Goal: Task Accomplishment & Management: Manage account settings

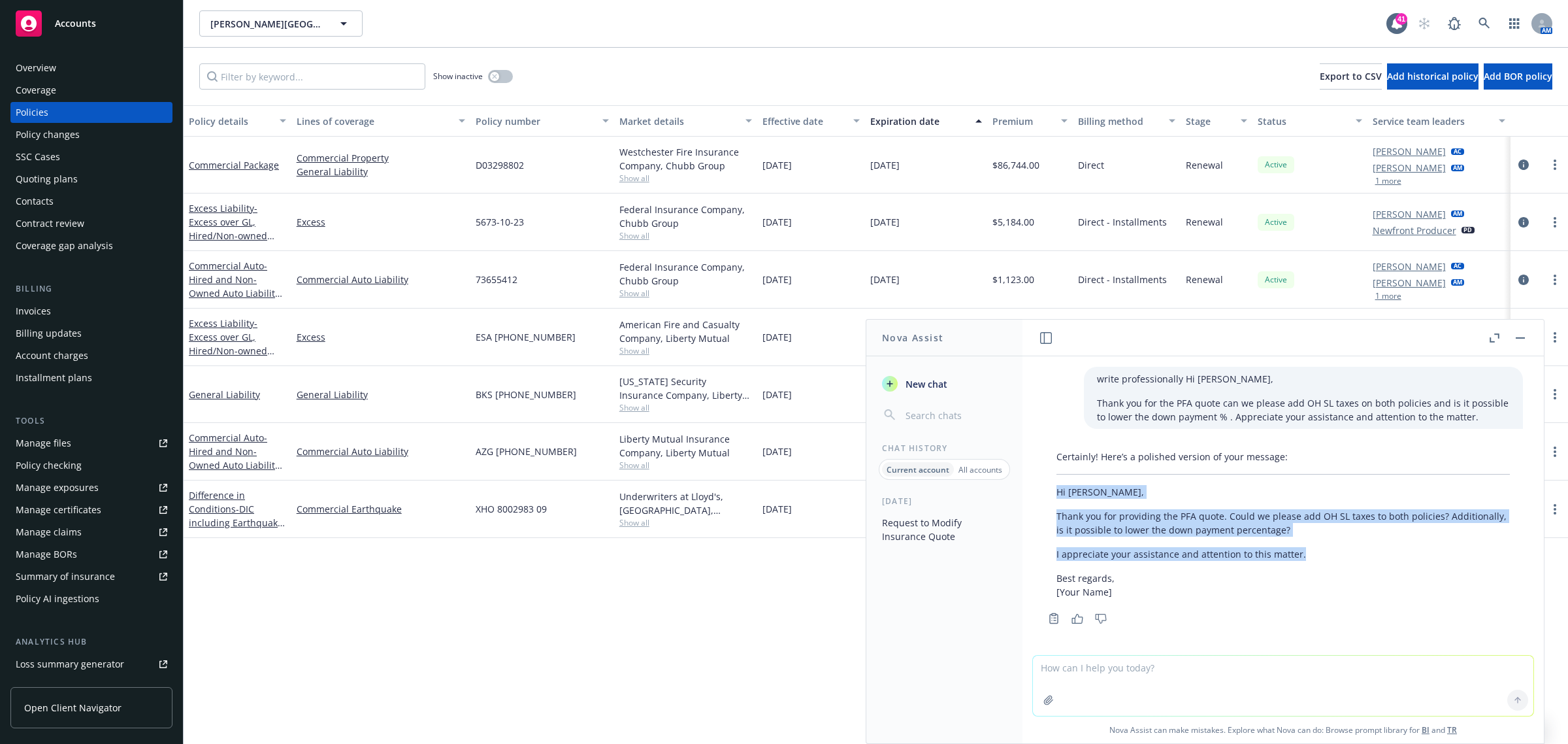
scroll to position [4, 0]
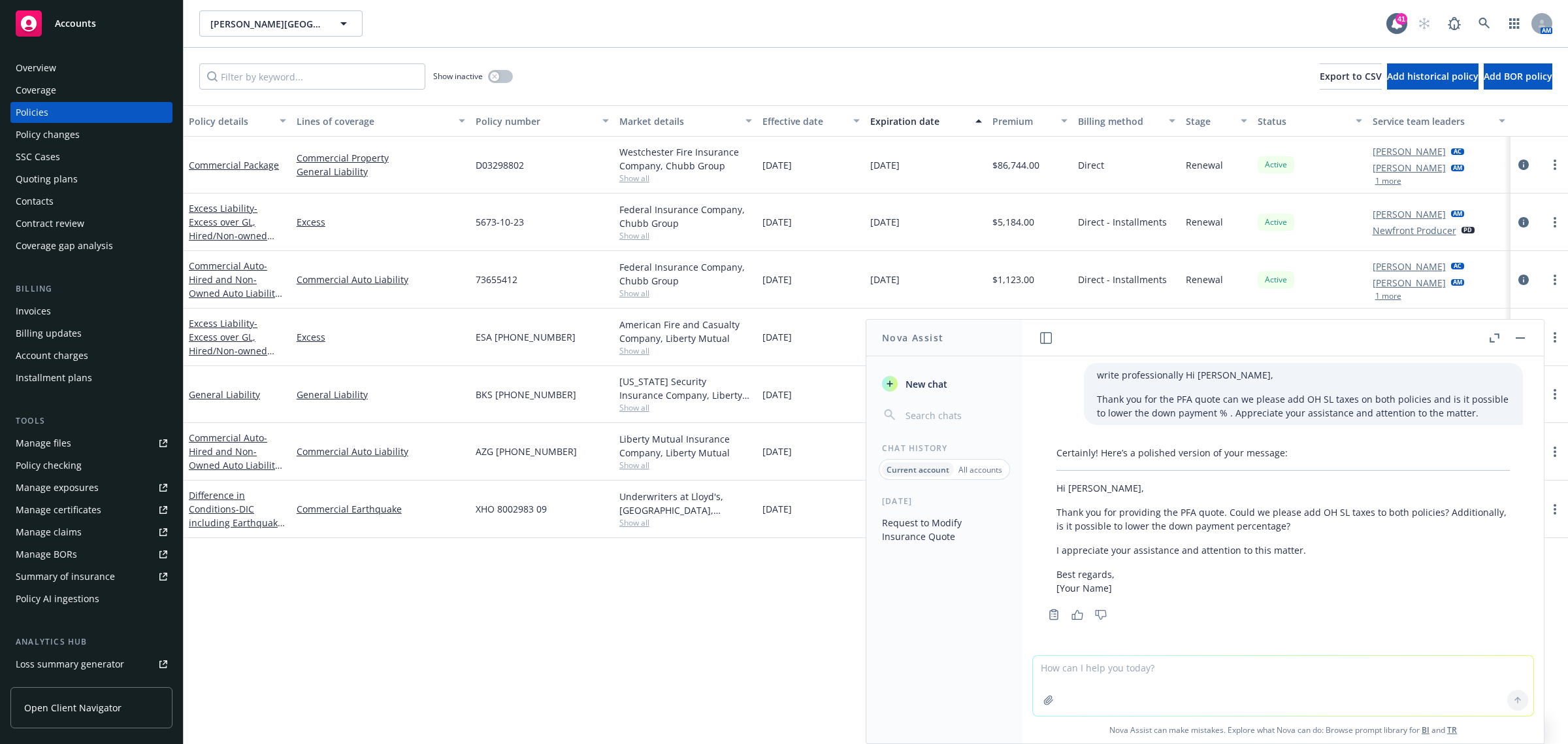
click at [1083, 660] on textarea at bounding box center [1283, 685] width 500 height 60
type textarea "look at this quote and add [US_STATE] State taxes"
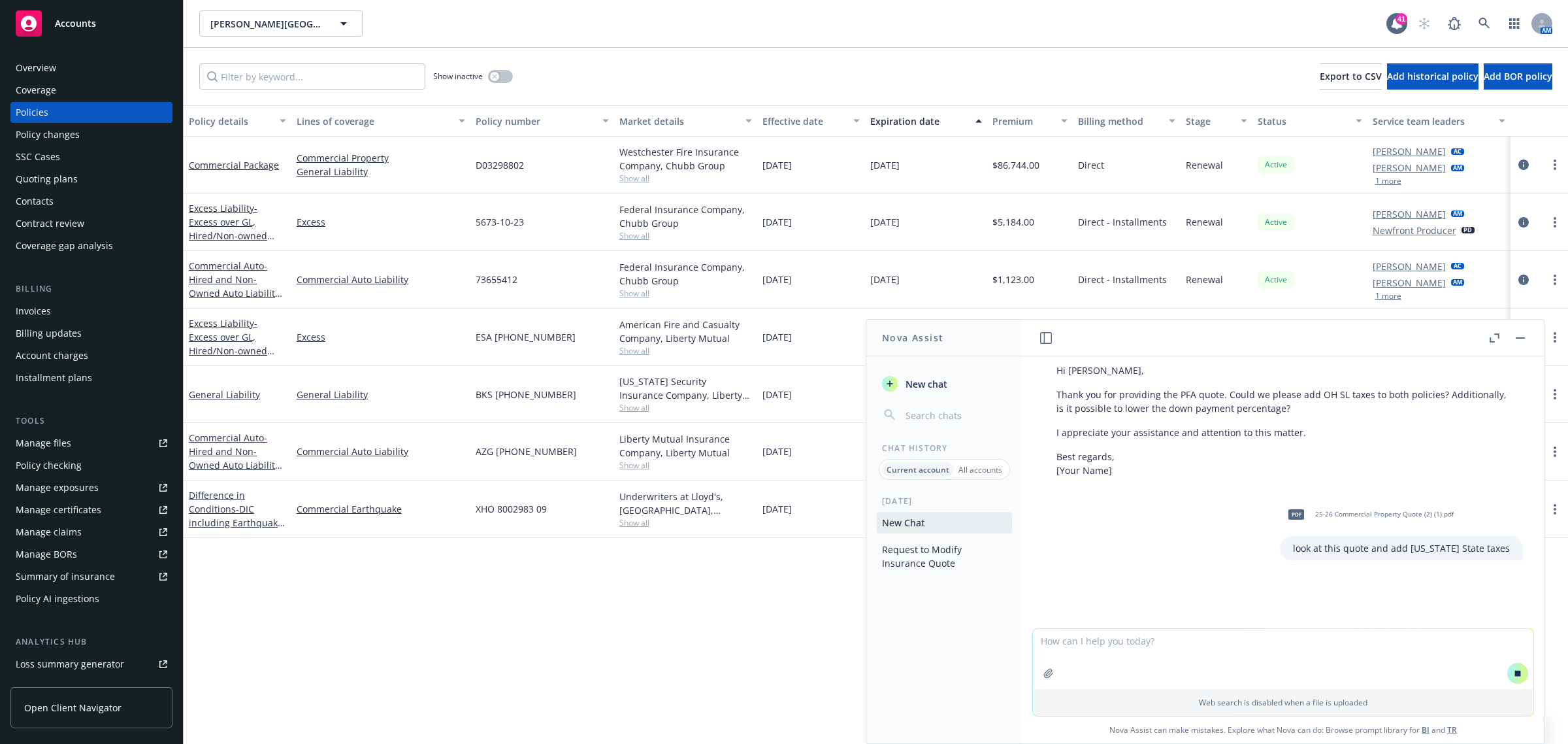
scroll to position [130, 0]
click at [1491, 15] on link at bounding box center [1484, 24] width 26 height 26
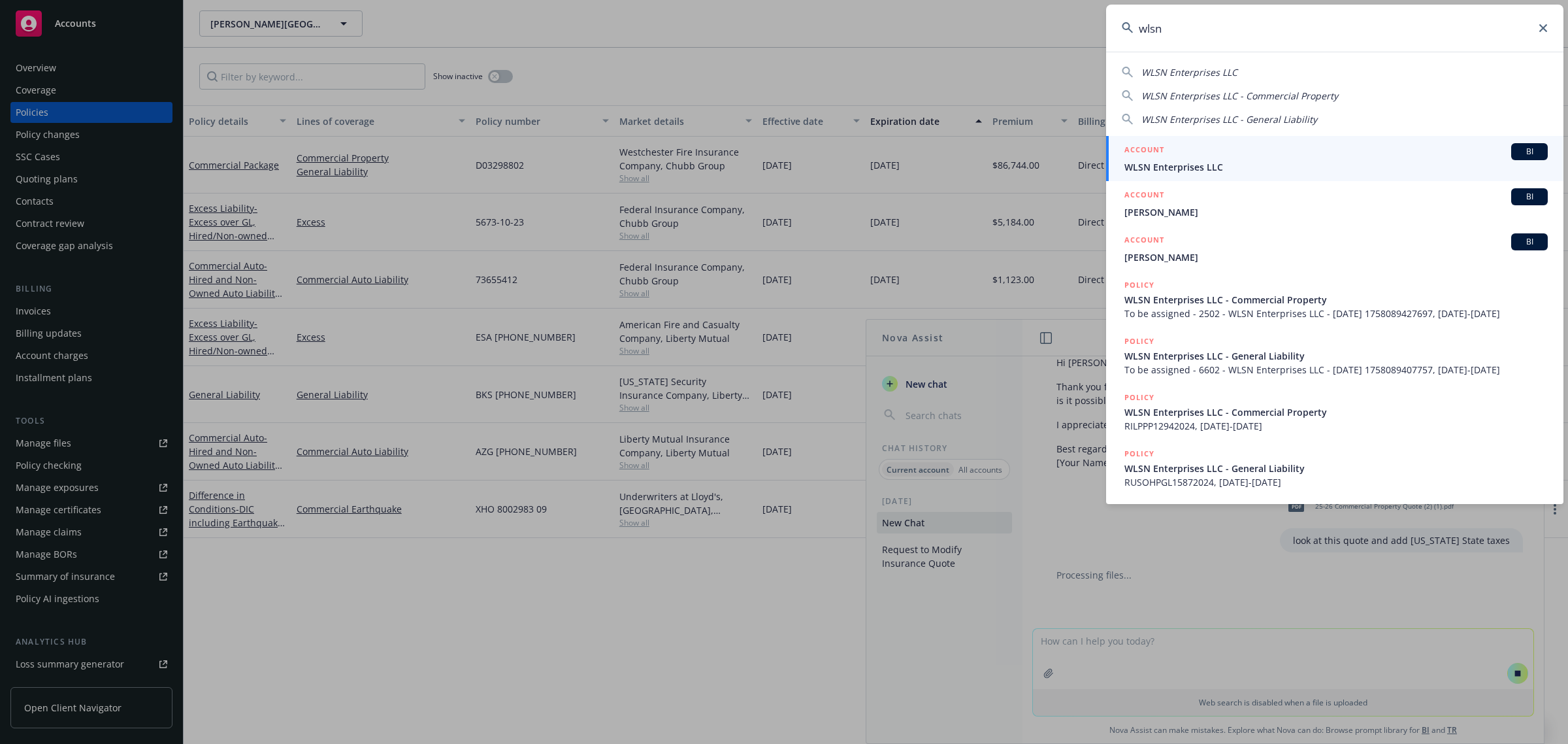
type input "wlsn"
click at [1147, 157] on h5 "ACCOUNT" at bounding box center [1144, 151] width 40 height 16
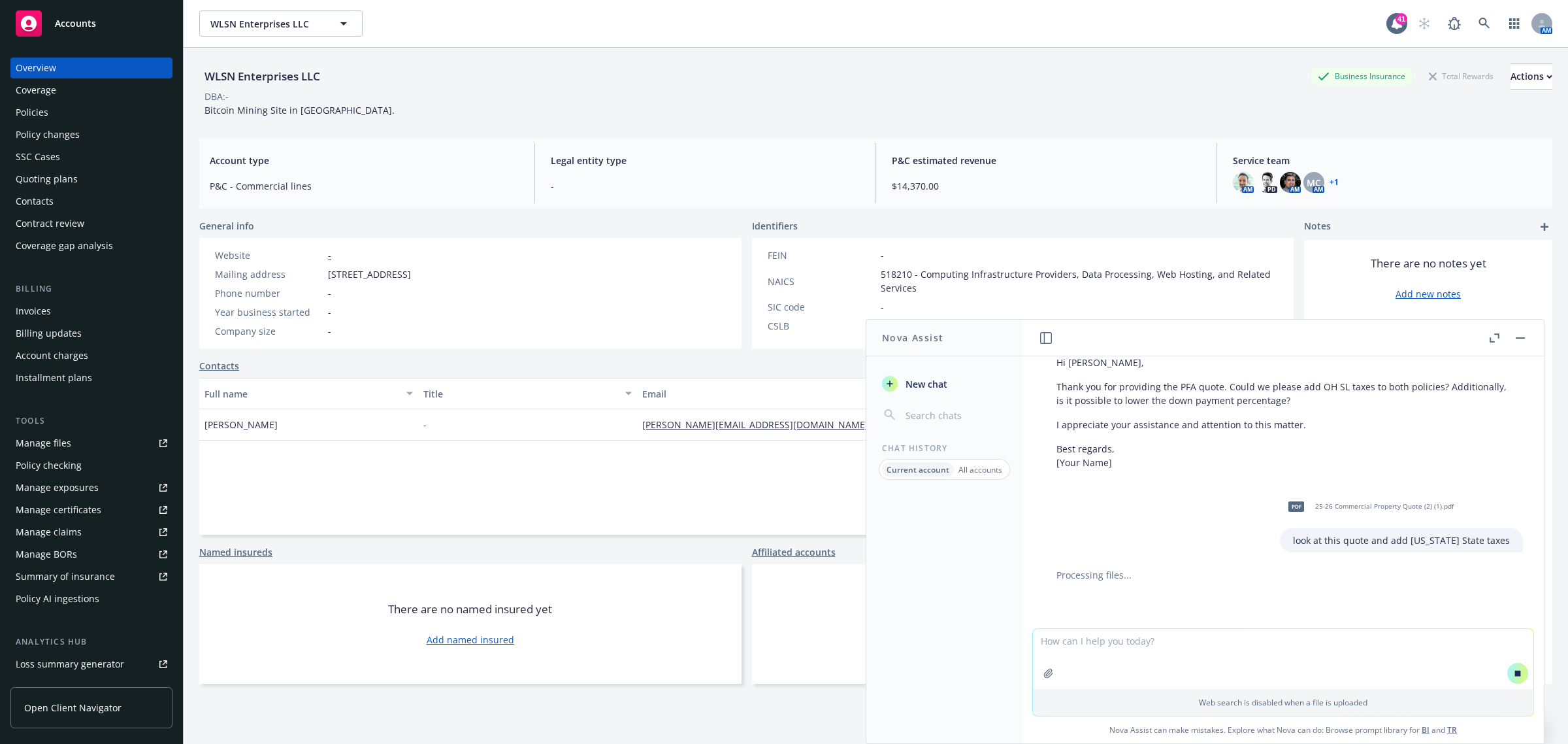
click at [43, 120] on div "Policies" at bounding box center [32, 112] width 32 height 21
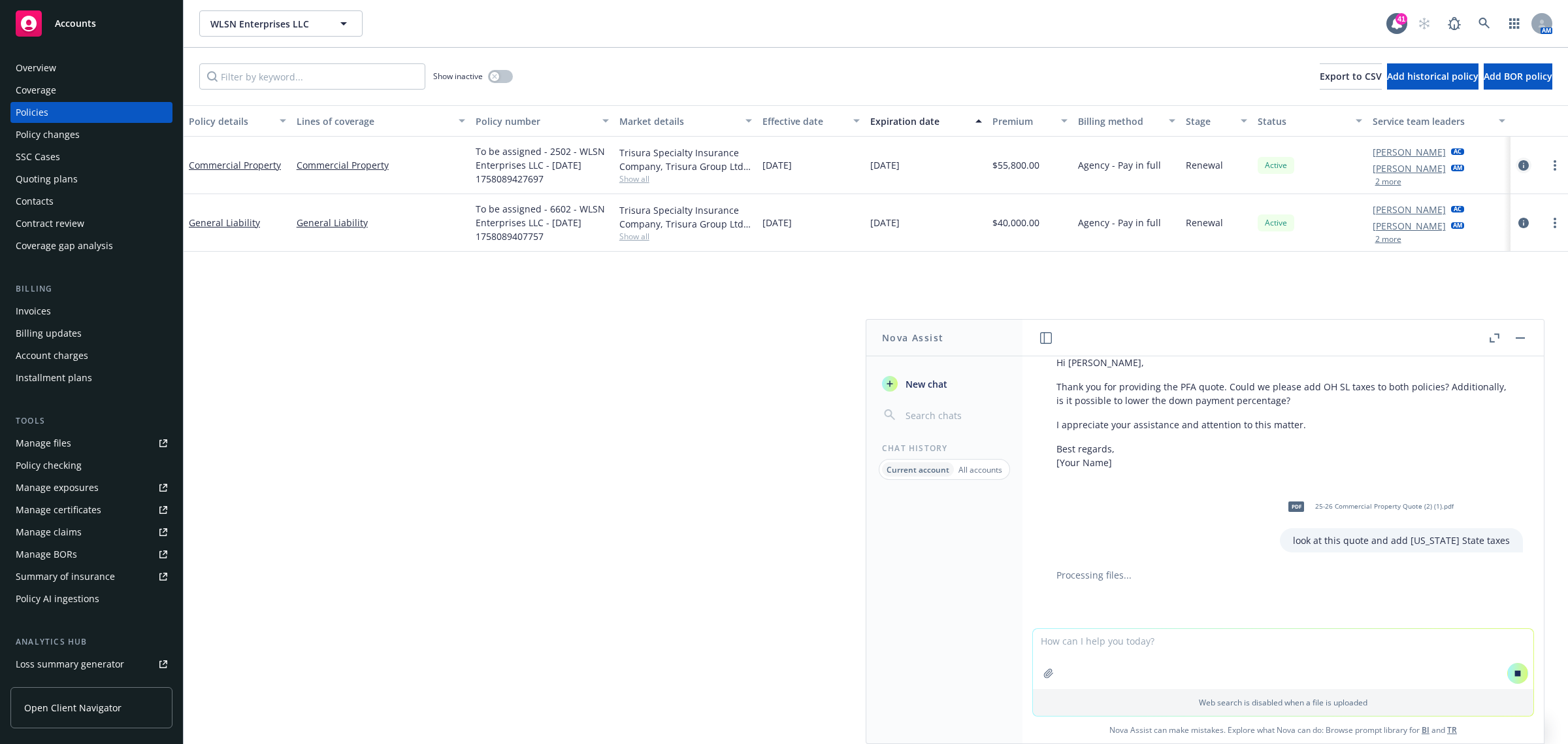
click at [1520, 162] on icon "circleInformation" at bounding box center [1523, 165] width 11 height 11
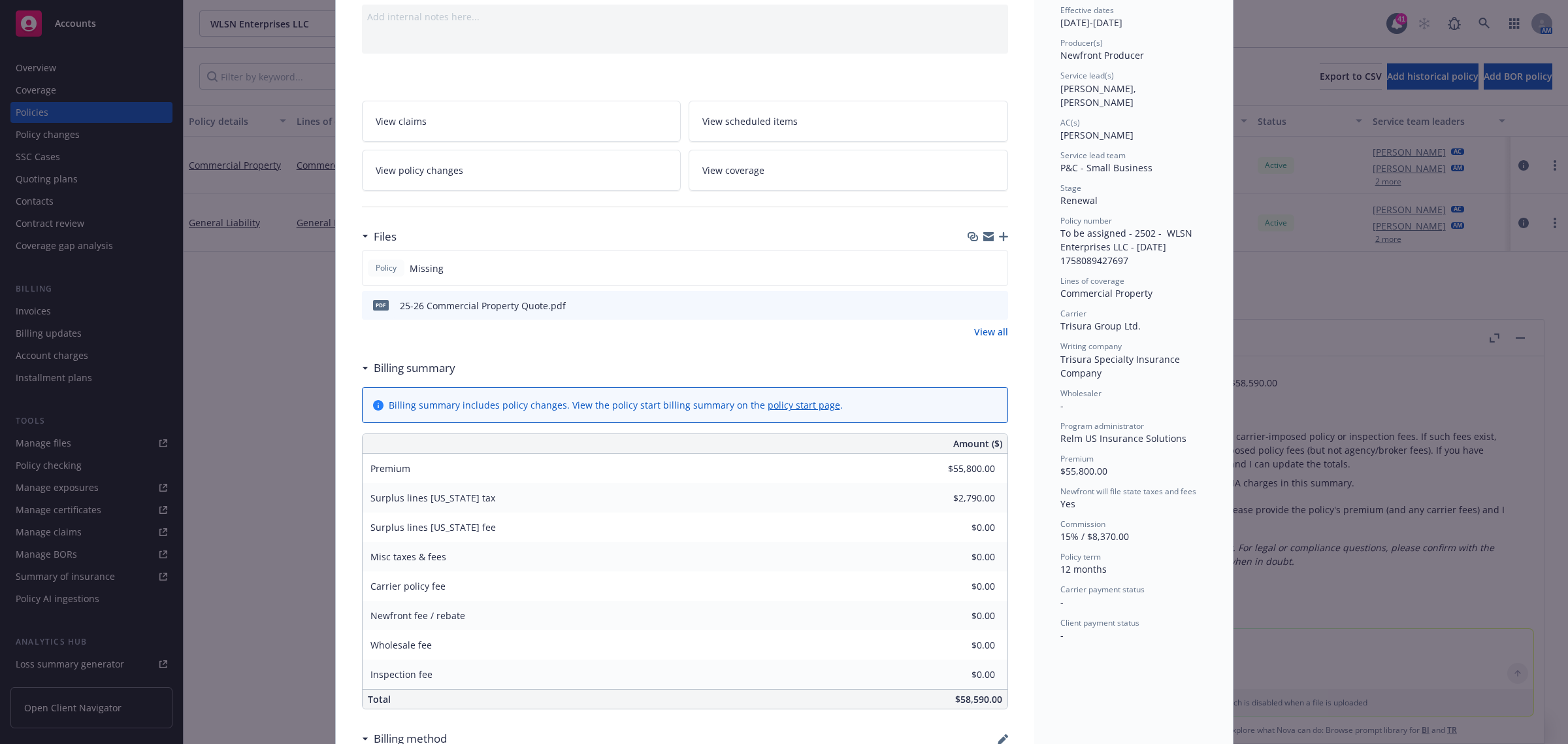
scroll to position [164, 0]
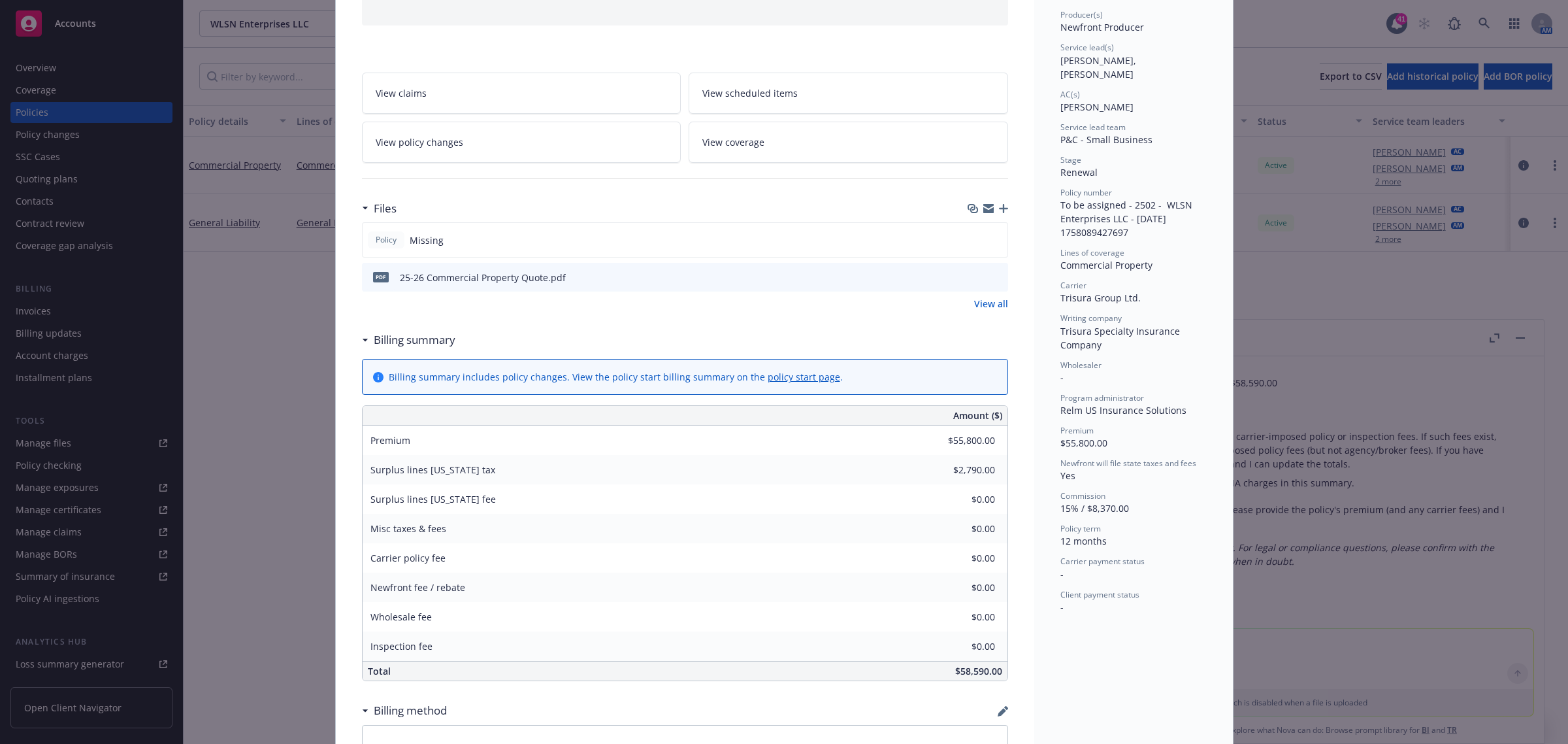
click at [997, 471] on div "$2,790.00" at bounding box center [960, 470] width 94 height 29
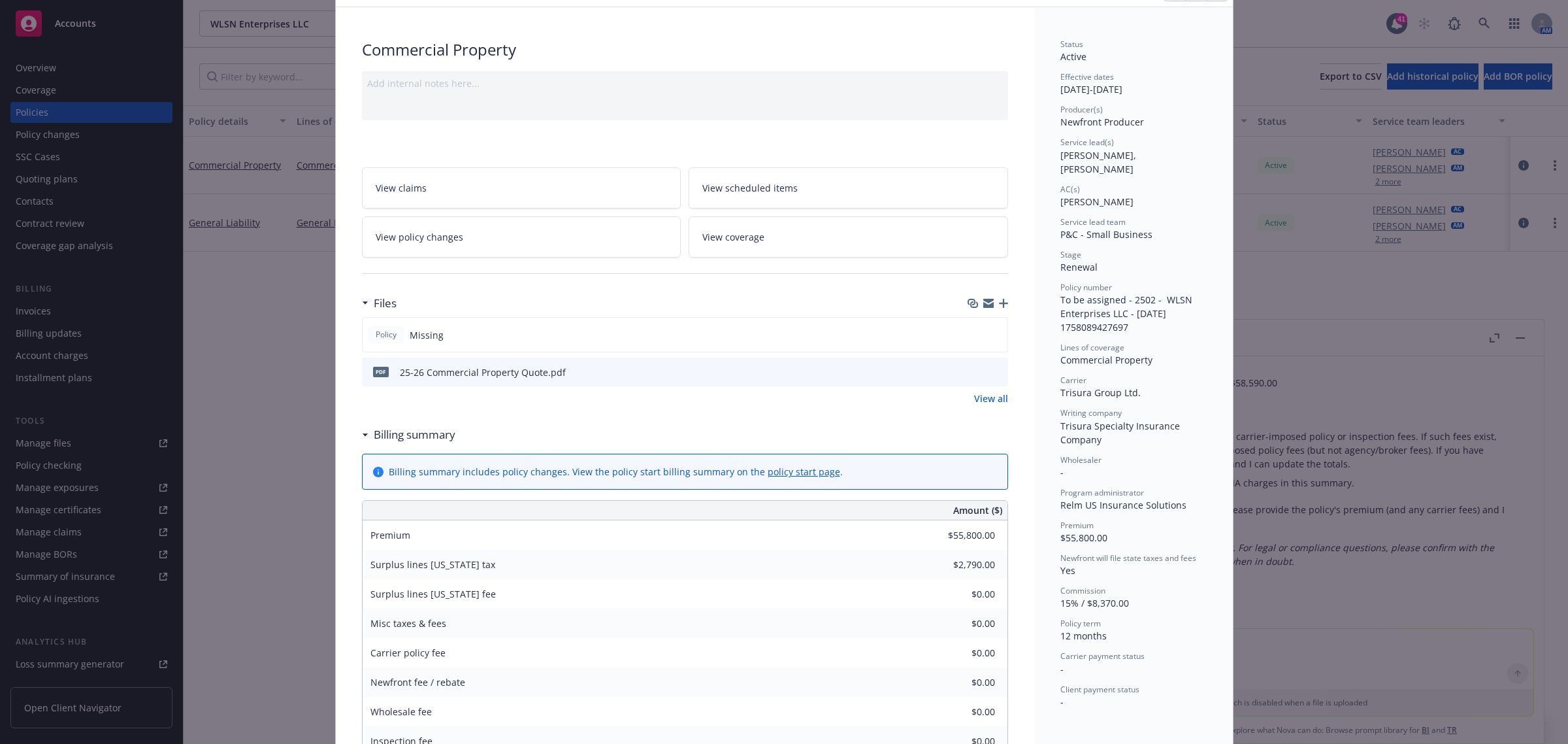
scroll to position [0, 0]
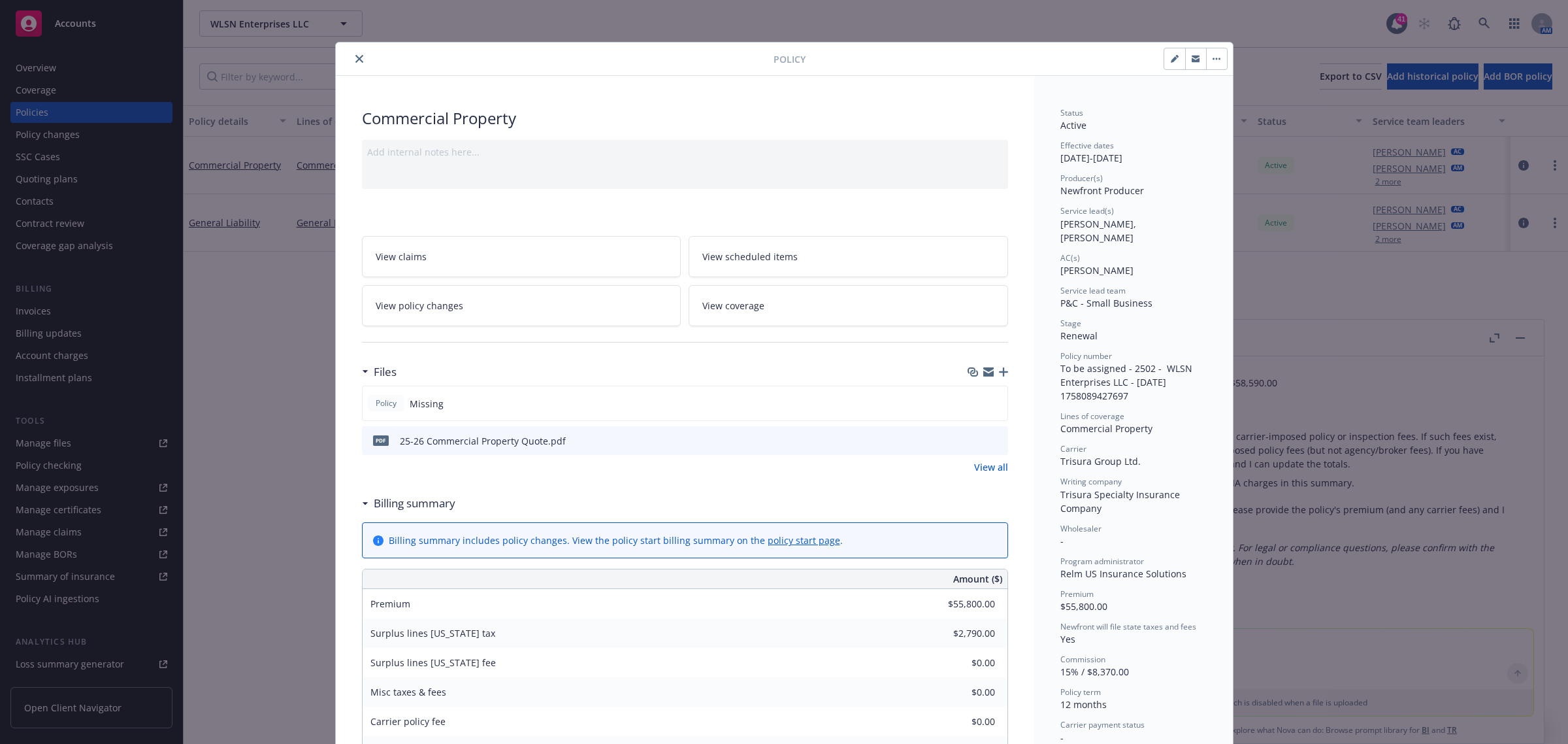
click at [354, 53] on button "close" at bounding box center [360, 59] width 16 height 16
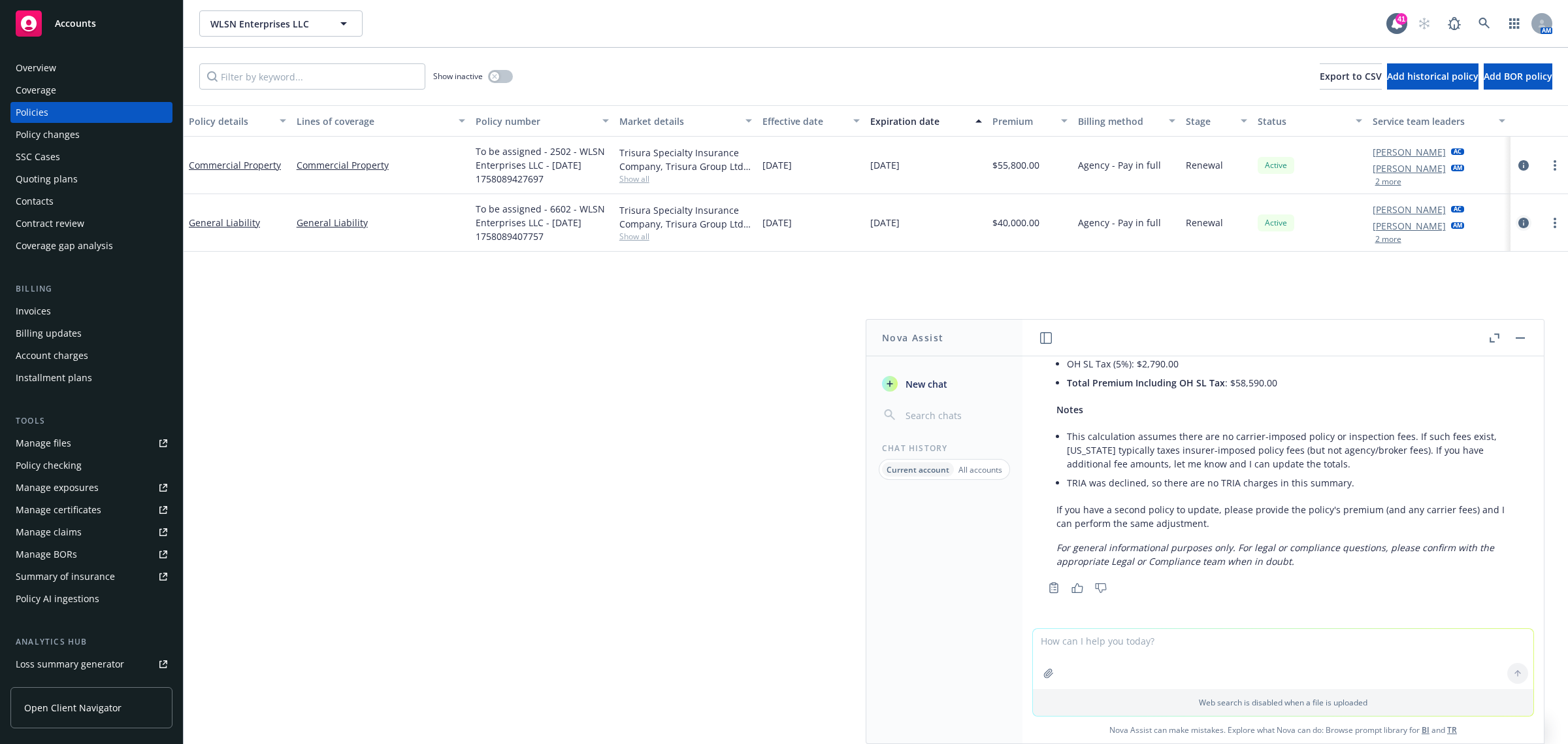
click at [1515, 219] on link "circleInformation" at bounding box center [1523, 223] width 16 height 16
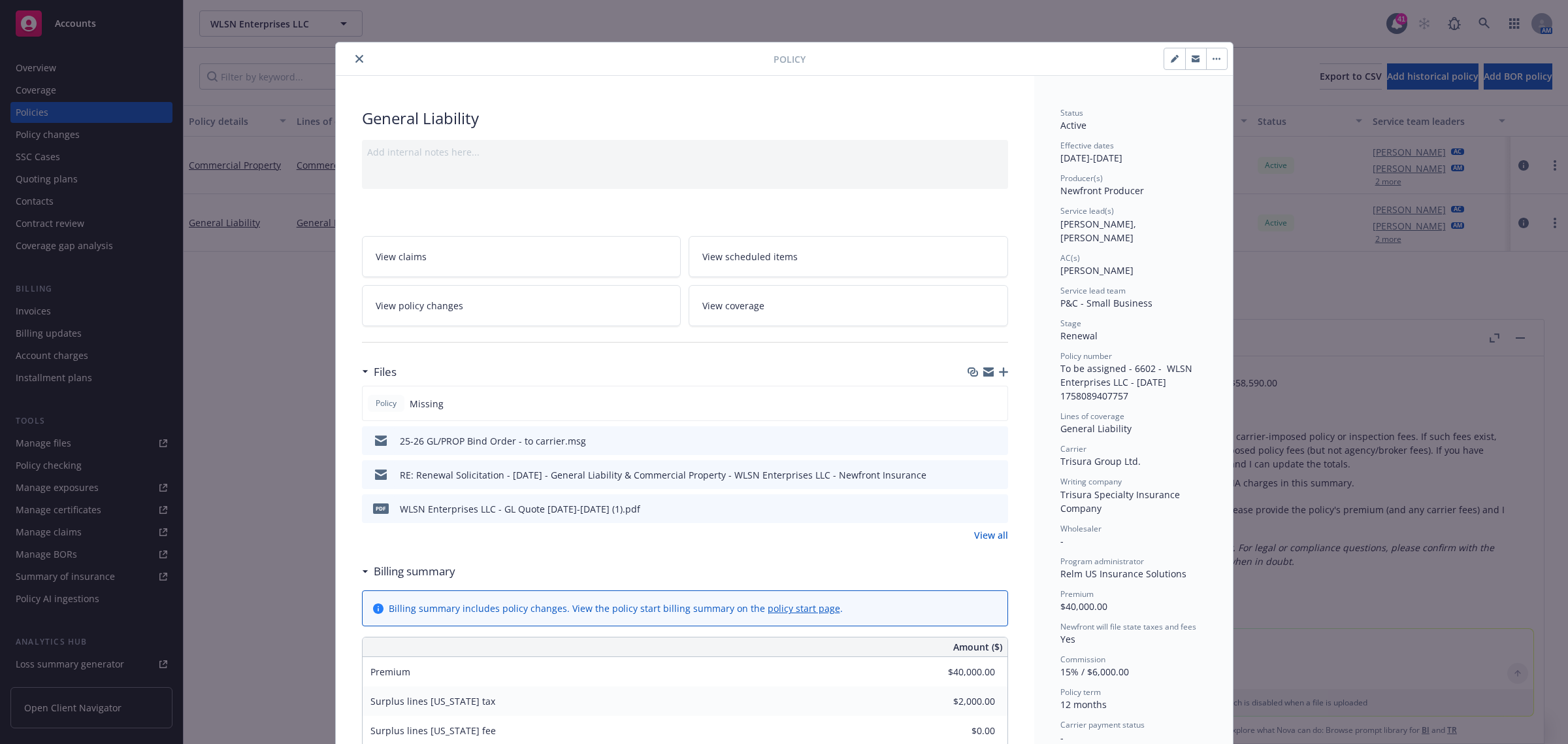
click at [1217, 60] on button "button" at bounding box center [1216, 58] width 21 height 21
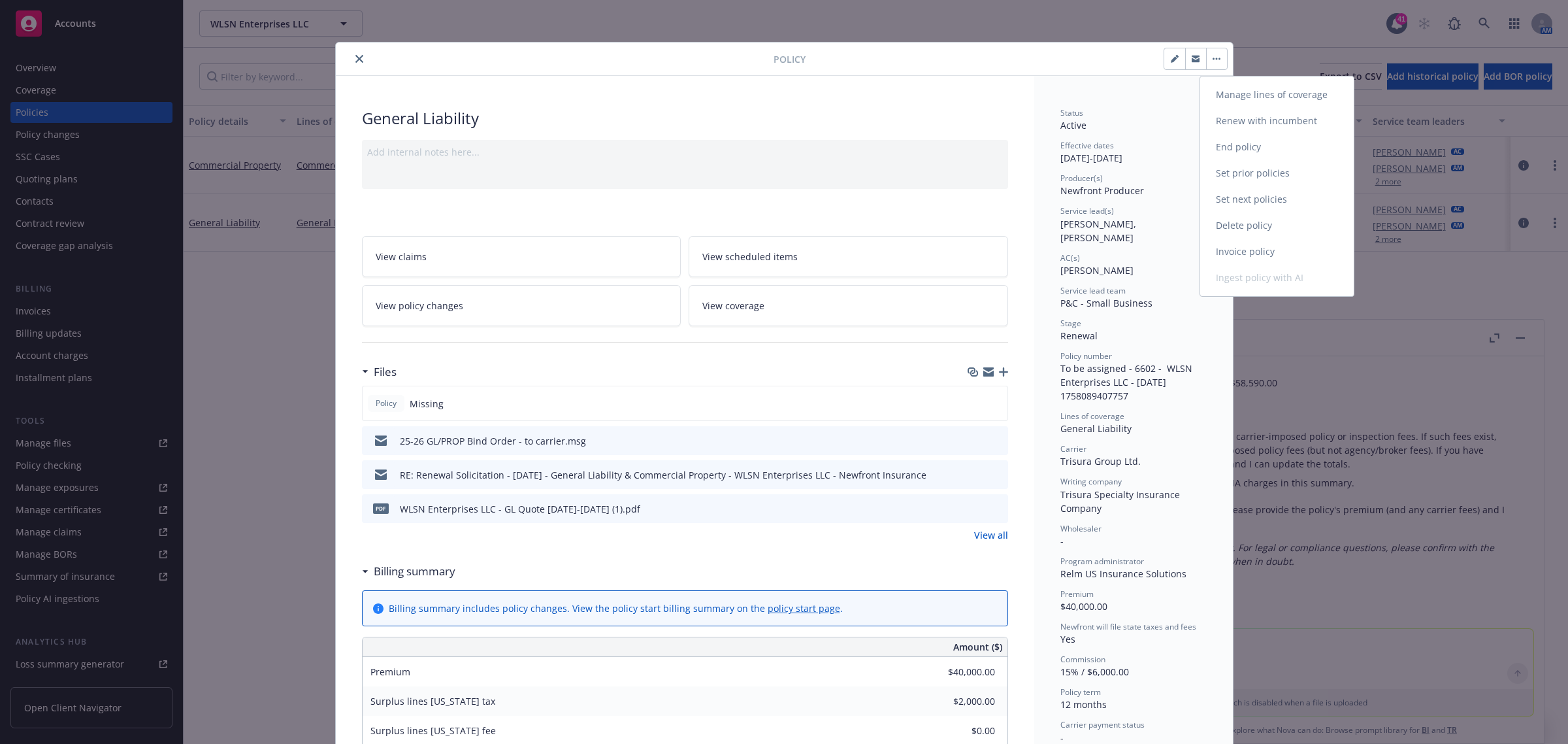
click at [1285, 125] on link "Renew with incumbent" at bounding box center [1276, 121] width 153 height 26
select select "12"
select select "OH"
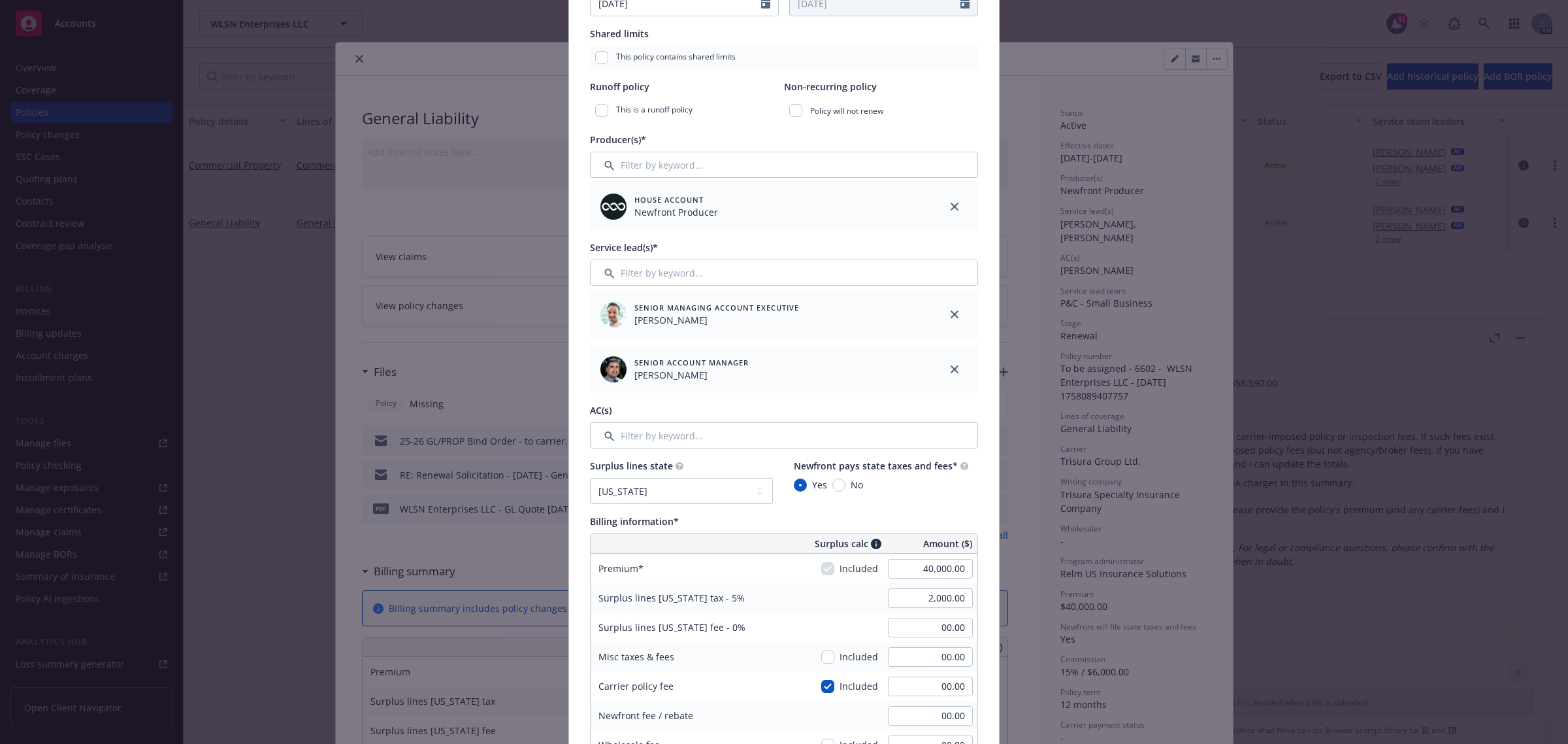
scroll to position [490, 0]
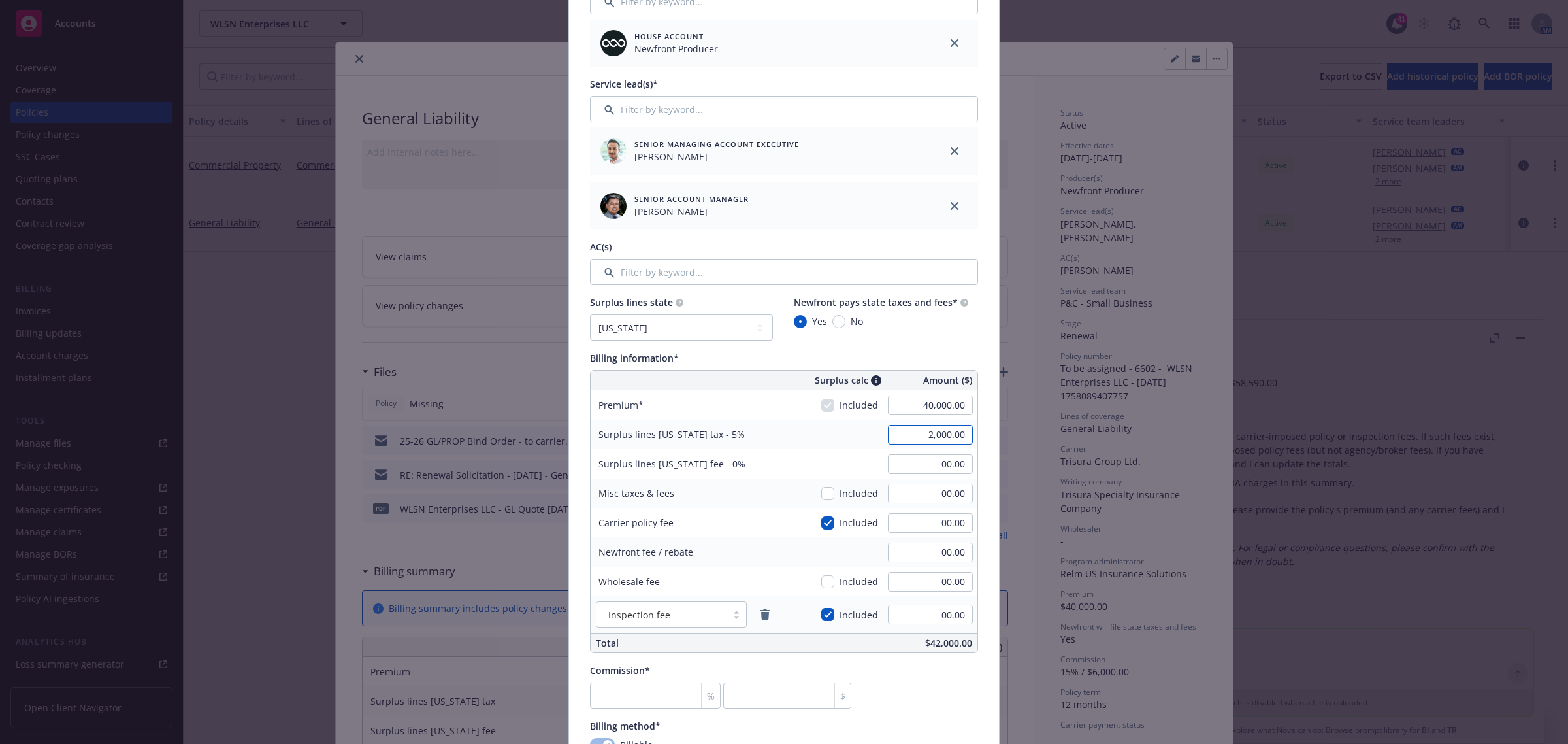
click at [922, 429] on input "2,000.00" at bounding box center [930, 434] width 85 height 19
type input "00.00"
click at [639, 334] on select "No surplus lines state [US_STATE] [US_STATE] [US_STATE] [US_STATE] [US_STATE] […" at bounding box center [682, 327] width 183 height 26
click at [590, 314] on select "No surplus lines state [US_STATE] [US_STATE] [US_STATE] [US_STATE] [US_STATE] […" at bounding box center [682, 327] width 183 height 26
click at [913, 428] on input "00.00" at bounding box center [930, 434] width 85 height 19
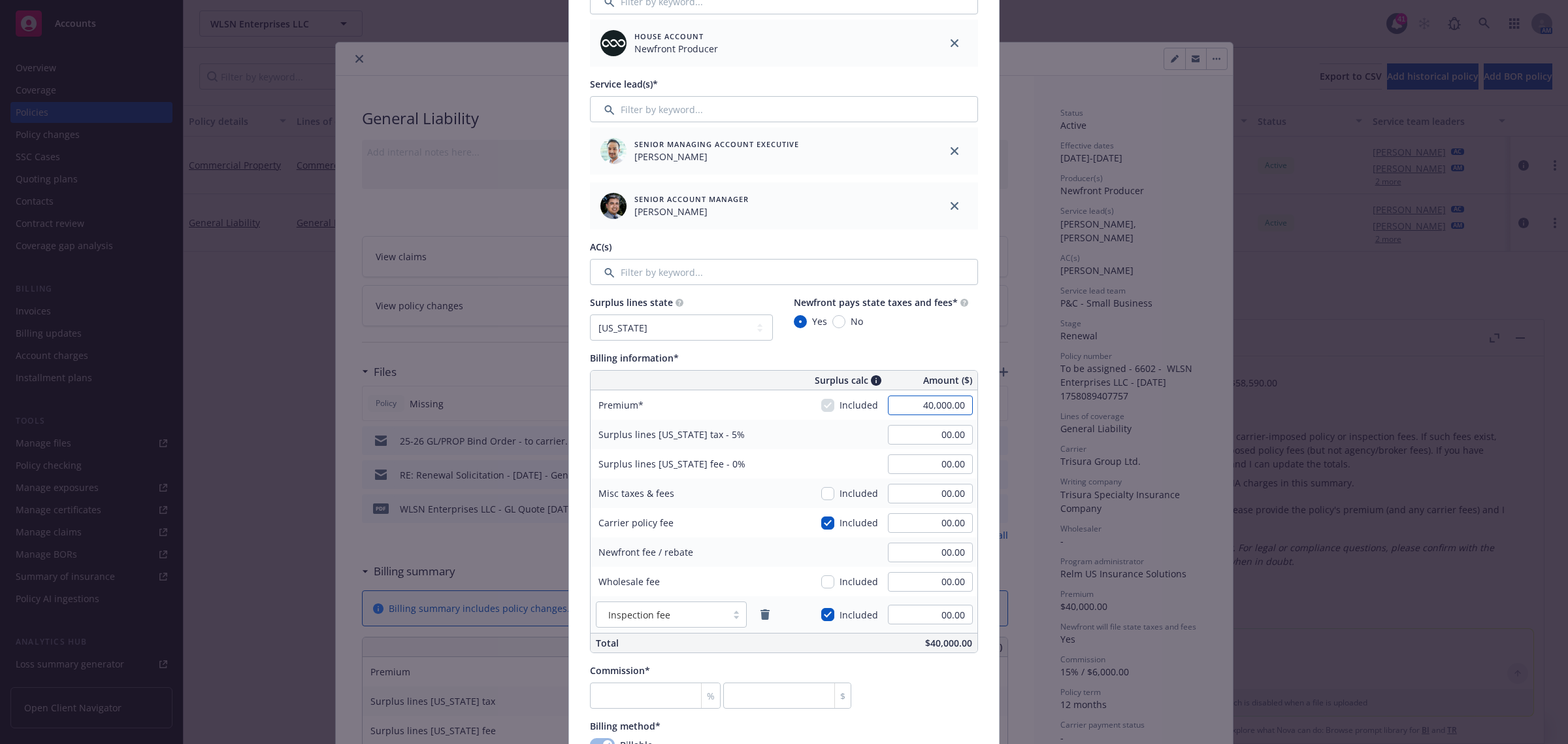
click at [927, 399] on input "40,000.00" at bounding box center [930, 405] width 85 height 19
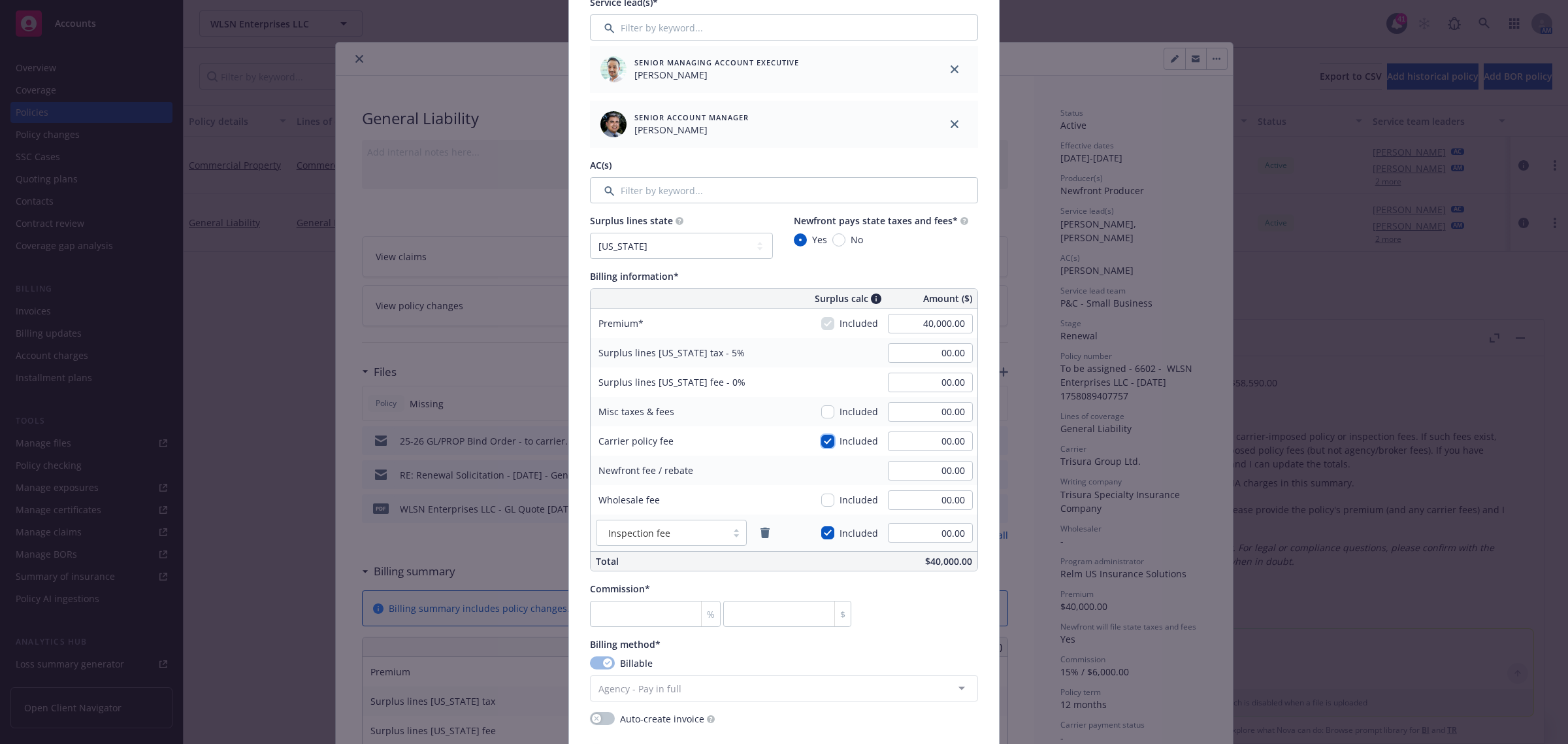
click at [827, 441] on input "checkbox" at bounding box center [828, 441] width 13 height 13
checkbox input "false"
type input "2,000.00"
click at [827, 526] on div "Included" at bounding box center [850, 533] width 57 height 29
click at [827, 536] on input "checkbox" at bounding box center [828, 533] width 13 height 13
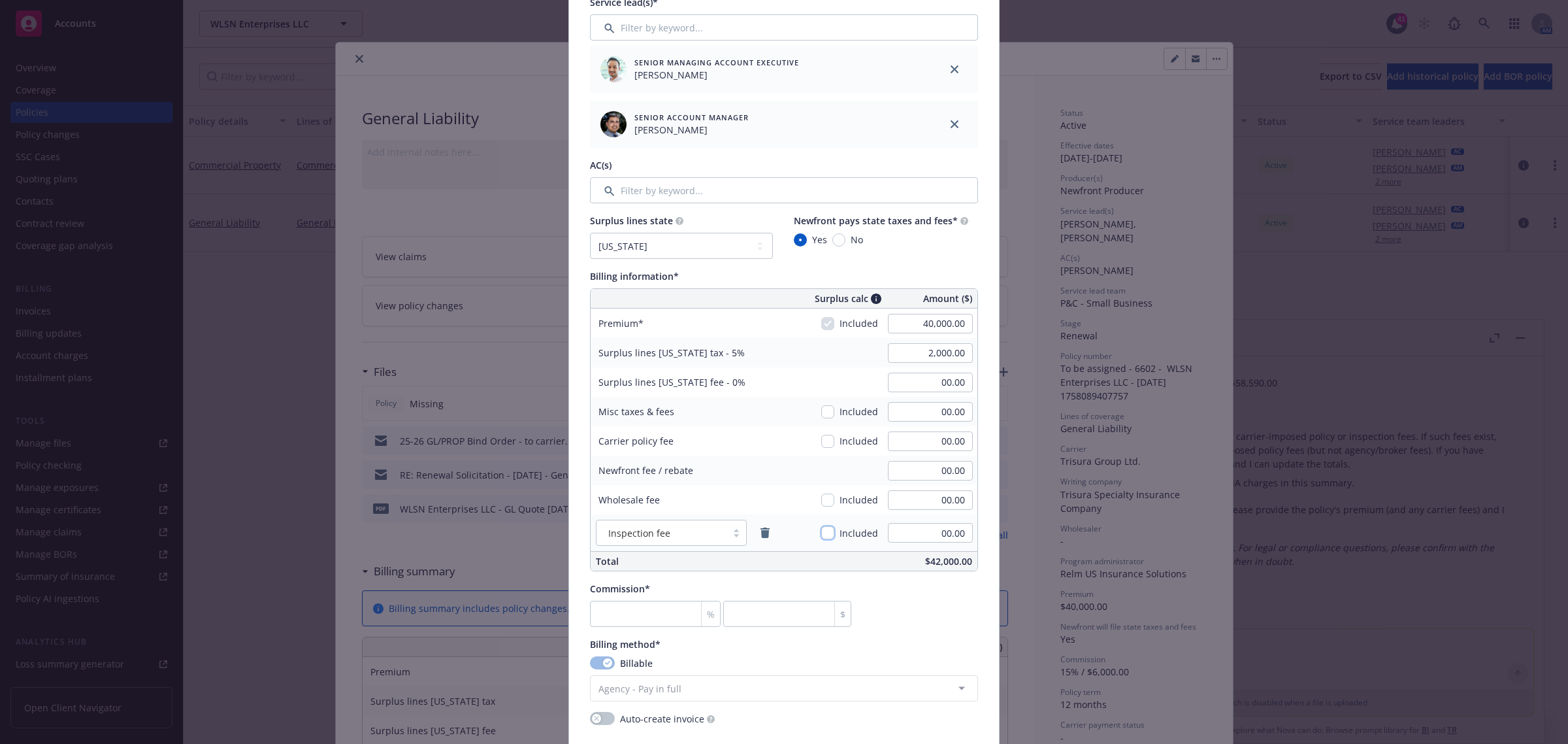
checkbox input "false"
click at [902, 347] on input "2,000.00" at bounding box center [930, 353] width 85 height 19
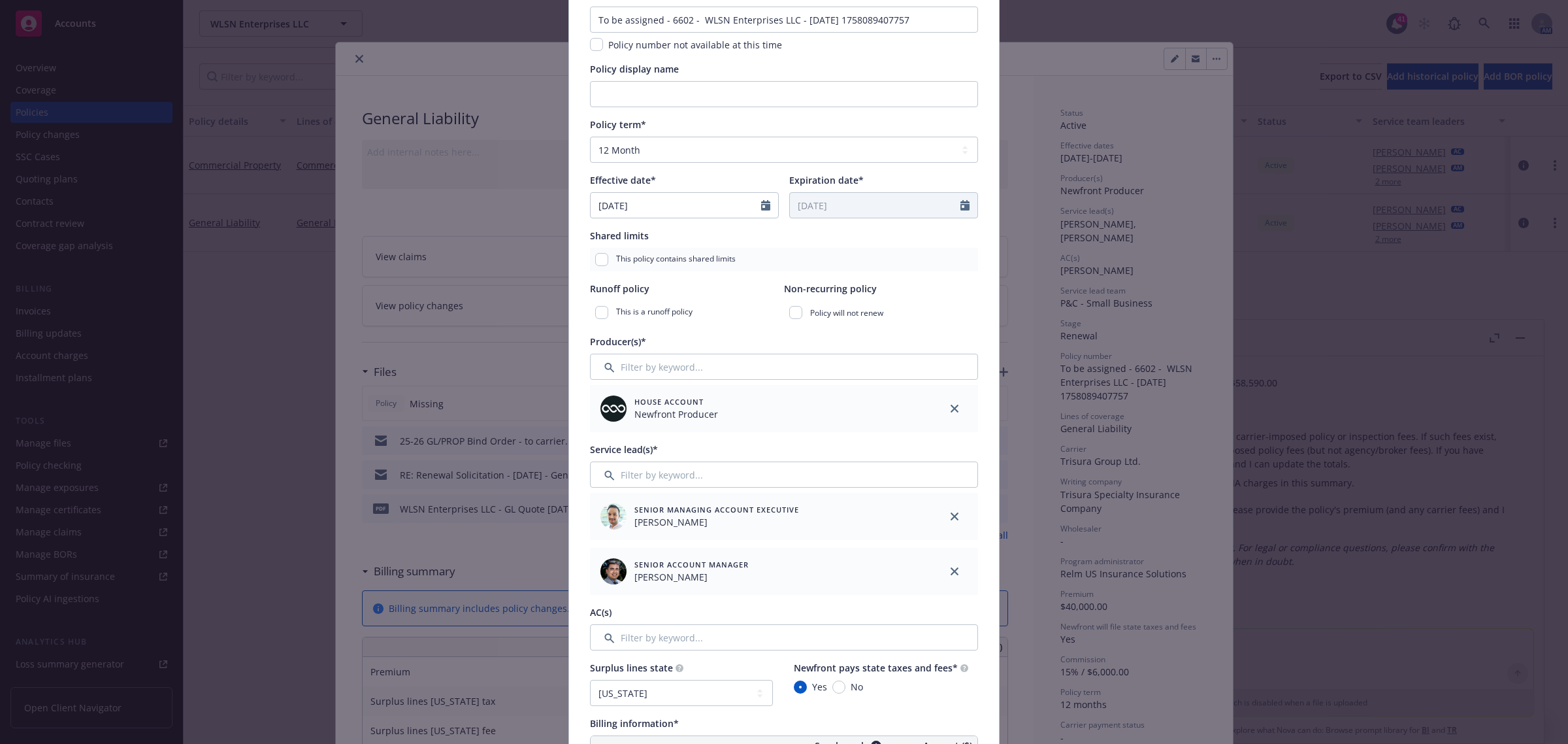
scroll to position [0, 0]
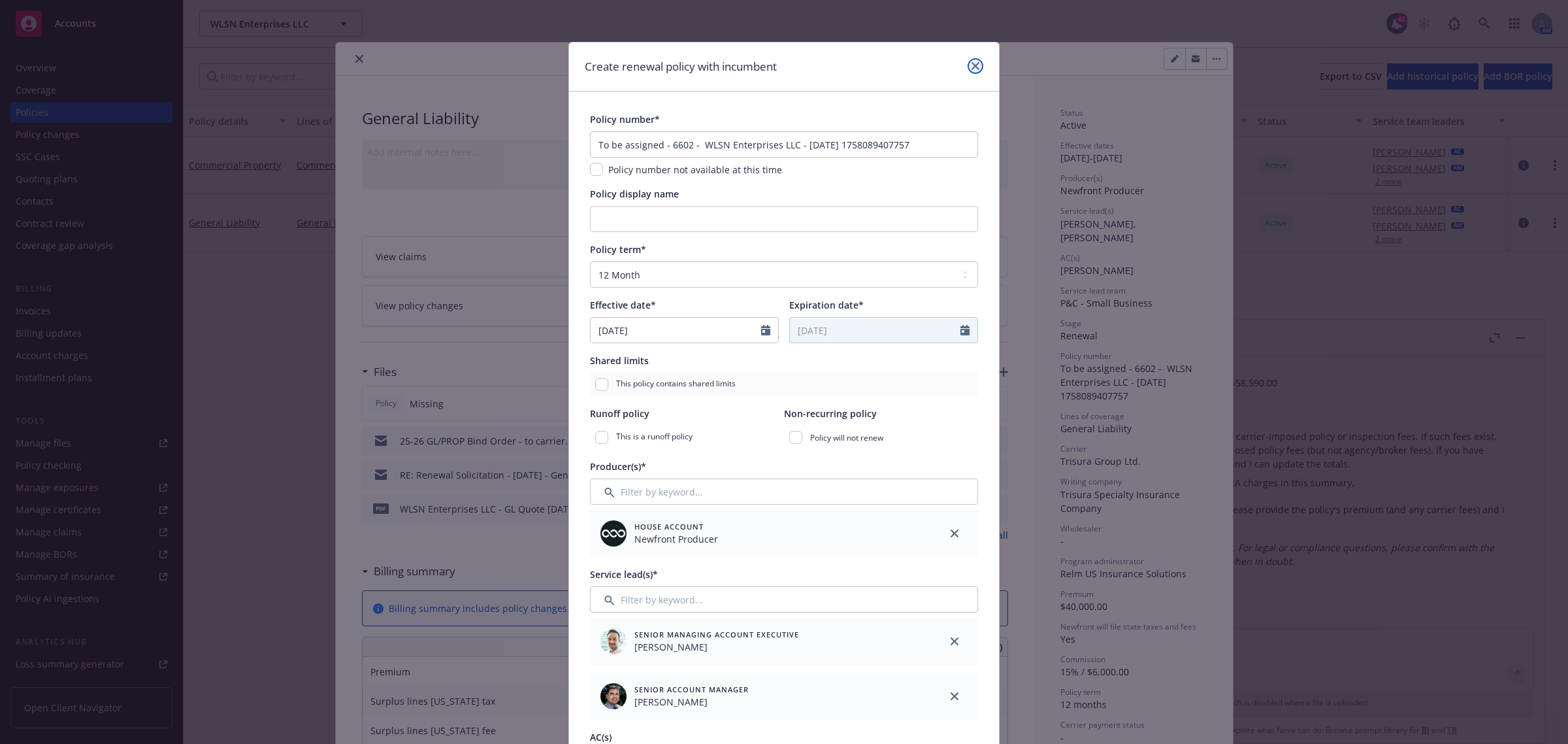
click at [971, 67] on icon "close" at bounding box center [975, 66] width 8 height 8
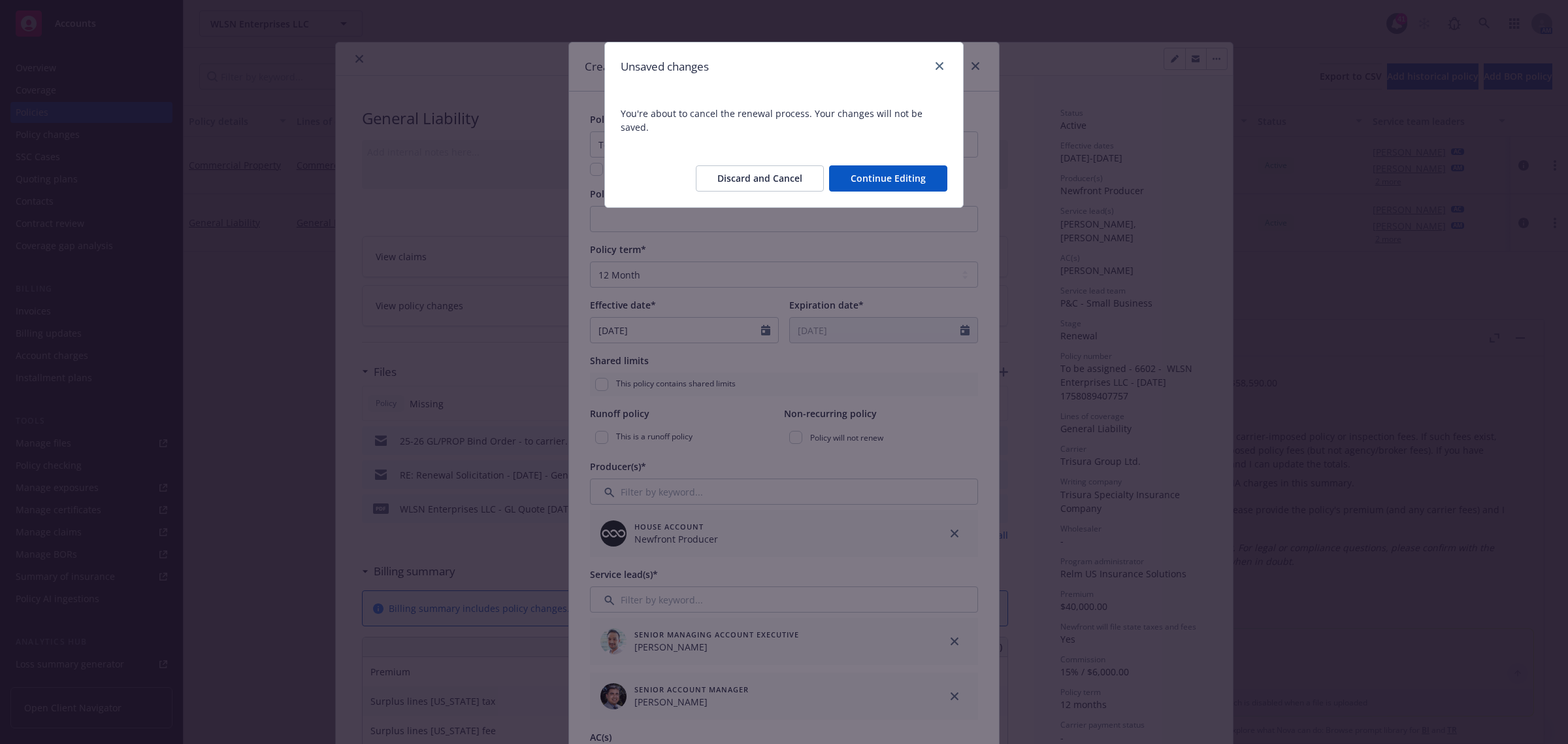
click at [752, 165] on button "Discard and Cancel" at bounding box center [760, 178] width 128 height 26
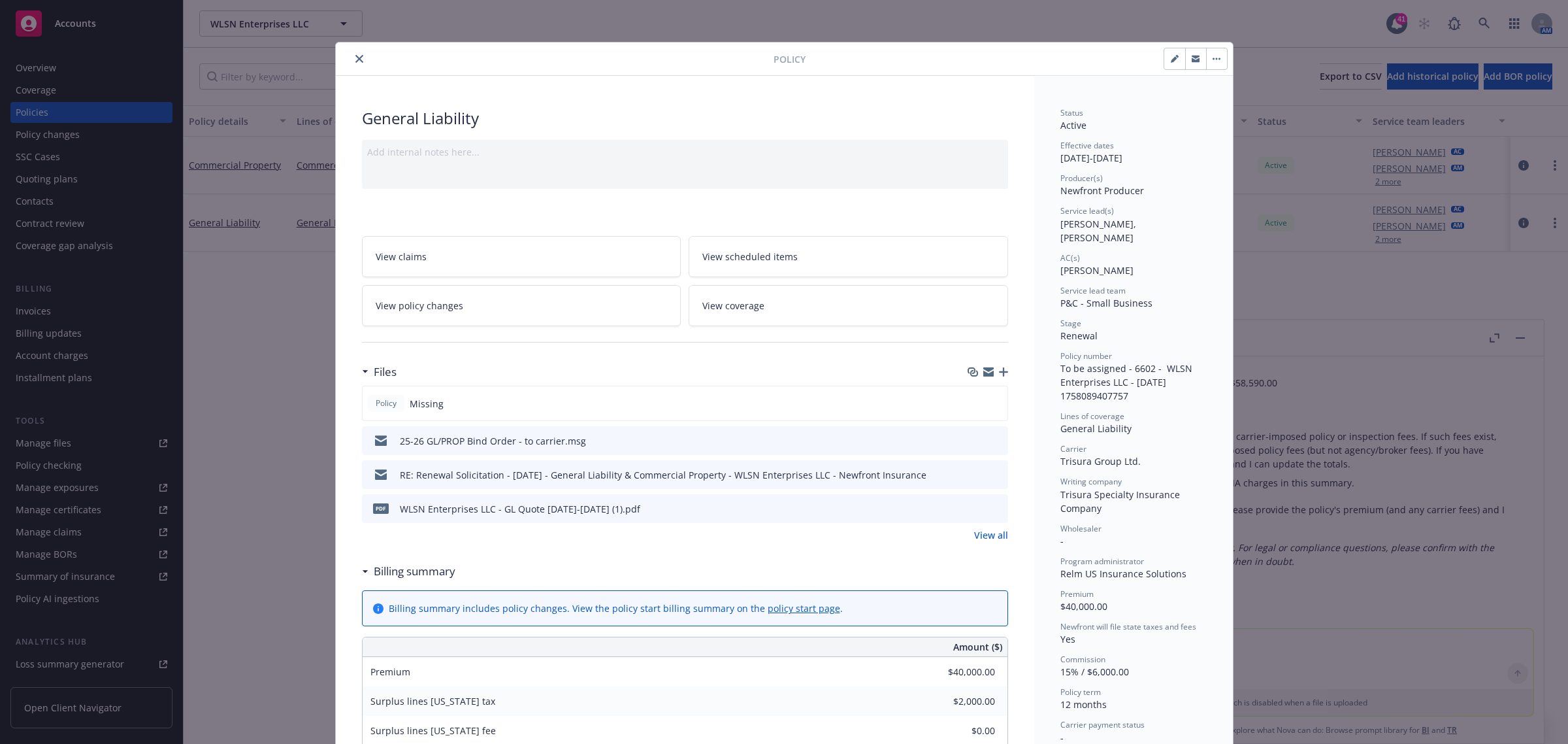
click at [355, 61] on icon "close" at bounding box center [359, 58] width 8 height 8
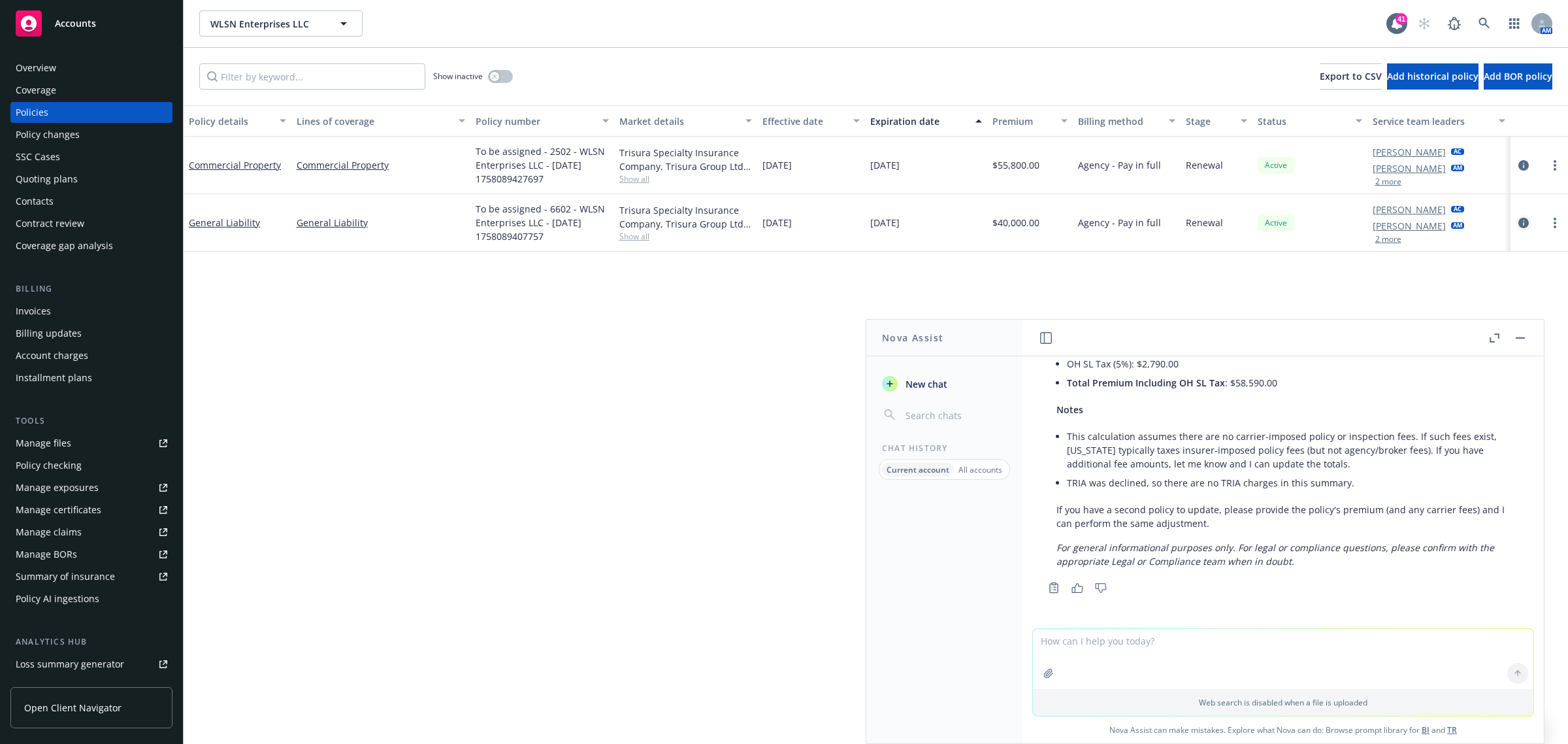
click at [1526, 221] on icon "circleInformation" at bounding box center [1523, 223] width 11 height 11
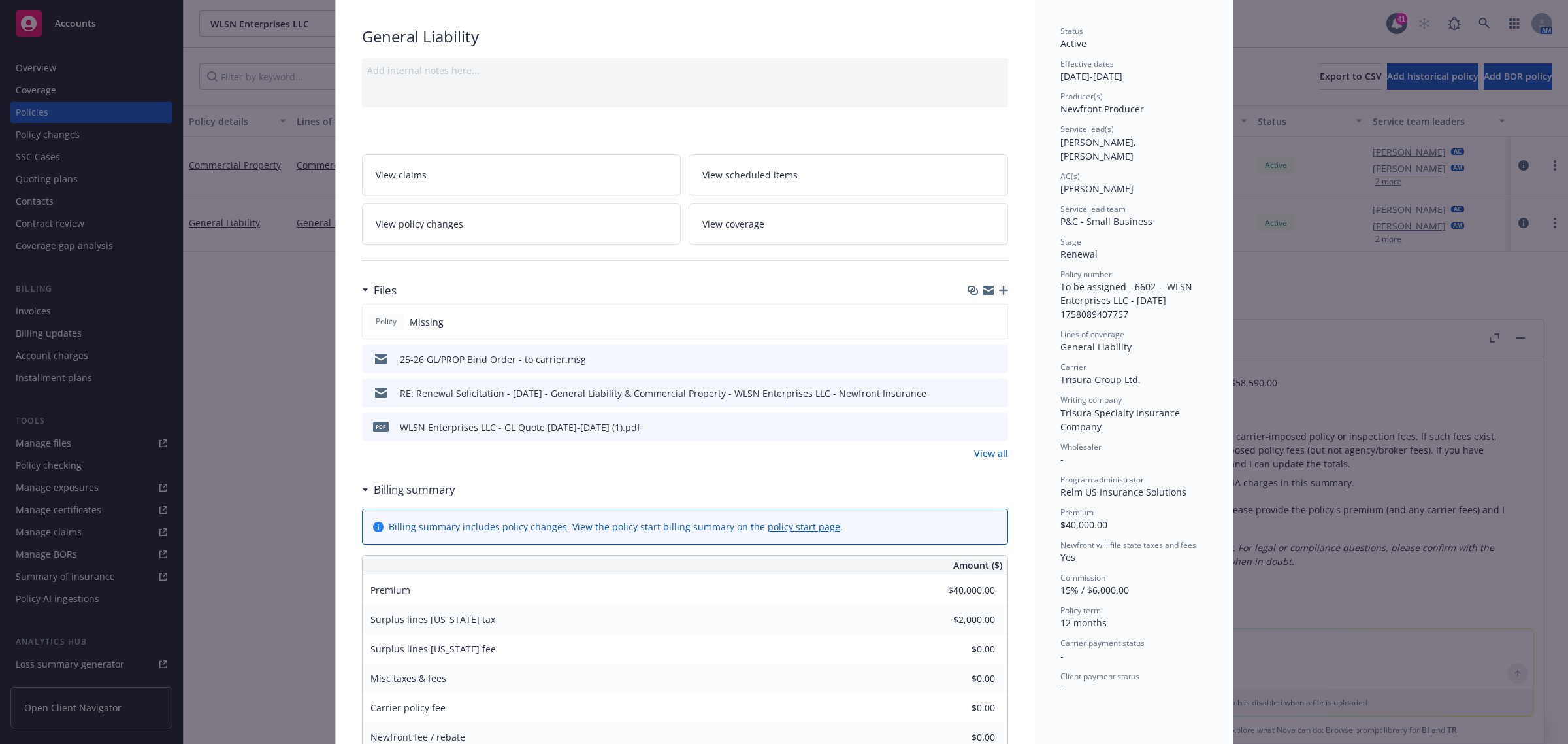
scroll to position [39, 0]
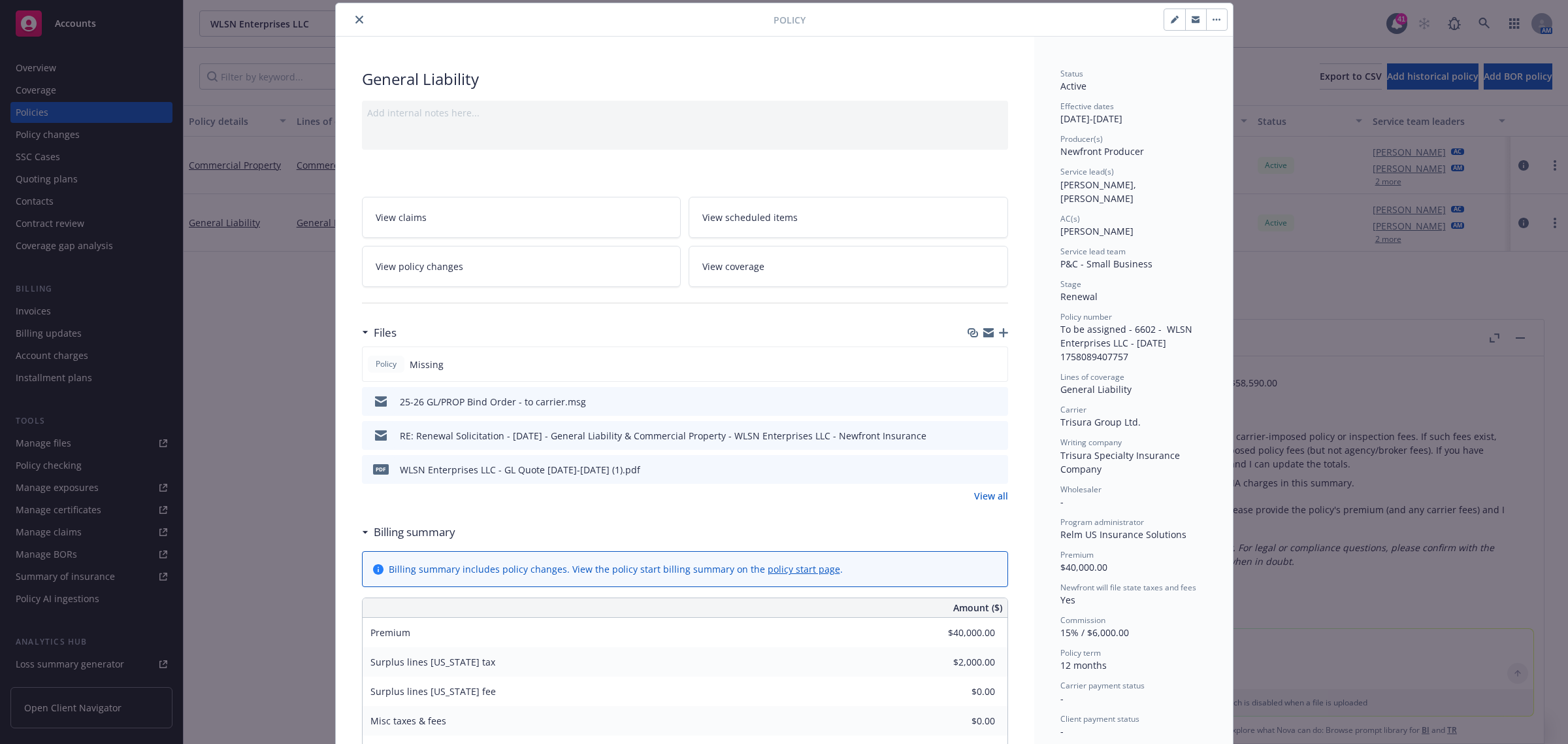
click at [353, 14] on button "close" at bounding box center [360, 19] width 16 height 16
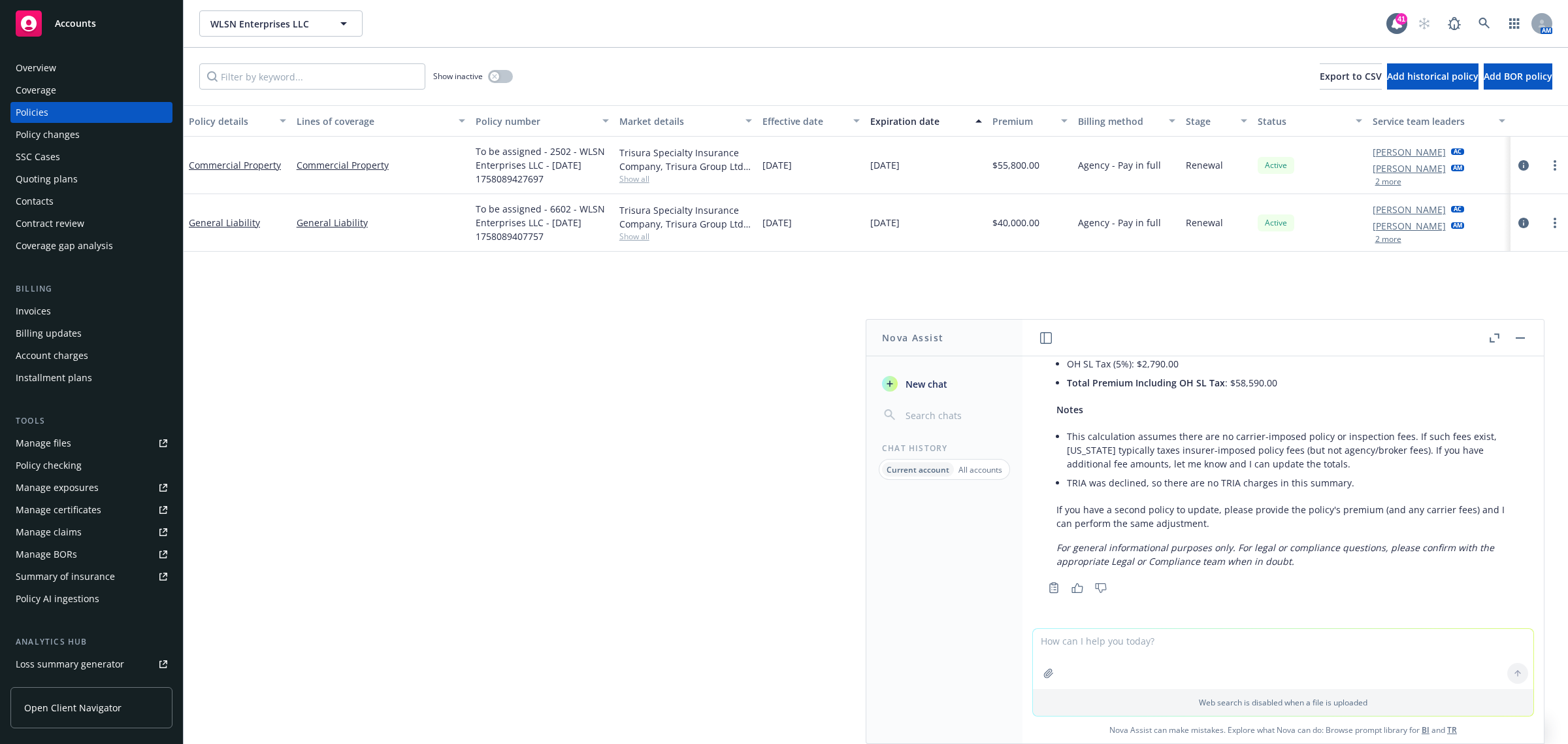
click at [1532, 165] on div at bounding box center [1538, 165] width 47 height 16
click at [1525, 165] on icon "circleInformation" at bounding box center [1523, 165] width 11 height 11
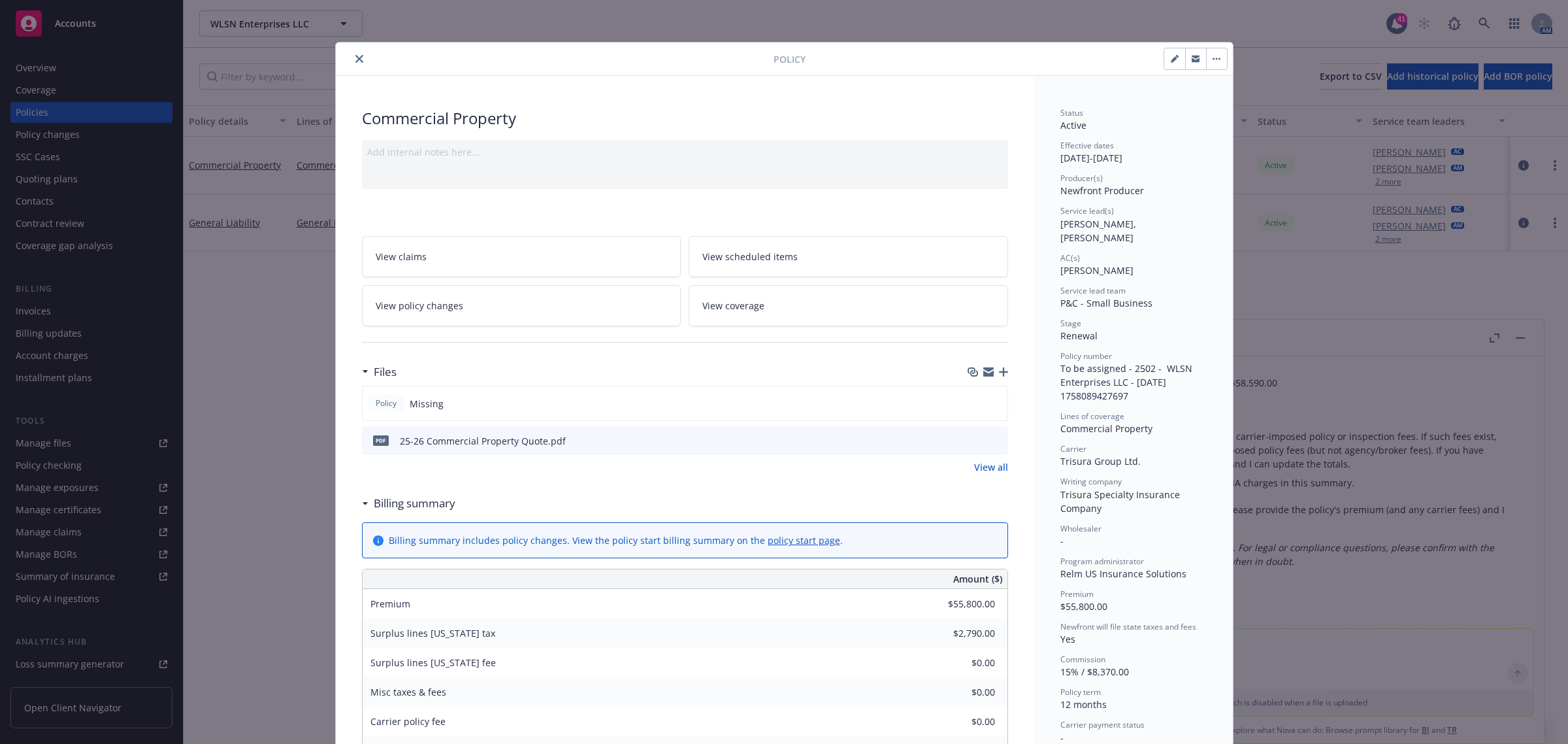
click at [355, 59] on icon "close" at bounding box center [359, 58] width 8 height 8
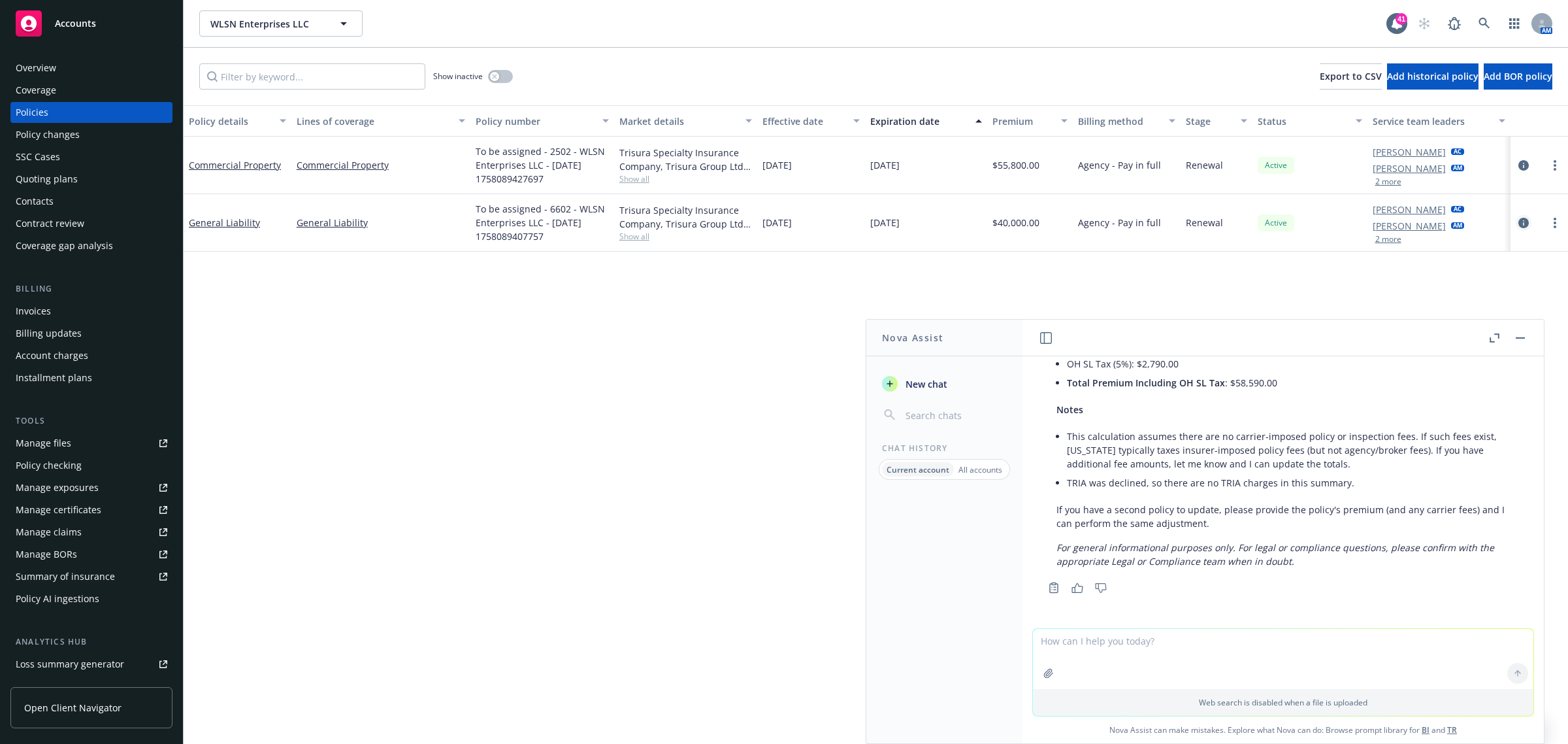
click at [1526, 217] on link "circleInformation" at bounding box center [1523, 223] width 16 height 16
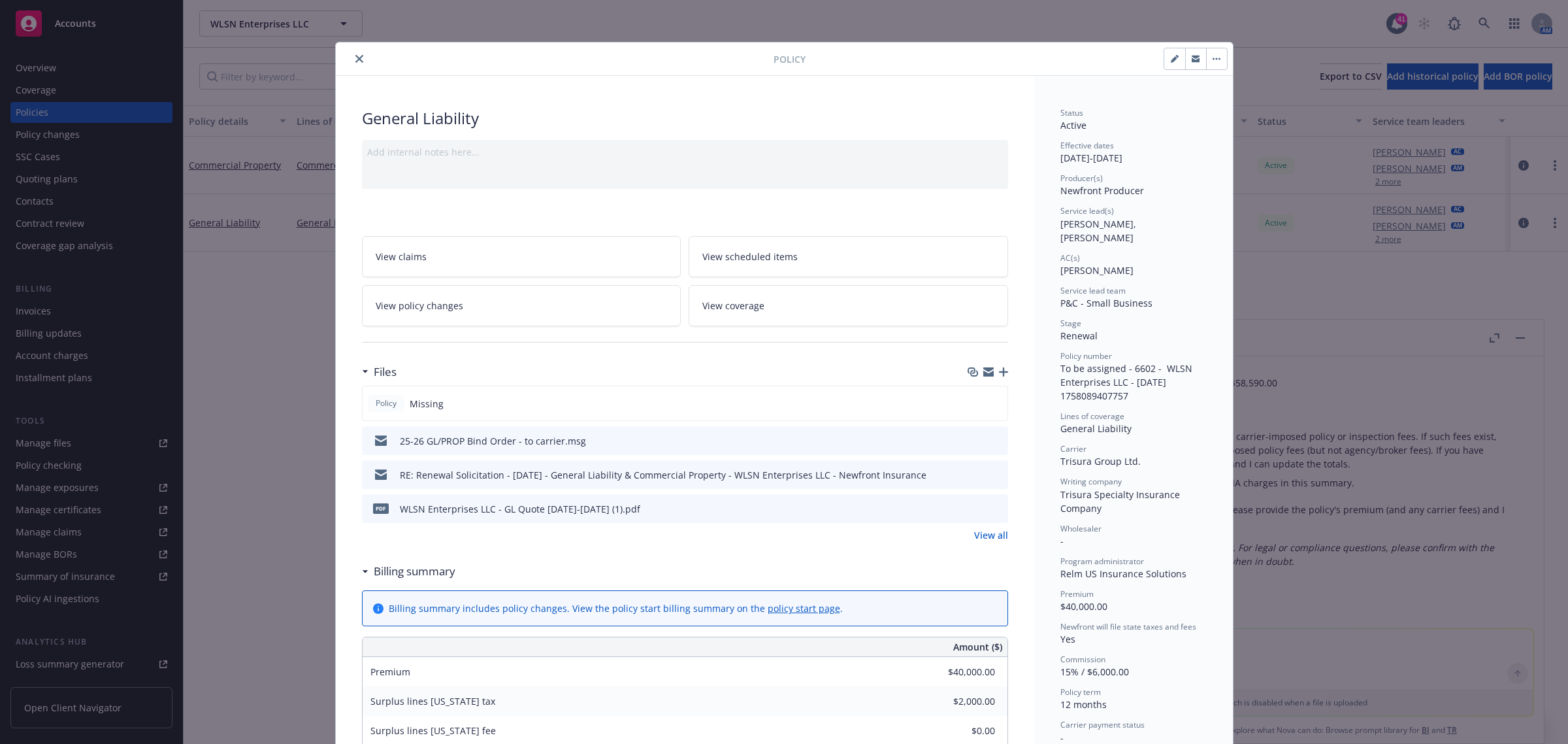
click at [344, 60] on div at bounding box center [557, 59] width 432 height 16
click at [355, 61] on icon "close" at bounding box center [359, 58] width 8 height 8
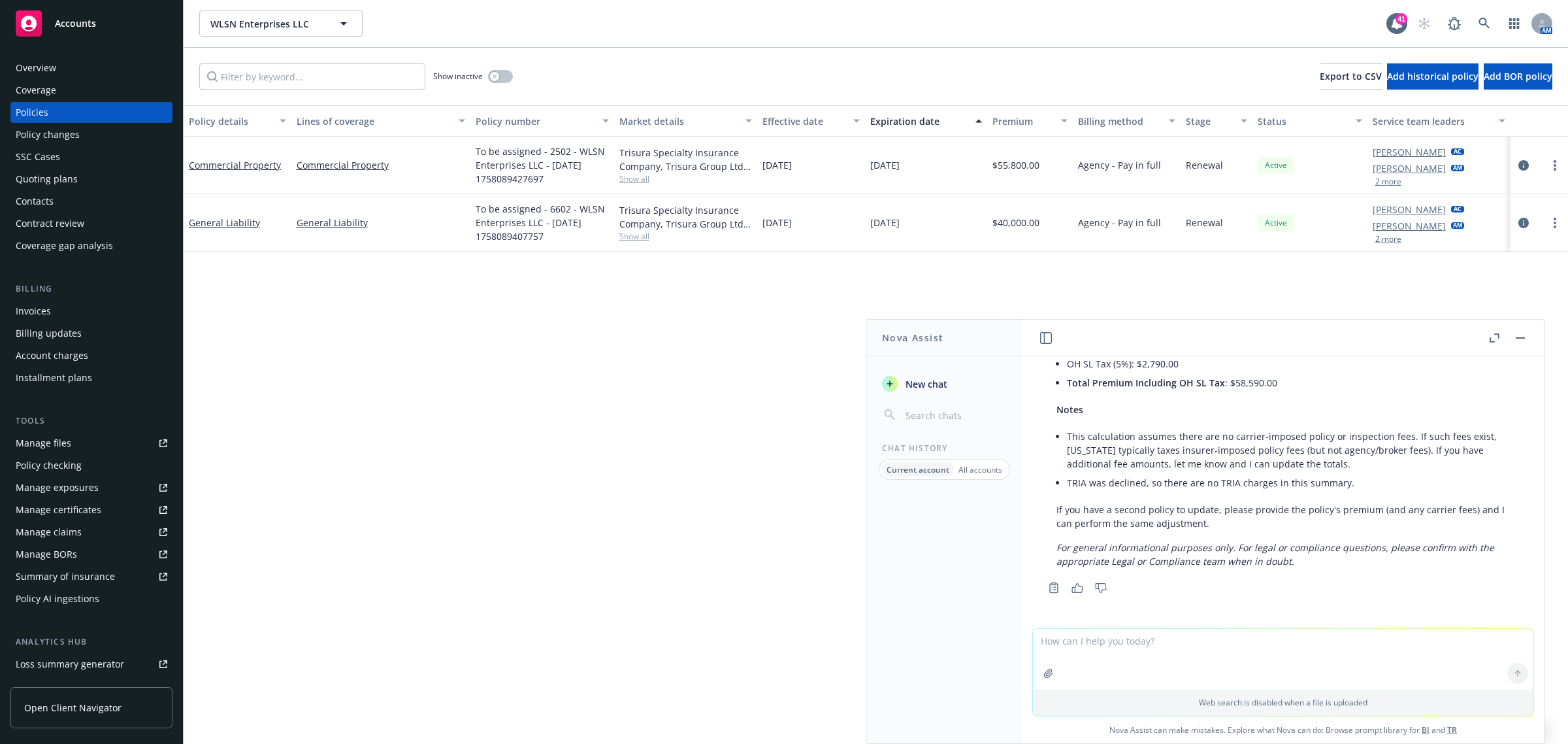
click at [1500, 20] on div "AM" at bounding box center [1482, 24] width 141 height 26
click at [1472, 17] on link at bounding box center [1484, 24] width 26 height 26
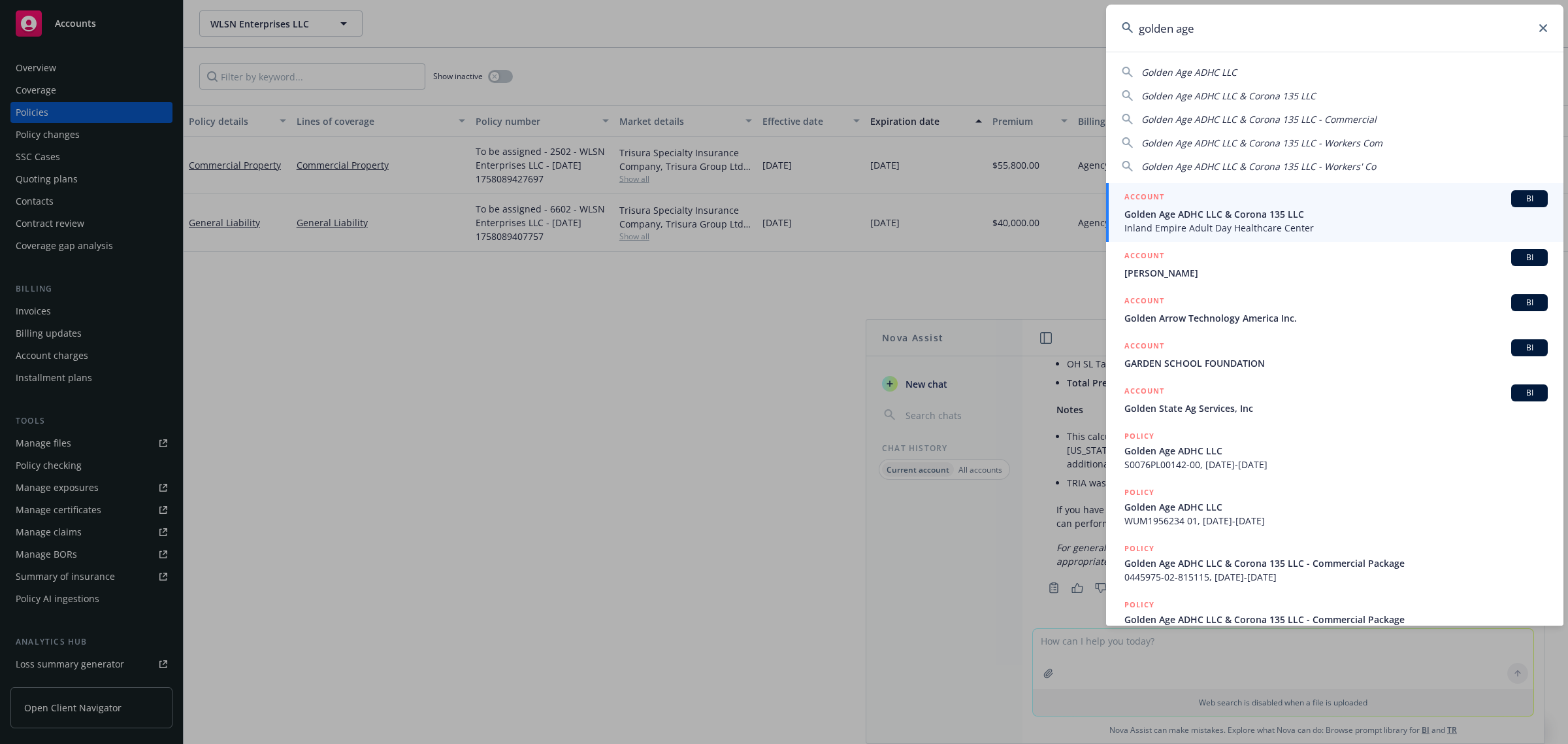
type input "golden age"
click at [1194, 213] on span "Golden Age ADHC LLC & Corona 135 LLC" at bounding box center [1335, 213] width 423 height 14
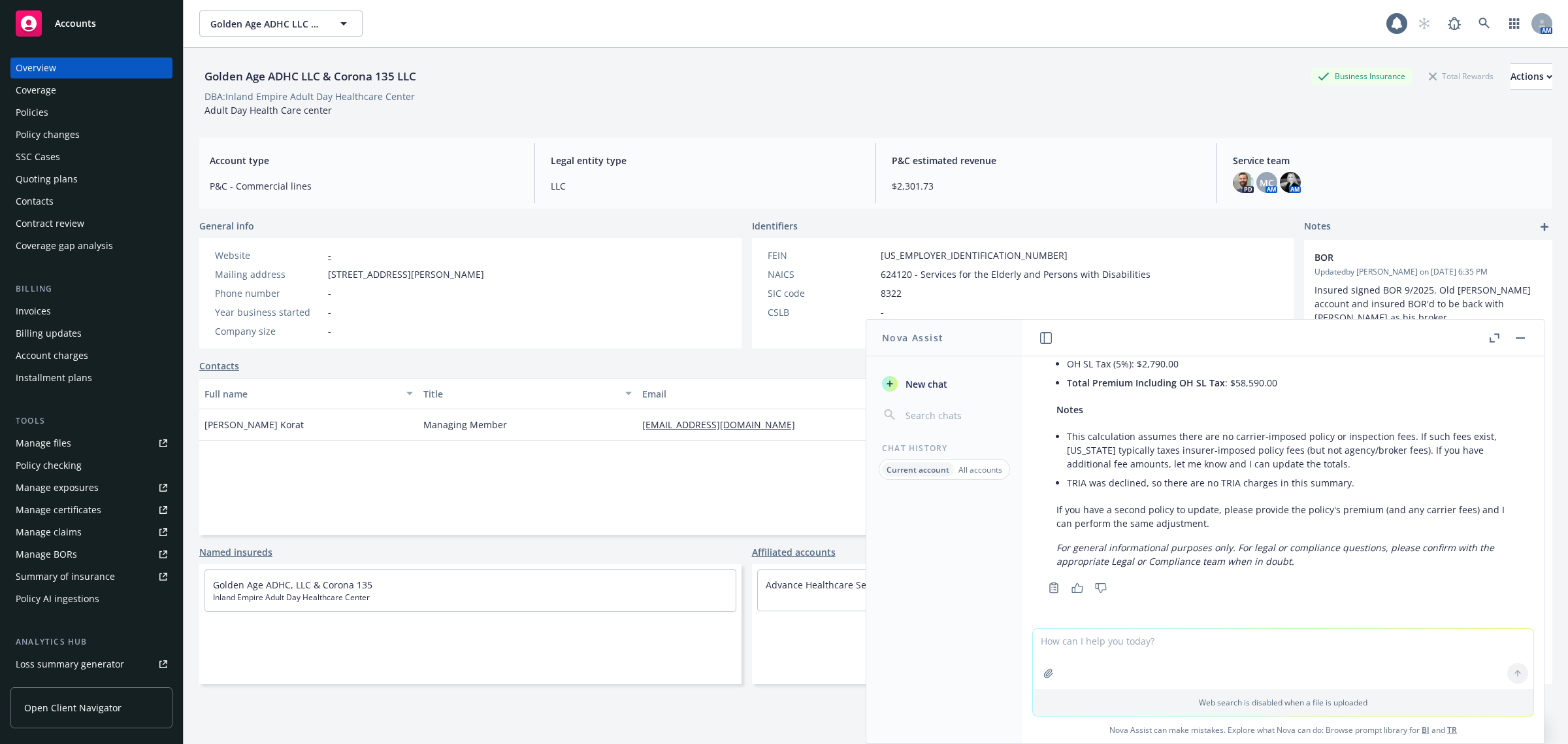
click at [1526, 339] on button "button" at bounding box center [1520, 338] width 16 height 16
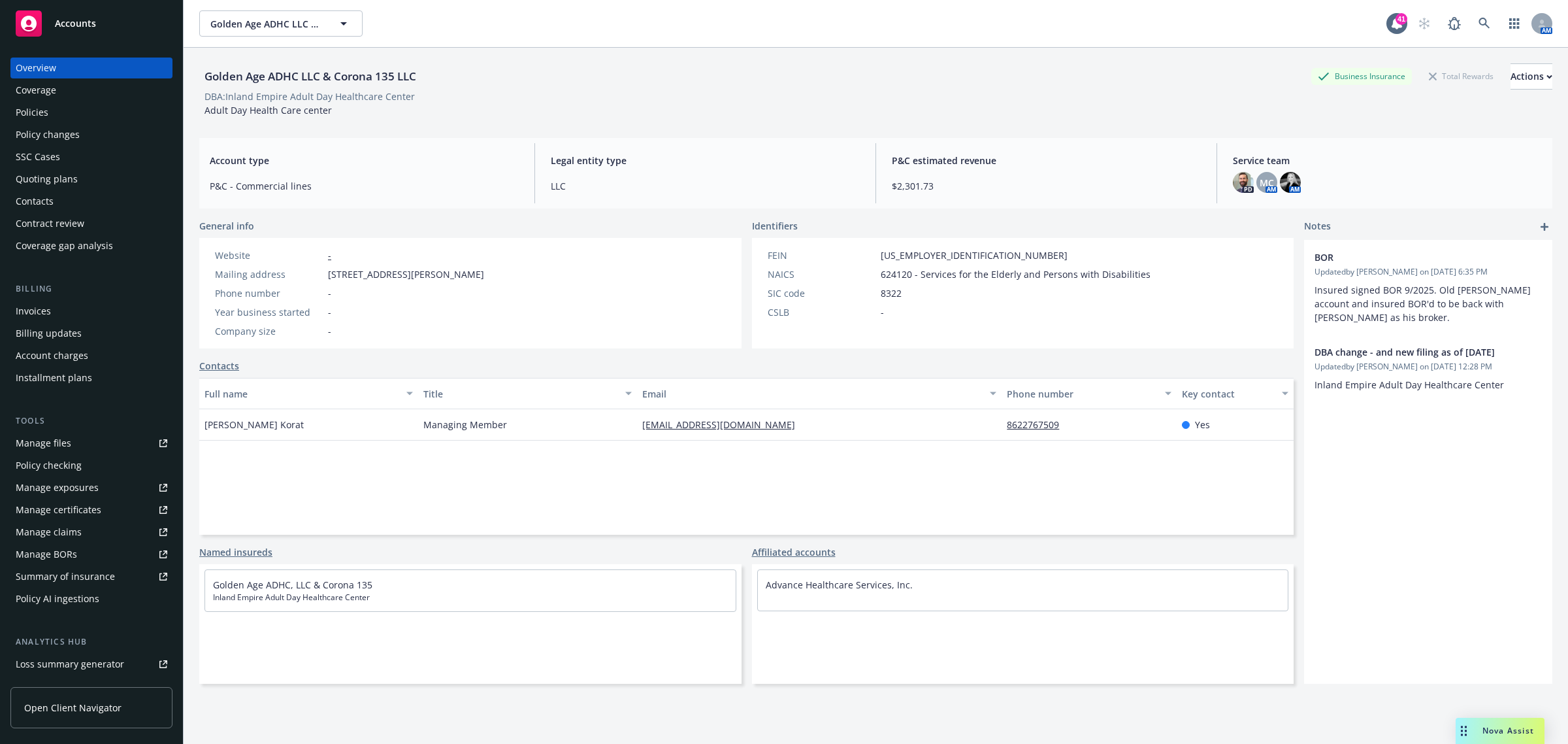
click at [57, 118] on div "Policies" at bounding box center [92, 112] width 151 height 21
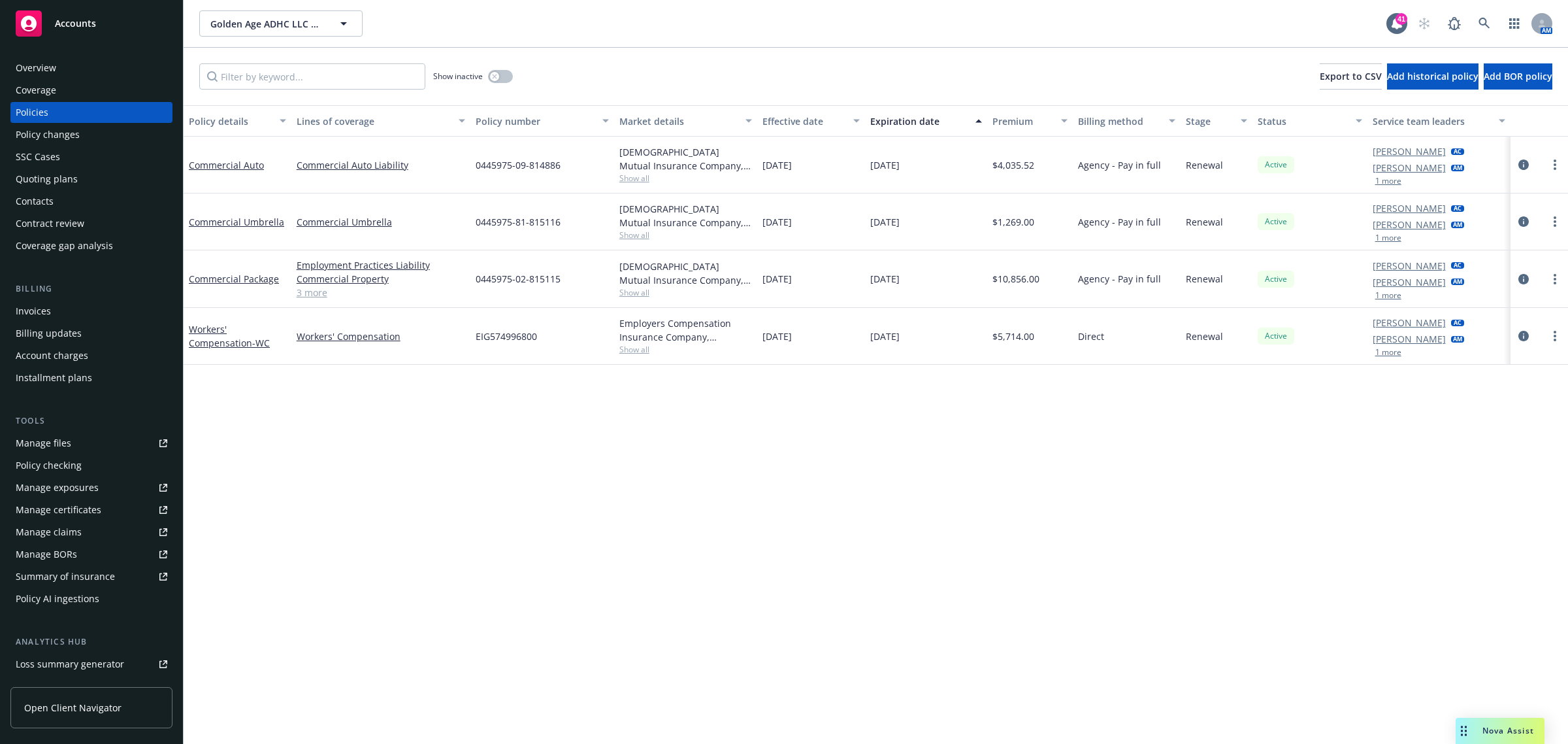
click at [1560, 157] on div at bounding box center [1538, 165] width 47 height 16
click at [1559, 160] on link "more" at bounding box center [1555, 165] width 16 height 16
click at [1484, 247] on link "End policy" at bounding box center [1486, 244] width 153 height 26
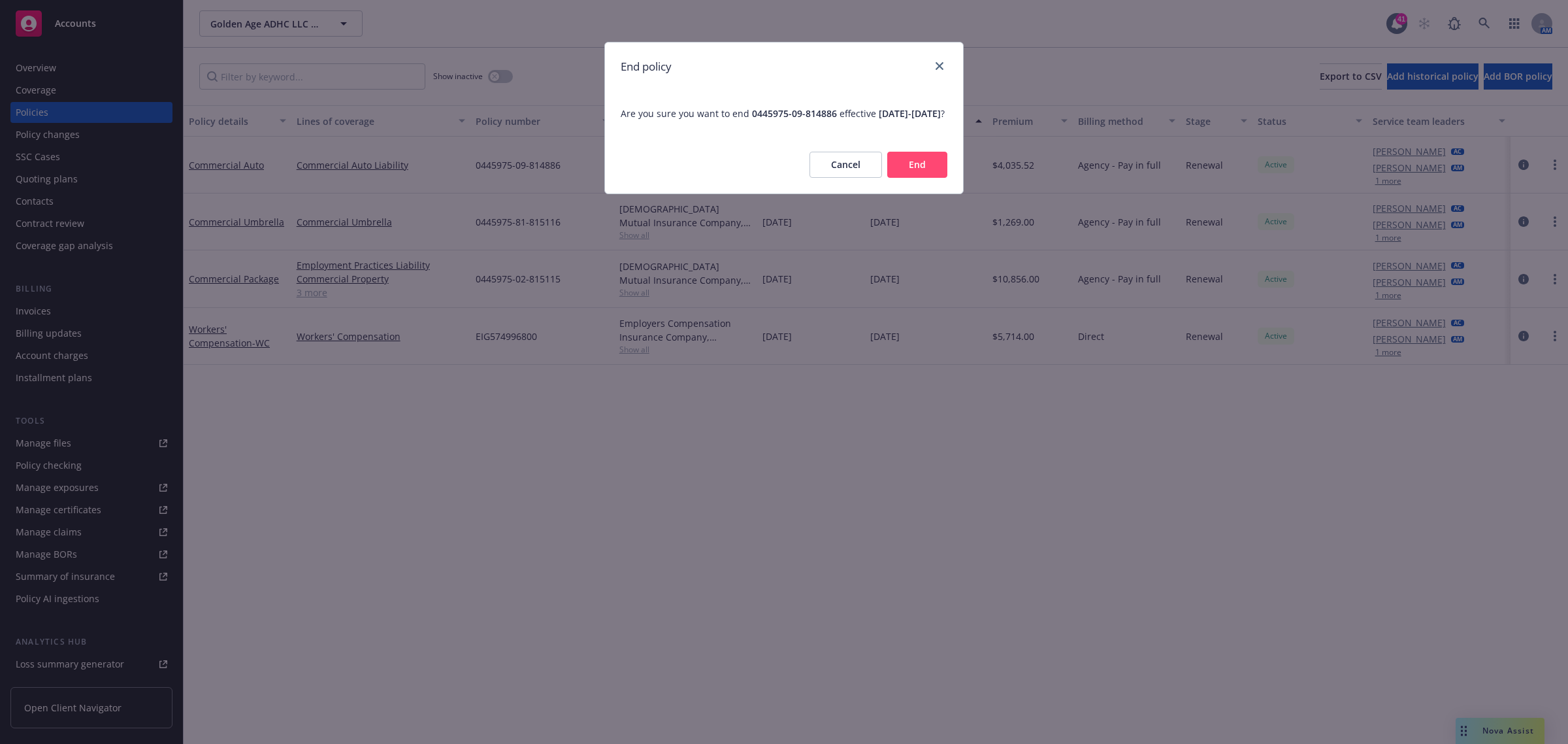
click at [909, 172] on button "End" at bounding box center [917, 164] width 60 height 26
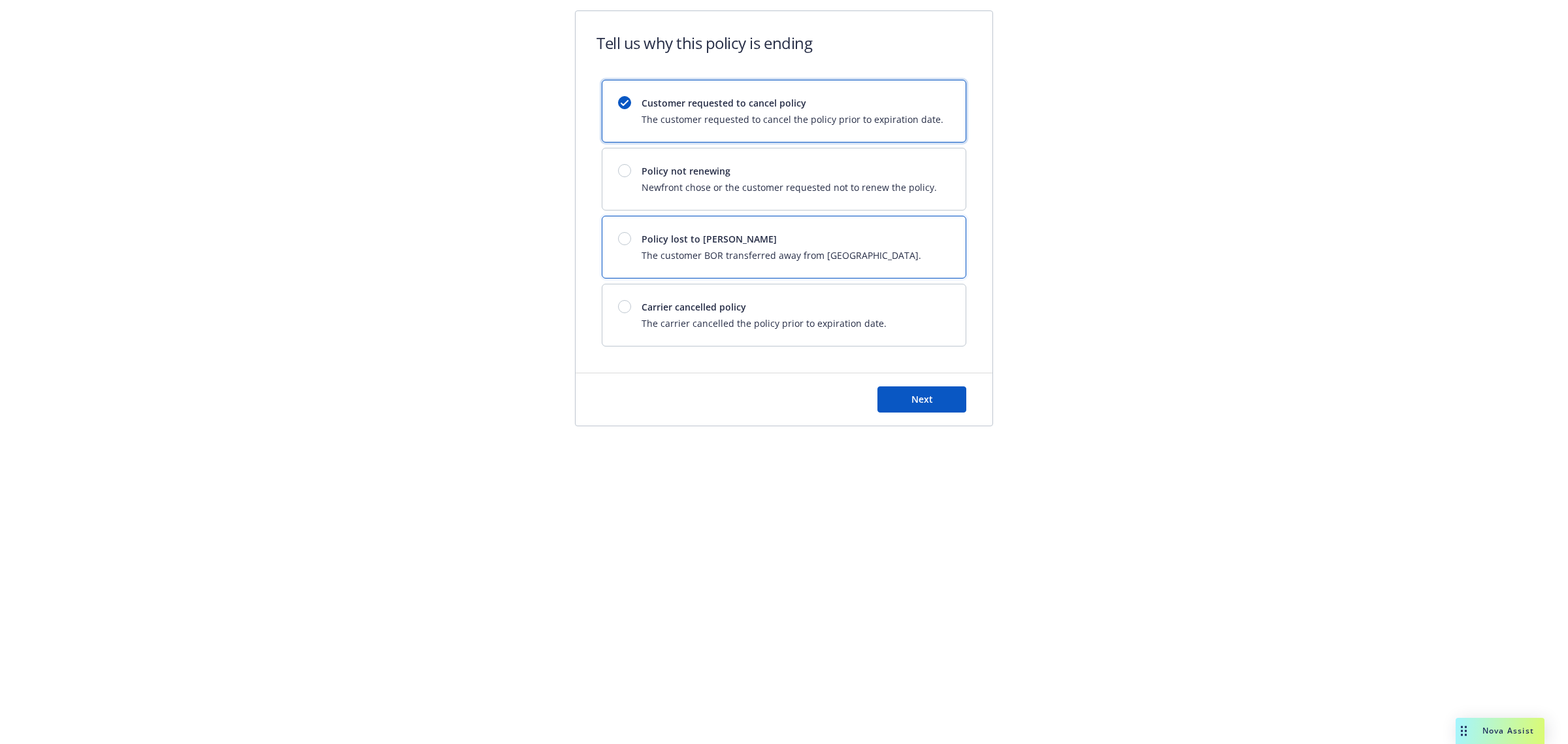
click at [698, 250] on span "The customer BOR transferred away from [GEOGRAPHIC_DATA]." at bounding box center [781, 255] width 280 height 14
click at [903, 400] on button "Next" at bounding box center [922, 399] width 89 height 26
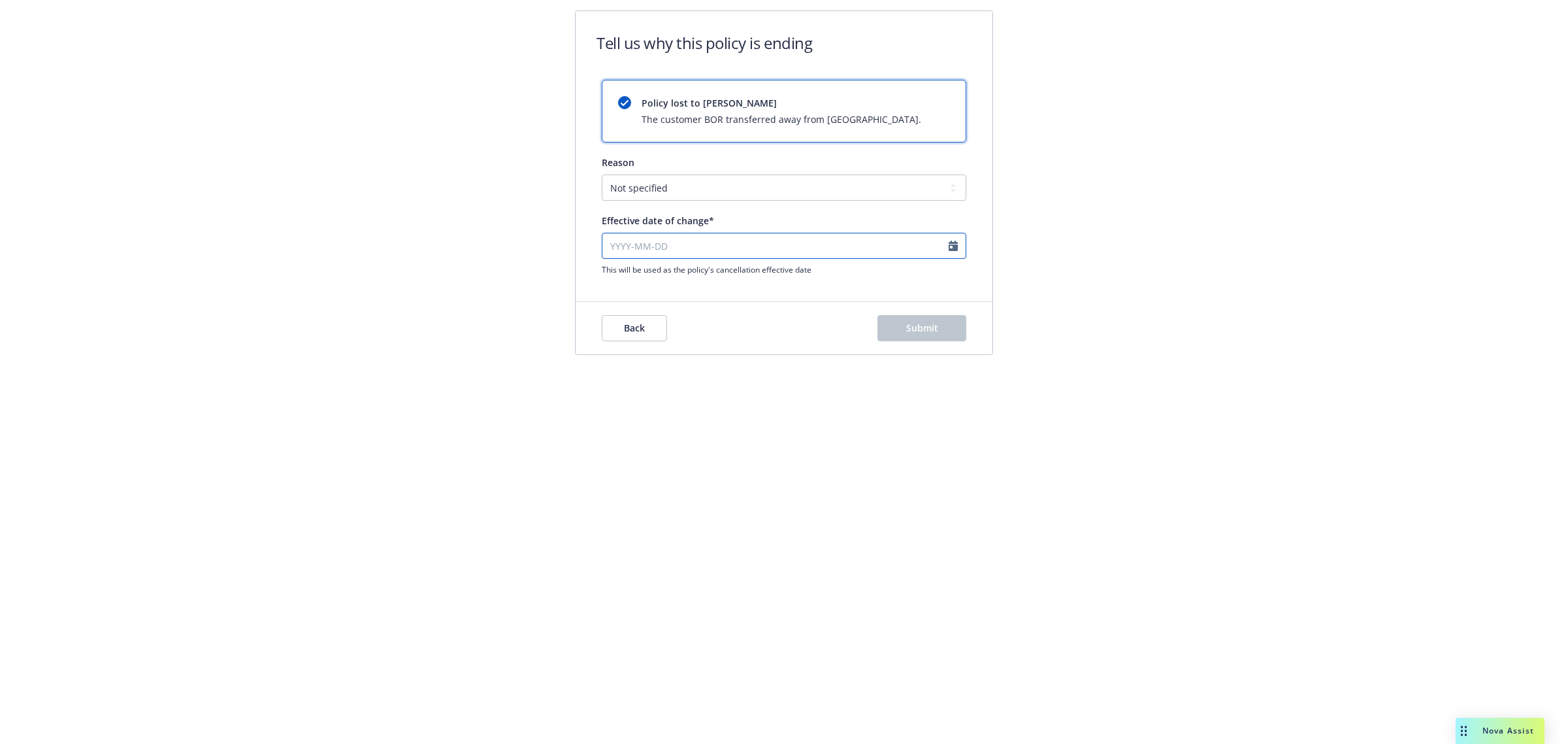
click at [687, 239] on input "Effective date of change*" at bounding box center [784, 246] width 365 height 26
select select "September"
select select "2025"
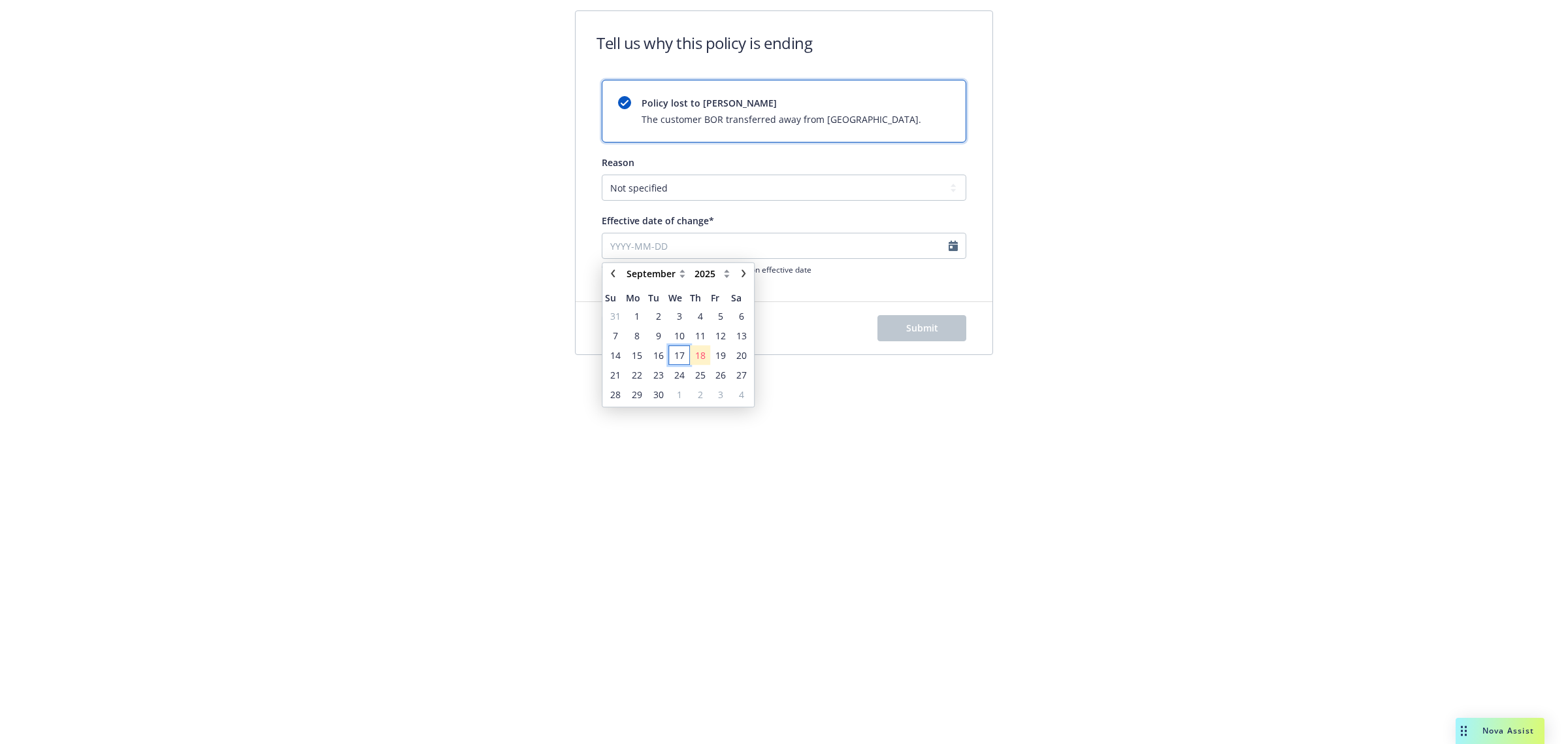
click at [680, 358] on span "17" at bounding box center [680, 355] width 11 height 14
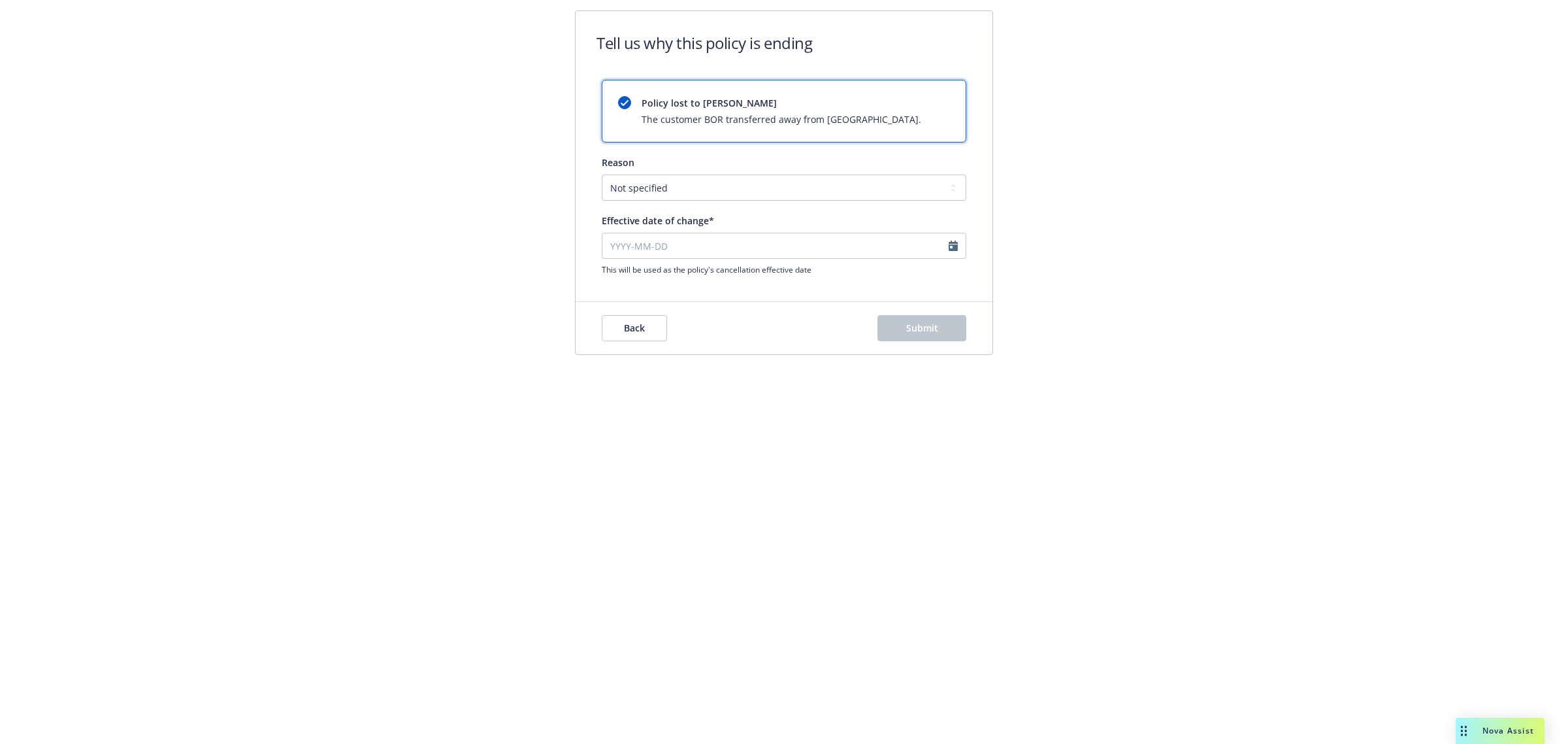
type input "[DATE]"
click at [922, 324] on span "Submit" at bounding box center [922, 327] width 32 height 12
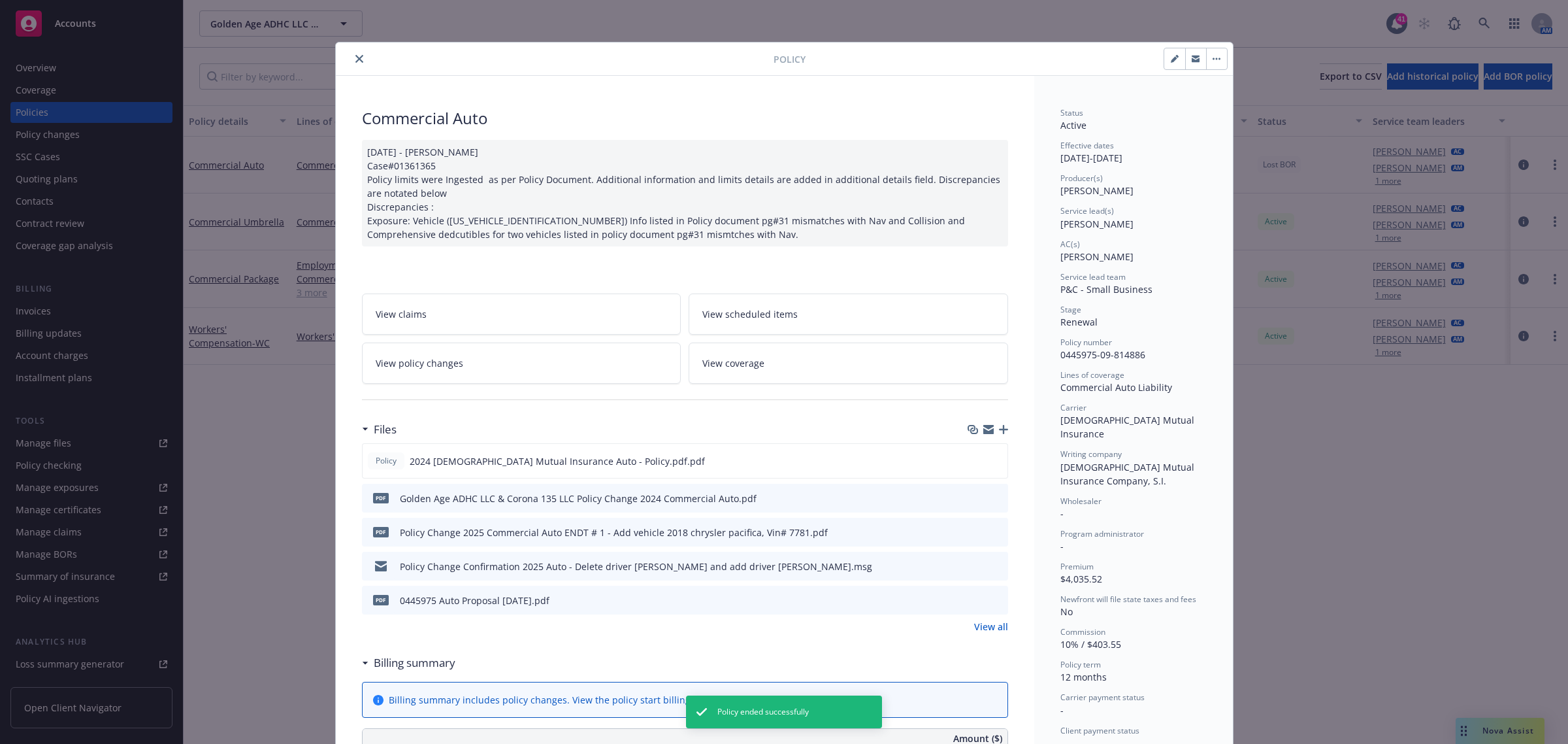
scroll to position [39, 0]
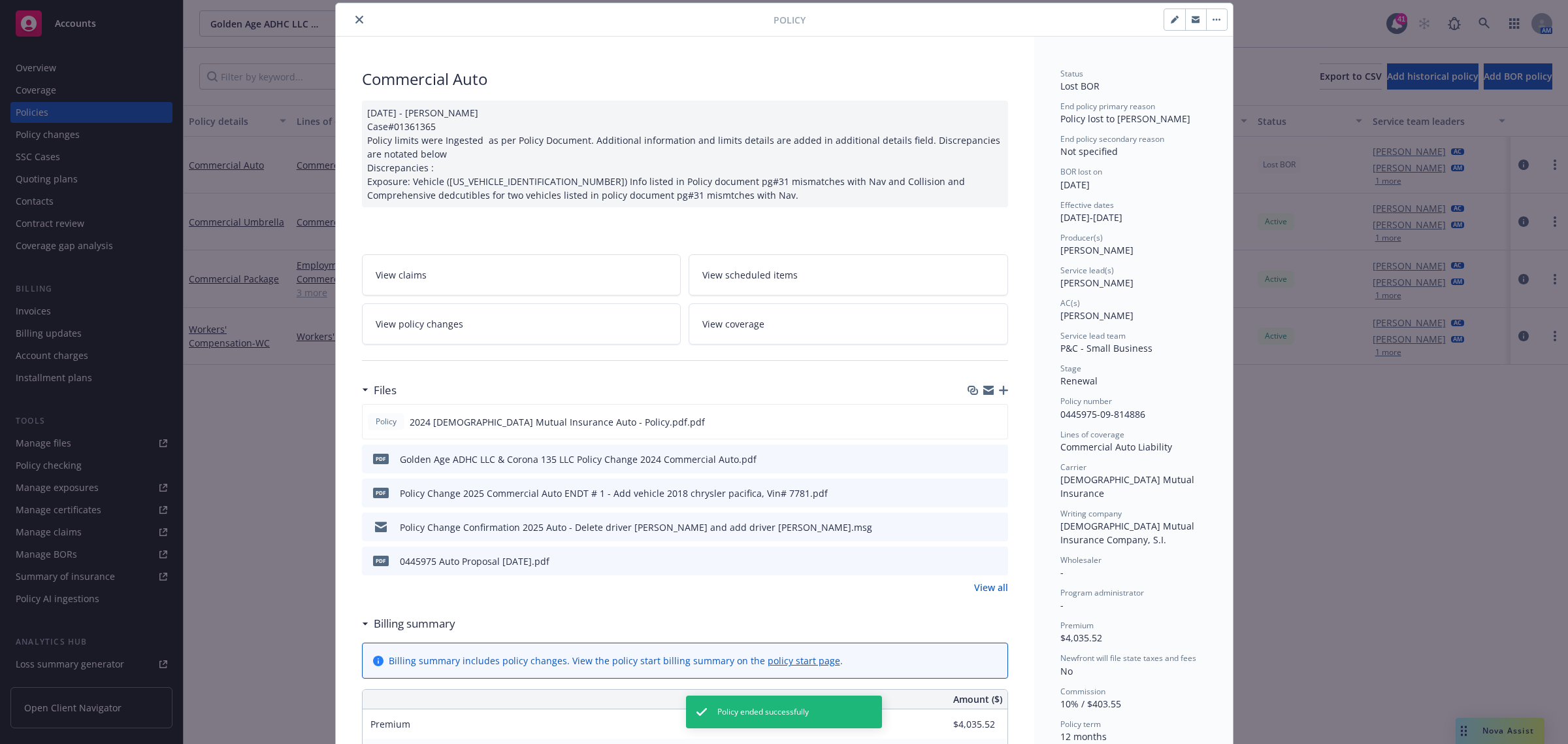
click at [999, 394] on icon "button" at bounding box center [1003, 390] width 9 height 9
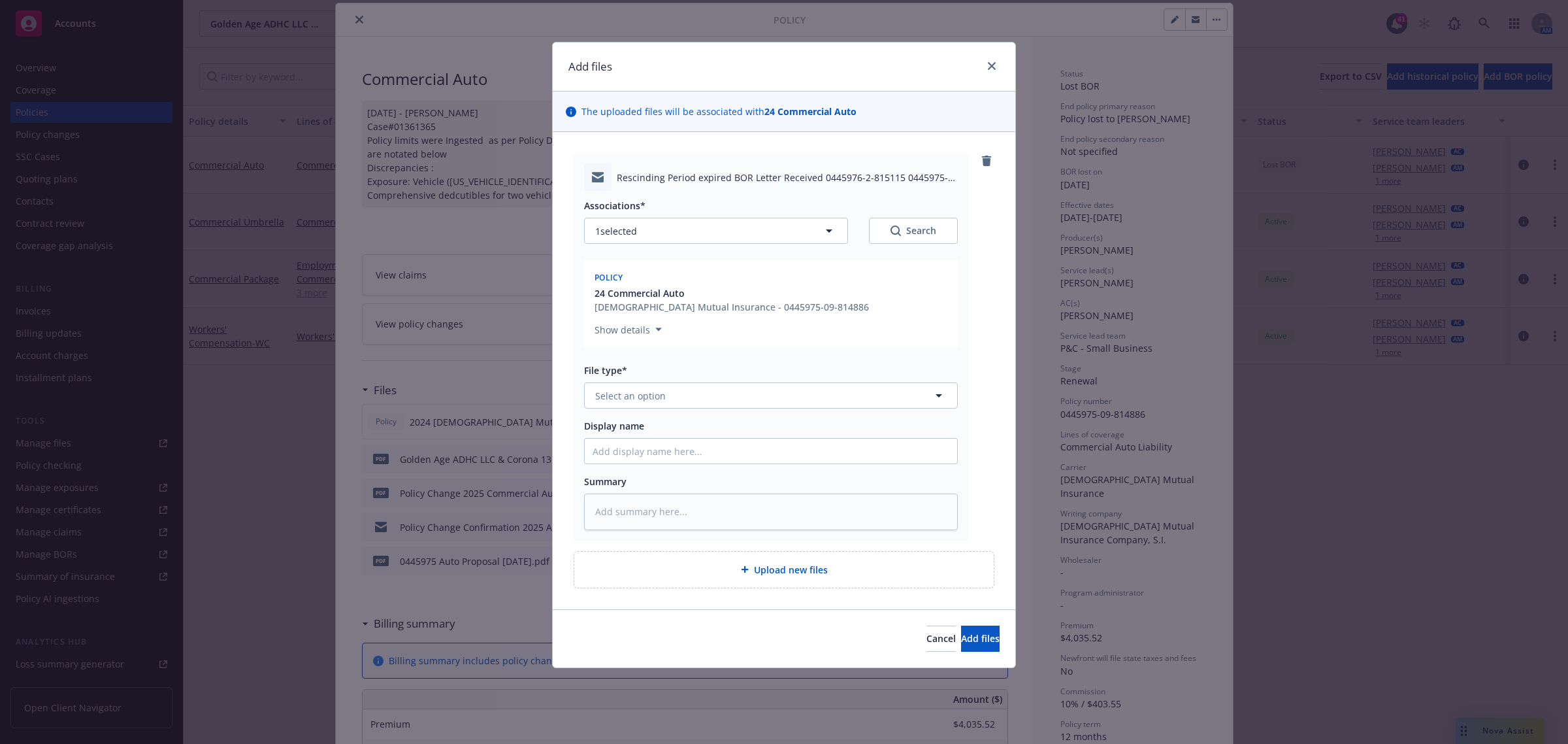
type textarea "x"
click at [700, 396] on button "Select an option" at bounding box center [771, 395] width 374 height 26
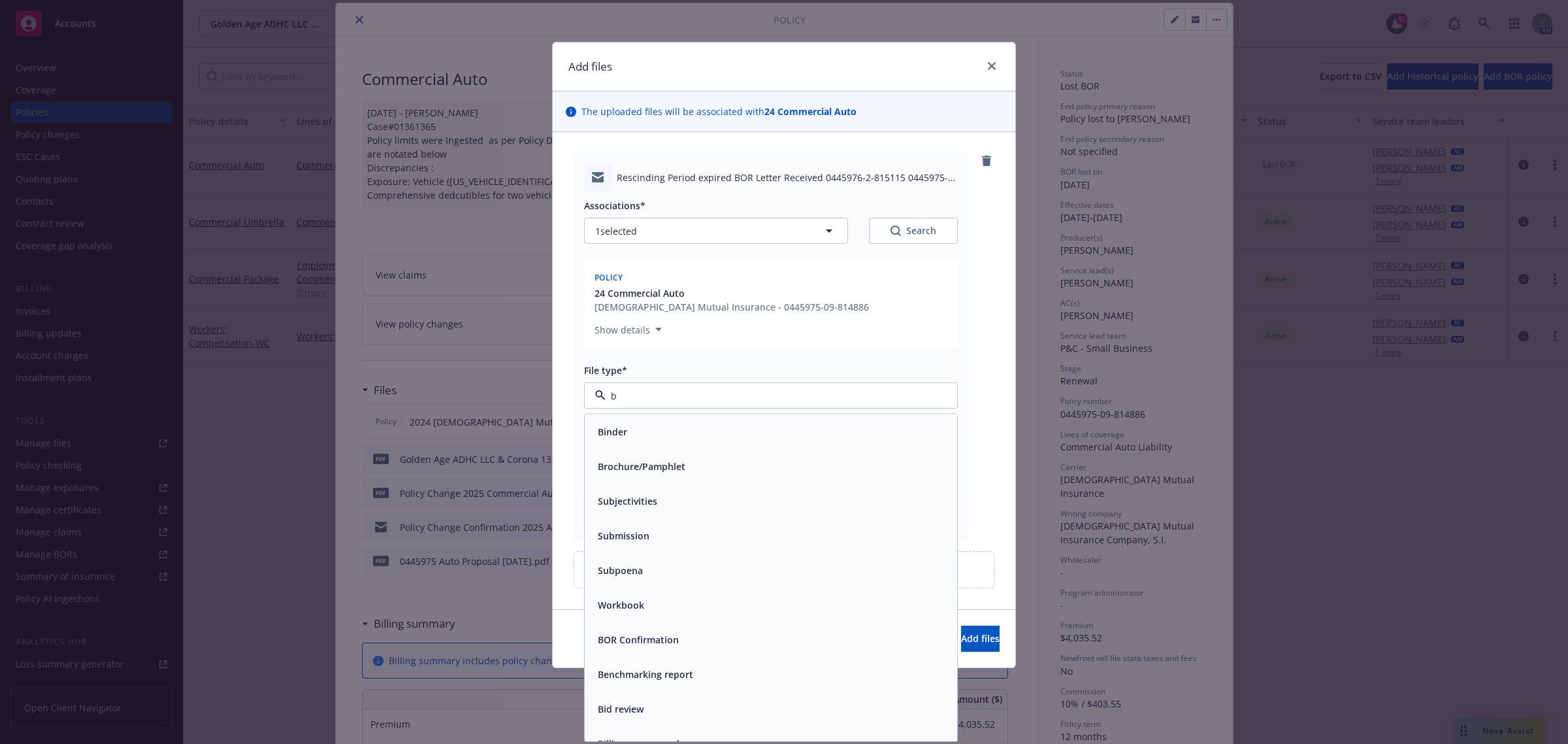
type input "bo"
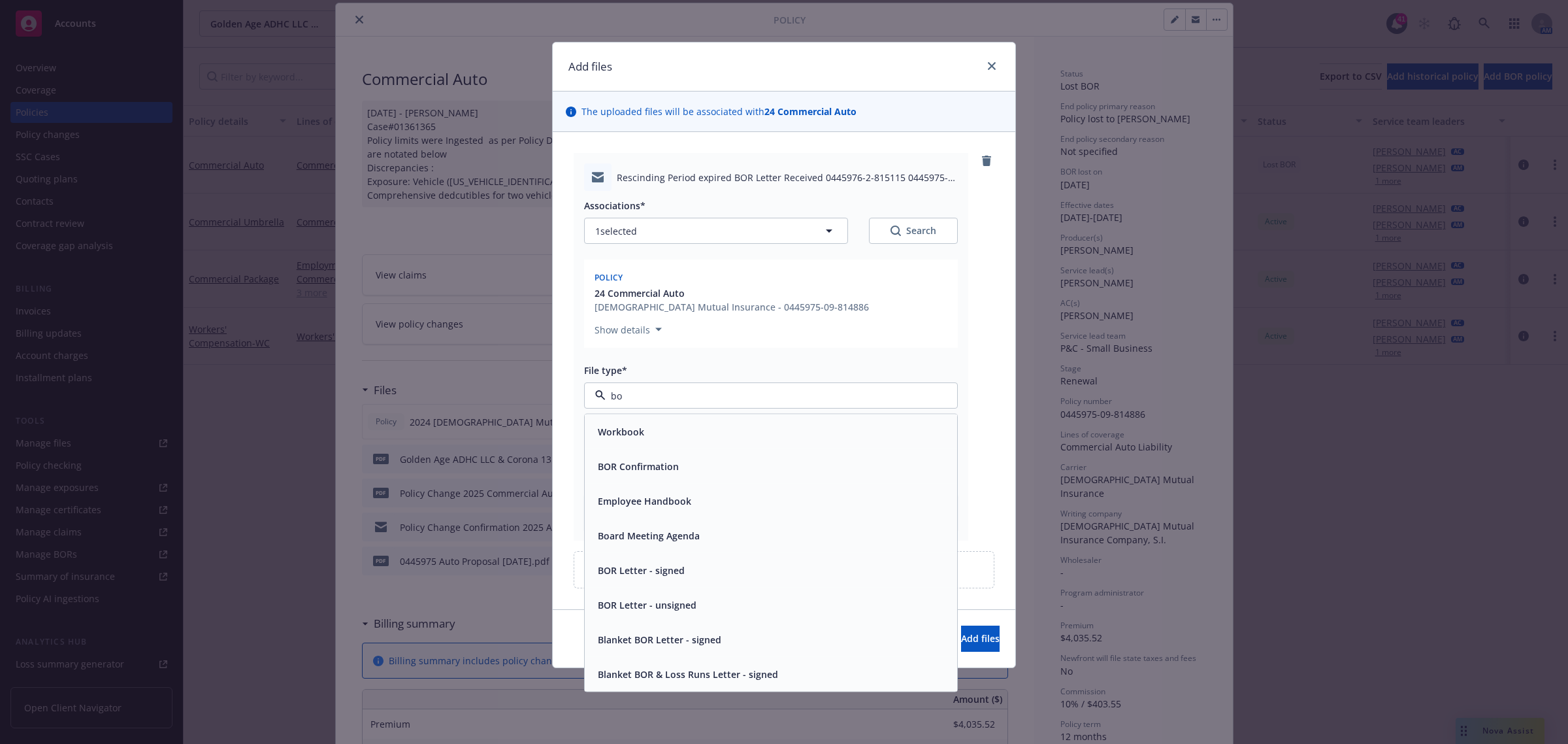
click at [708, 467] on div "BOR Confirmation" at bounding box center [770, 466] width 357 height 19
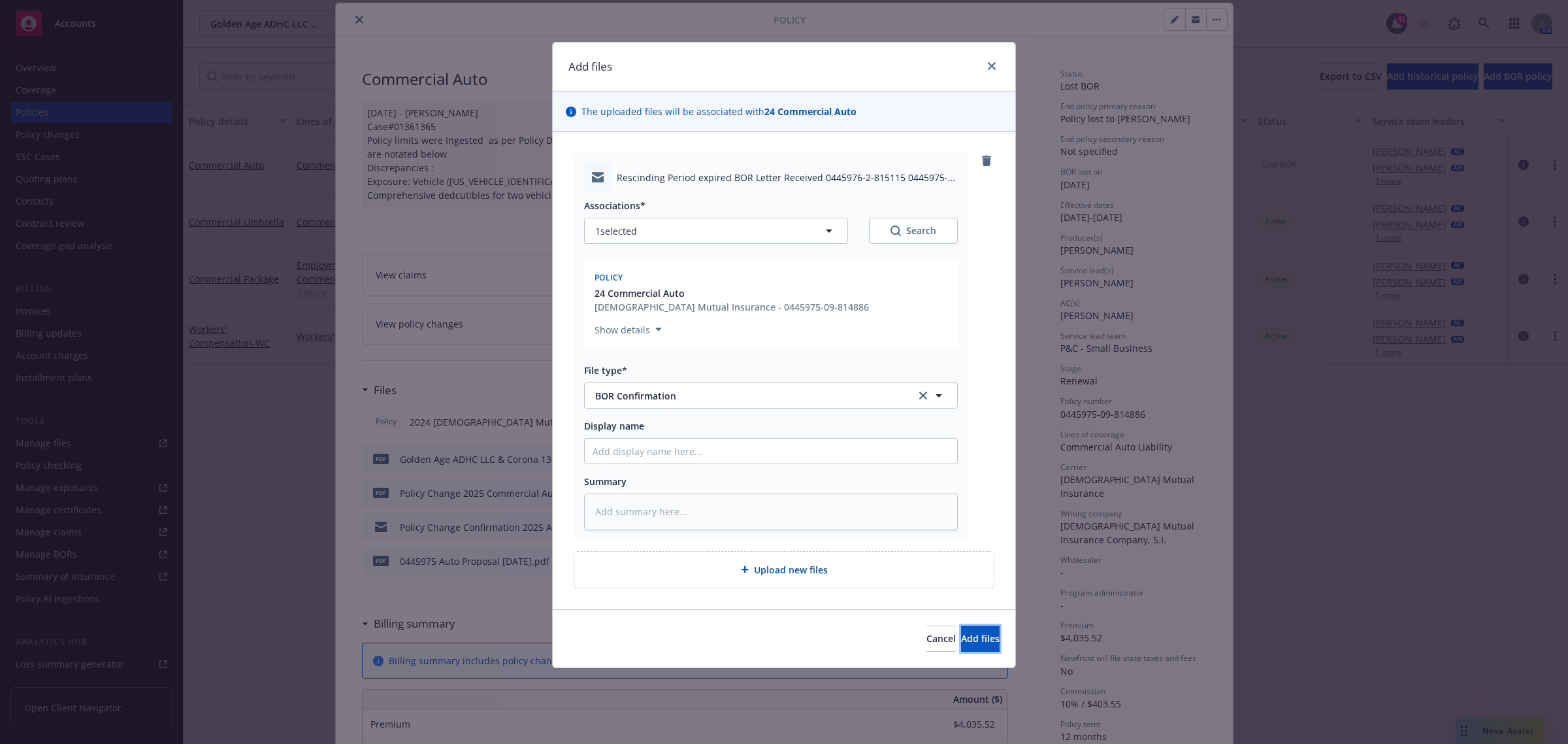
click at [961, 631] on button "Add files" at bounding box center [980, 639] width 38 height 26
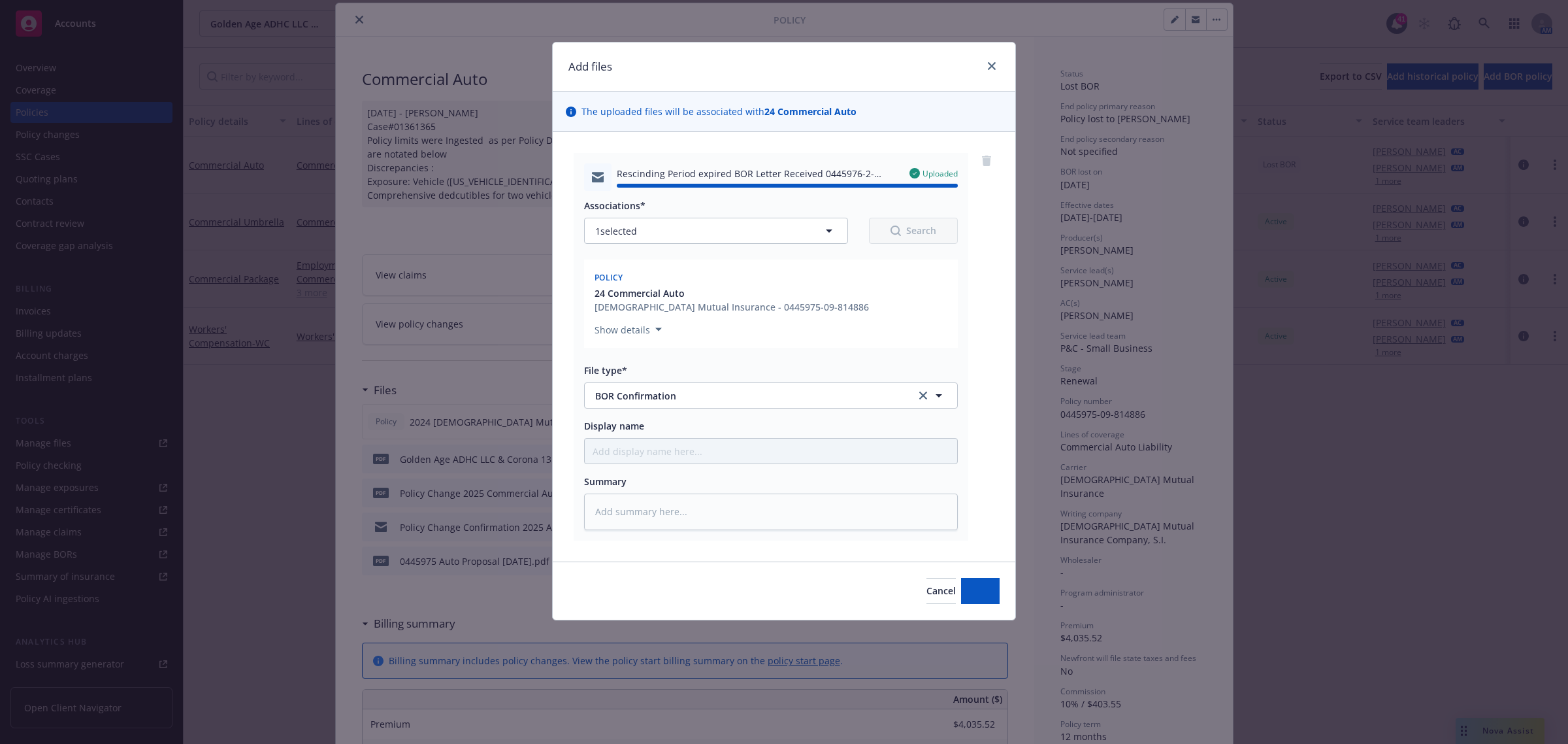
type textarea "x"
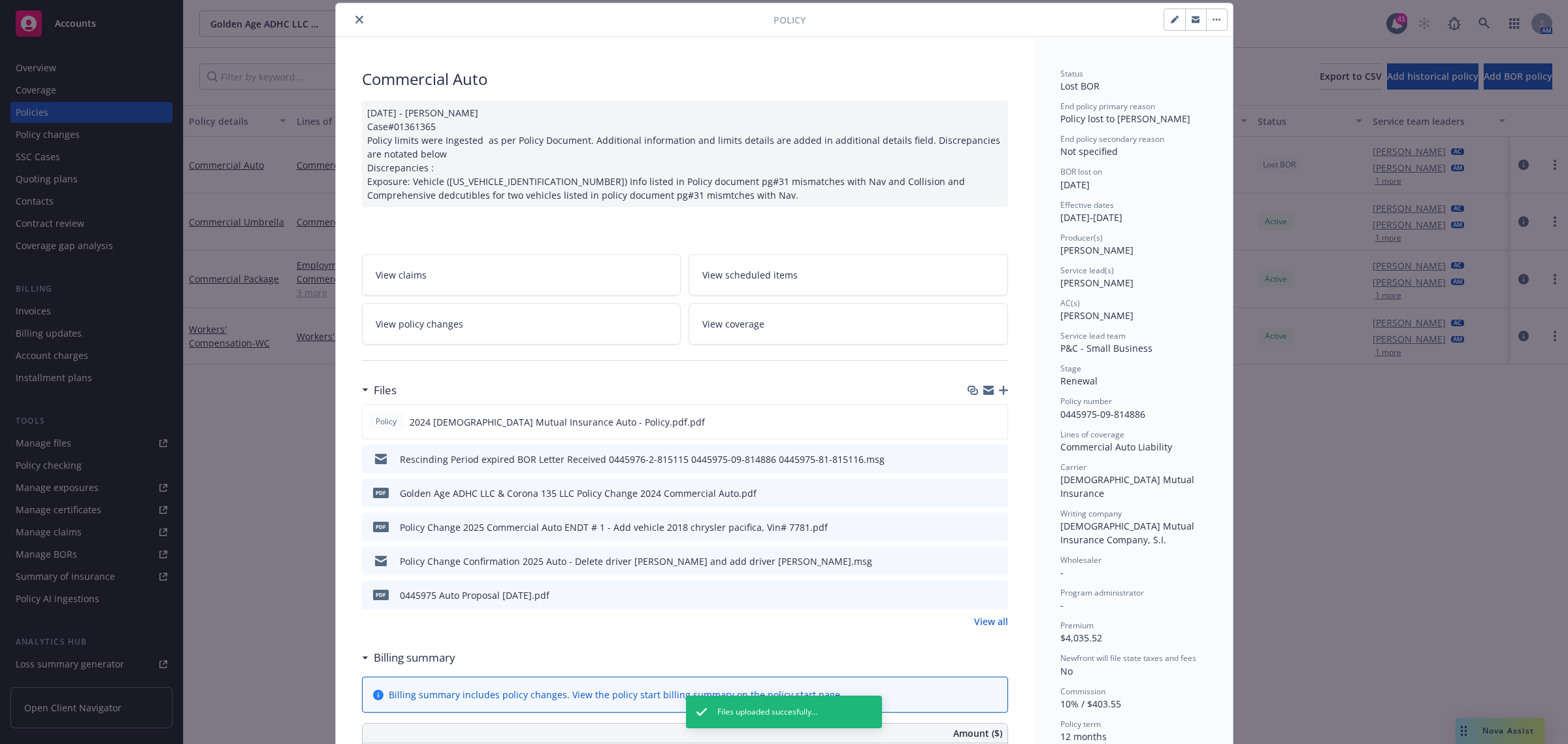
click at [355, 17] on icon "close" at bounding box center [359, 19] width 8 height 8
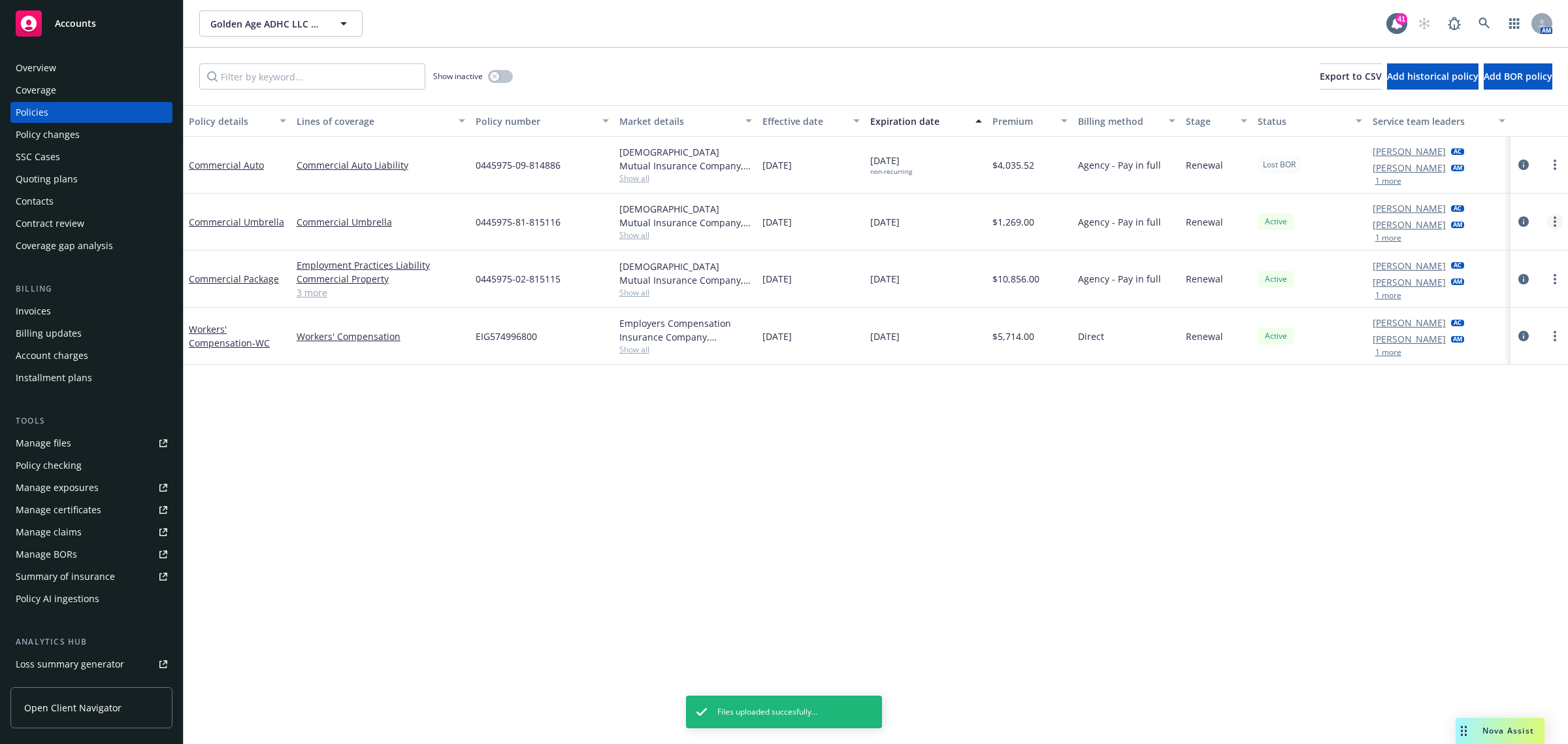
click at [1556, 220] on link "more" at bounding box center [1555, 221] width 16 height 16
click at [1482, 305] on link "End policy" at bounding box center [1486, 301] width 153 height 26
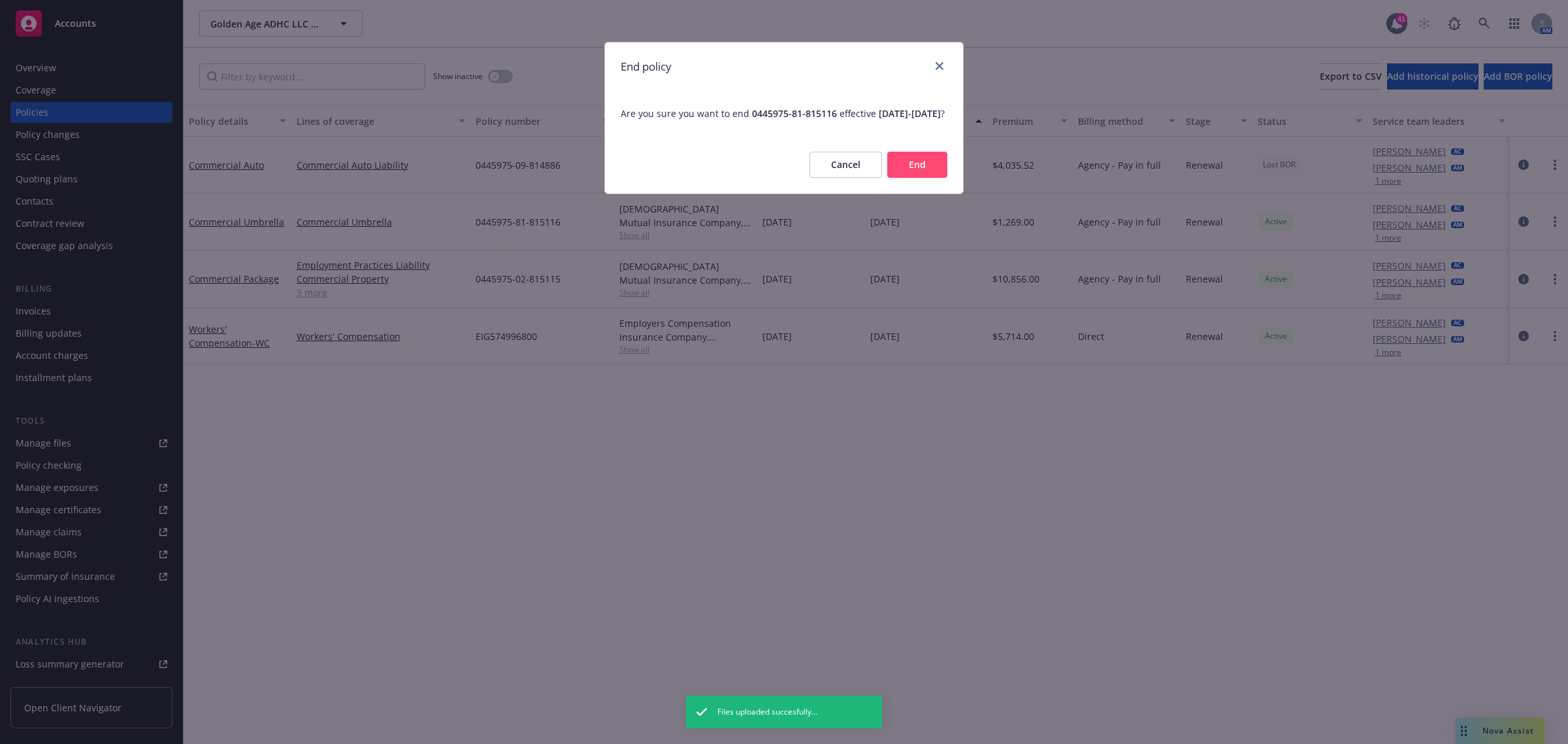
click at [912, 172] on button "End" at bounding box center [917, 164] width 60 height 26
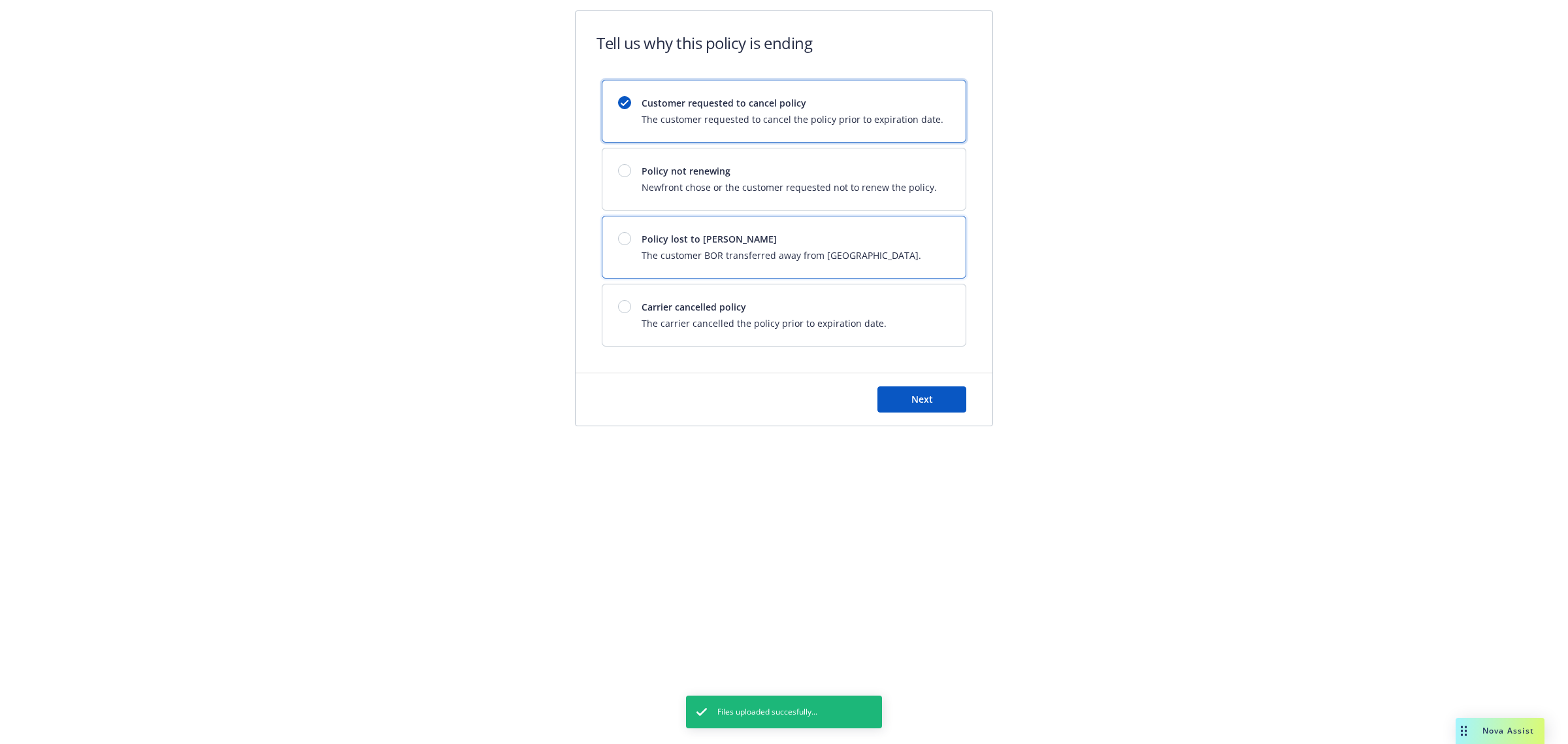
click at [690, 242] on span "Policy lost to [PERSON_NAME]" at bounding box center [781, 239] width 280 height 14
click at [939, 404] on button "Next" at bounding box center [922, 399] width 89 height 26
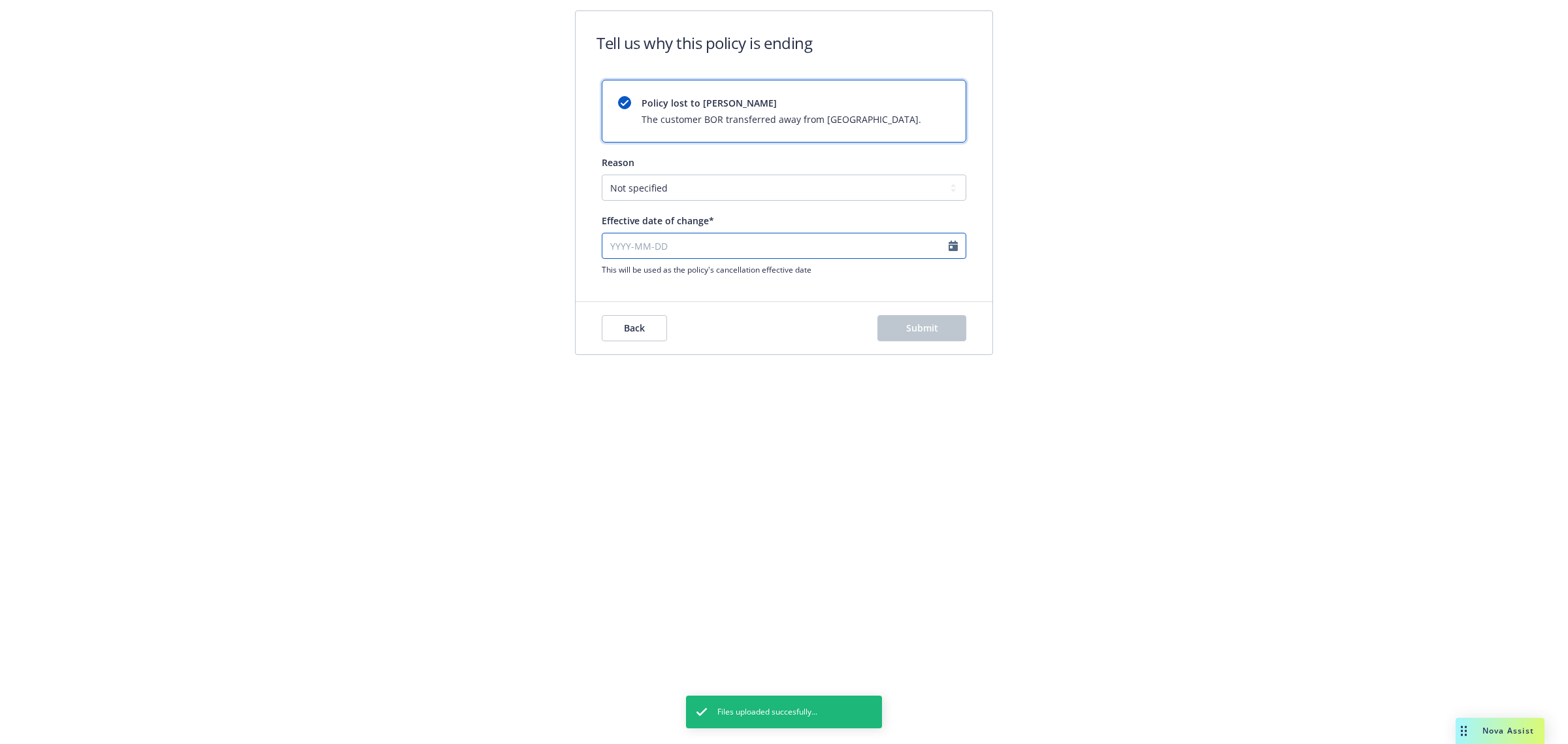
click at [763, 249] on input "Effective date of change*" at bounding box center [784, 246] width 365 height 26
select select "September"
select select "2025"
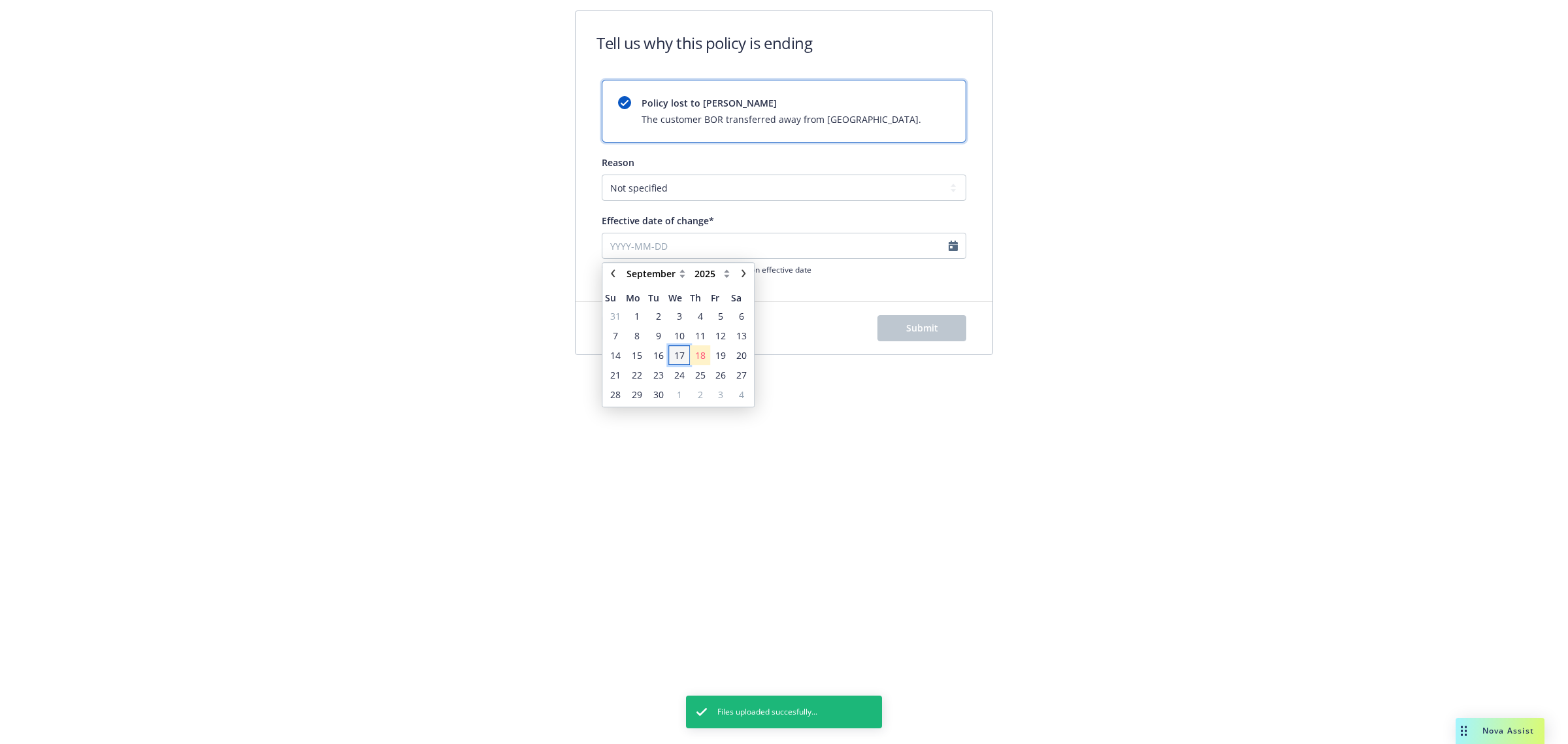
click at [687, 358] on span "17" at bounding box center [679, 355] width 19 height 17
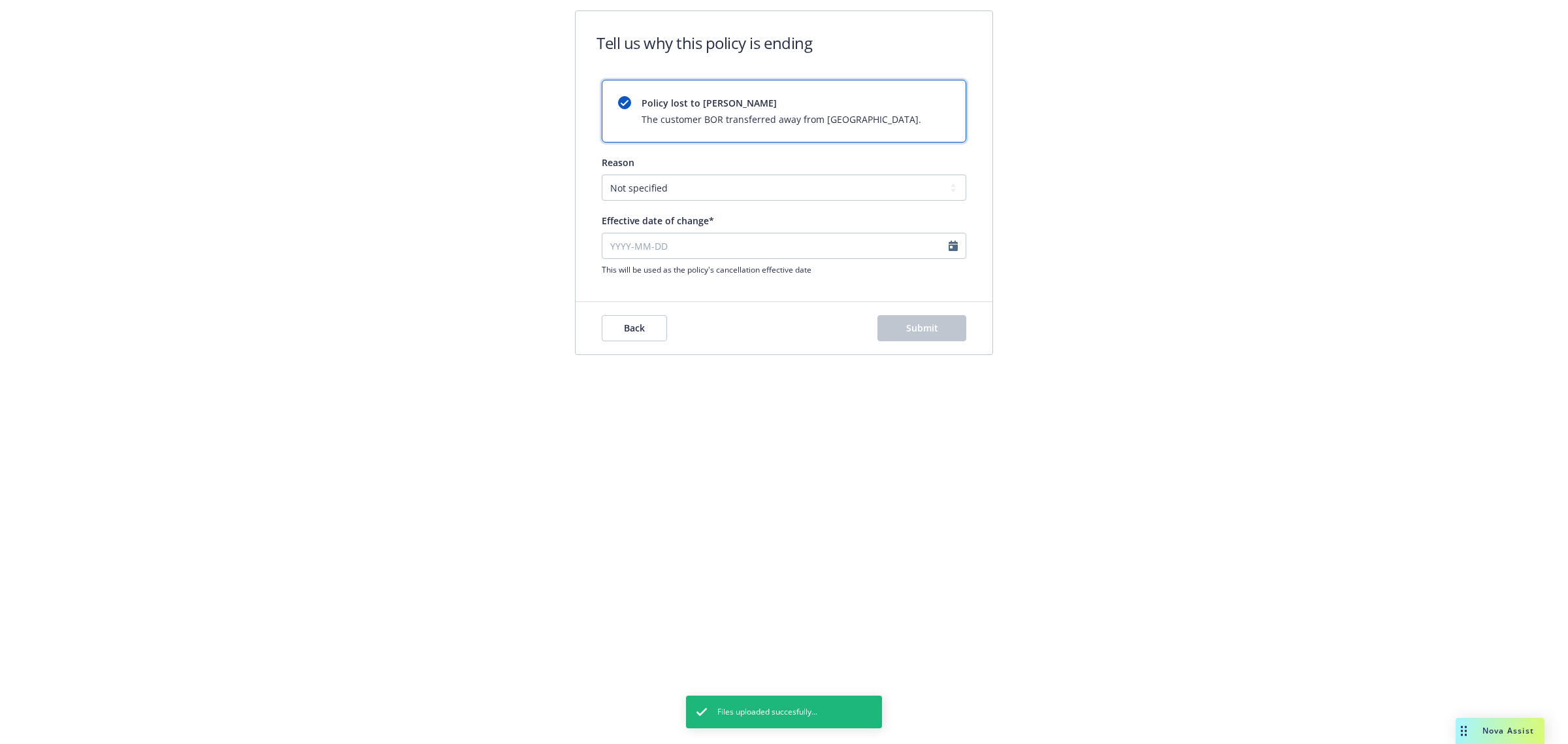
type input "[DATE]"
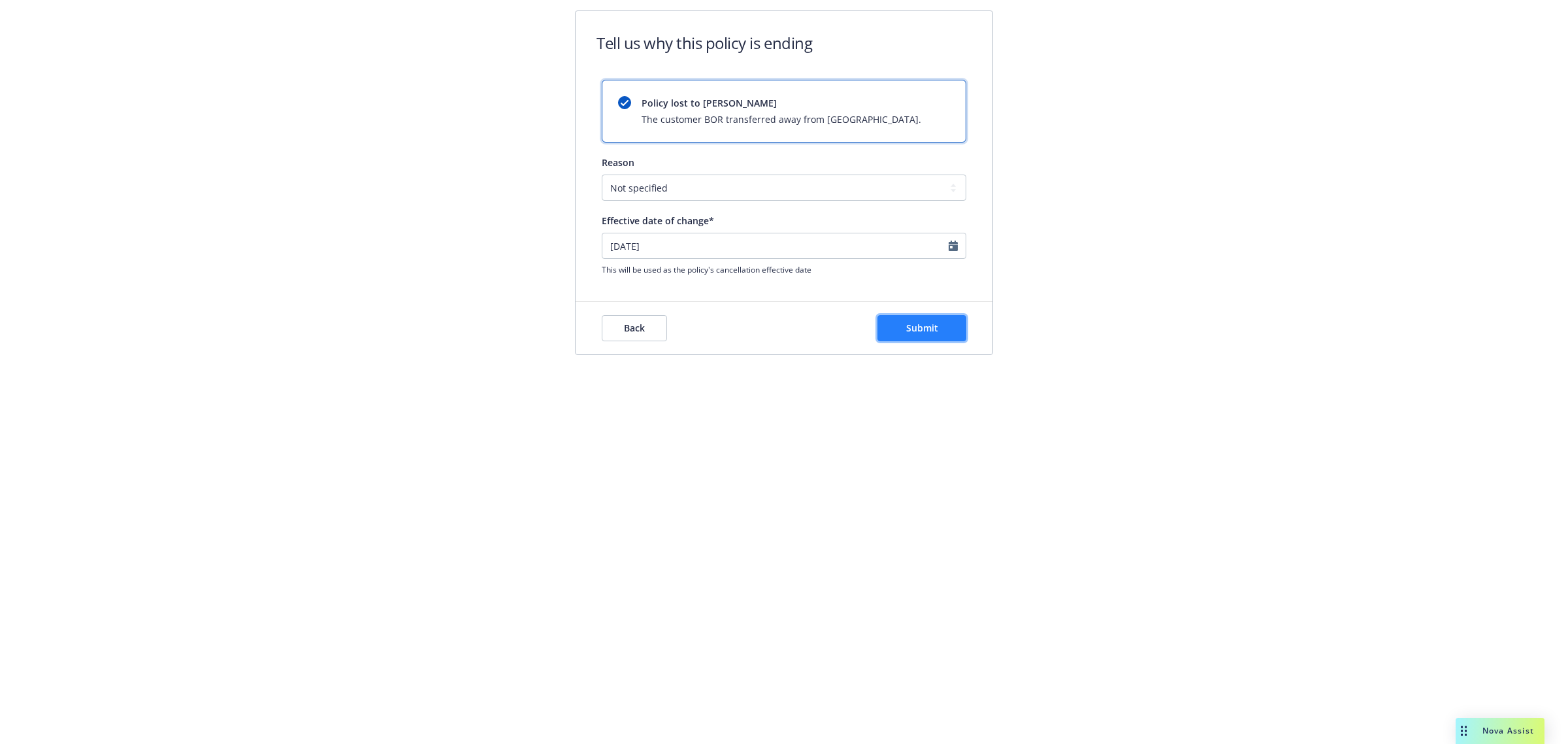
click at [905, 333] on button "Submit" at bounding box center [922, 328] width 89 height 26
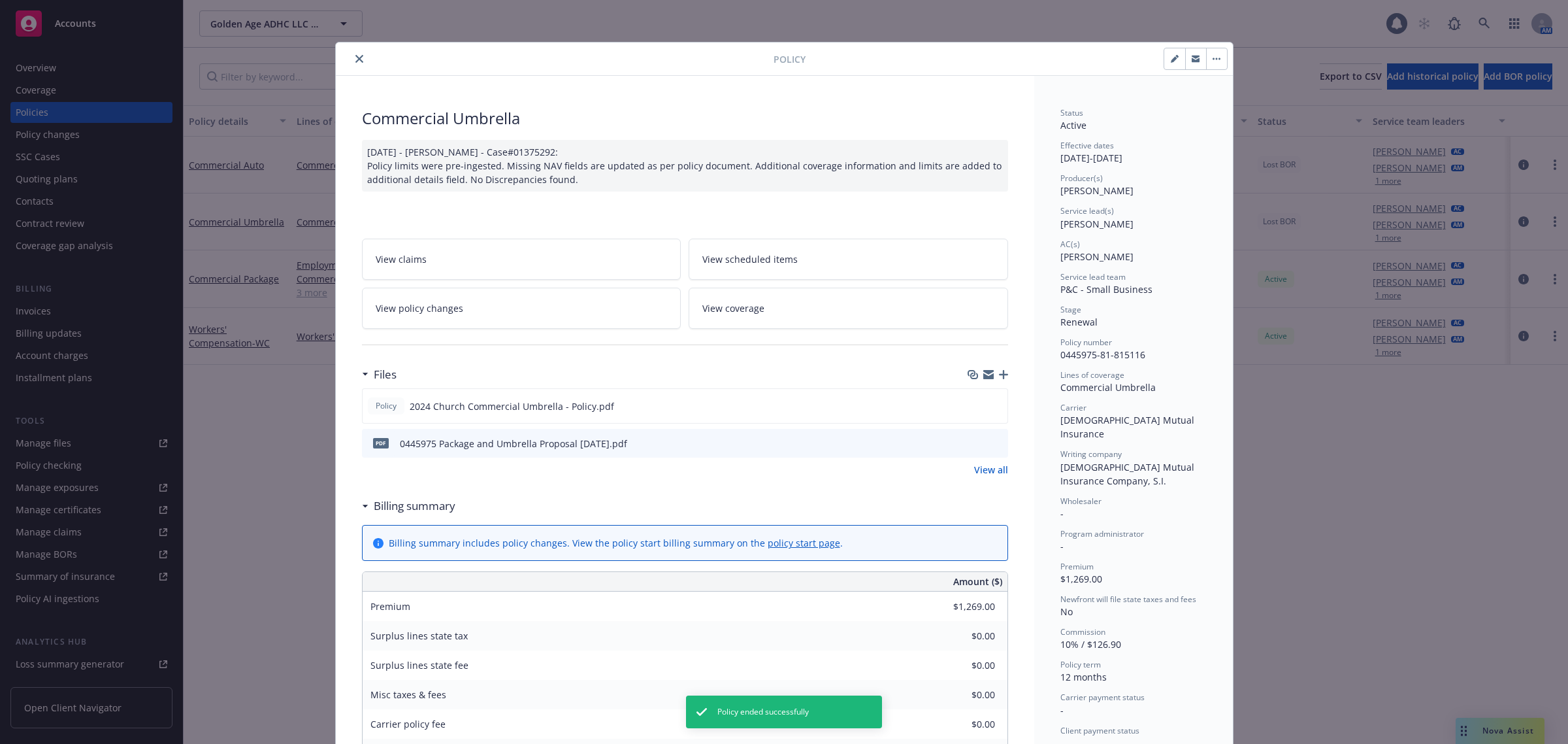
scroll to position [39, 0]
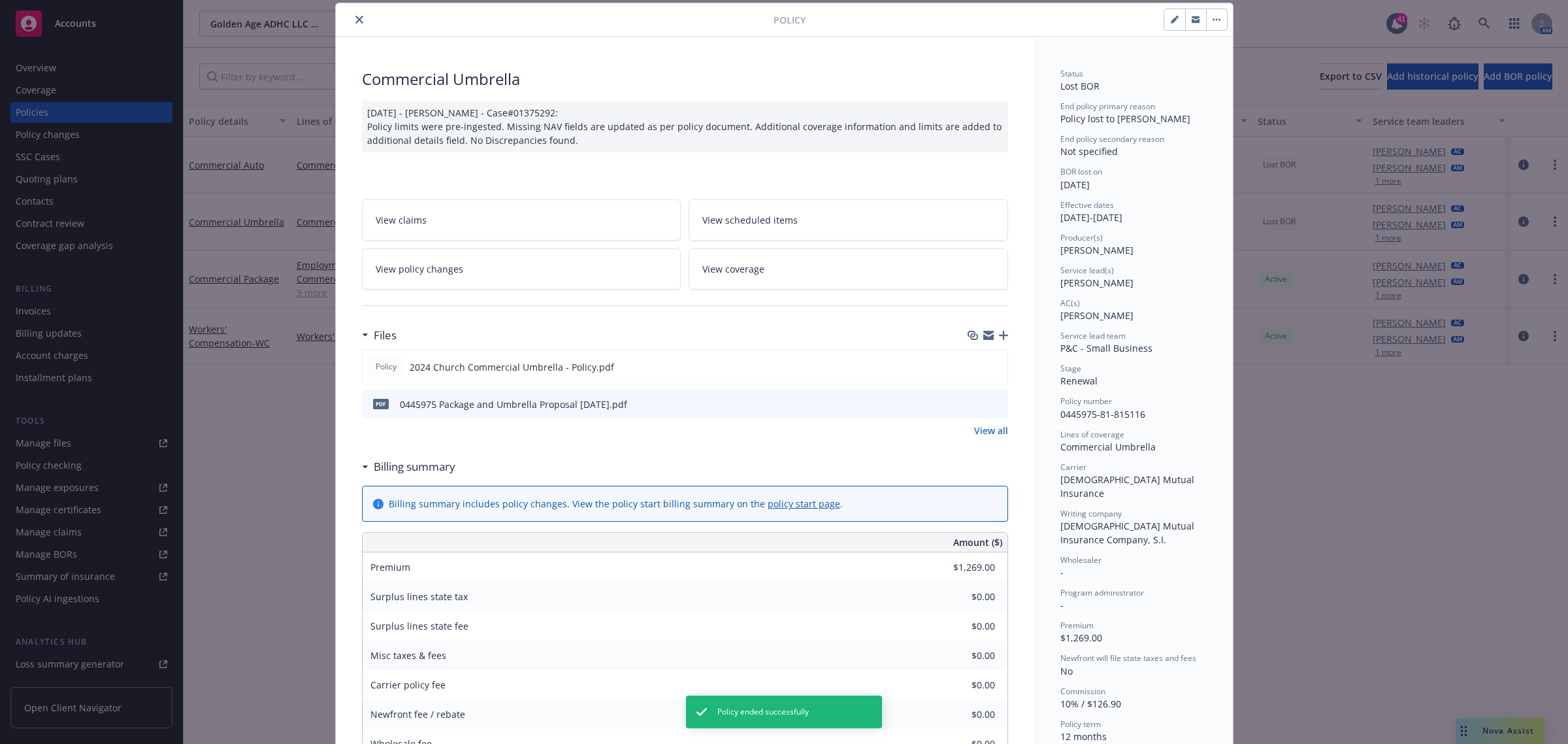
click at [999, 335] on icon "button" at bounding box center [1003, 335] width 9 height 9
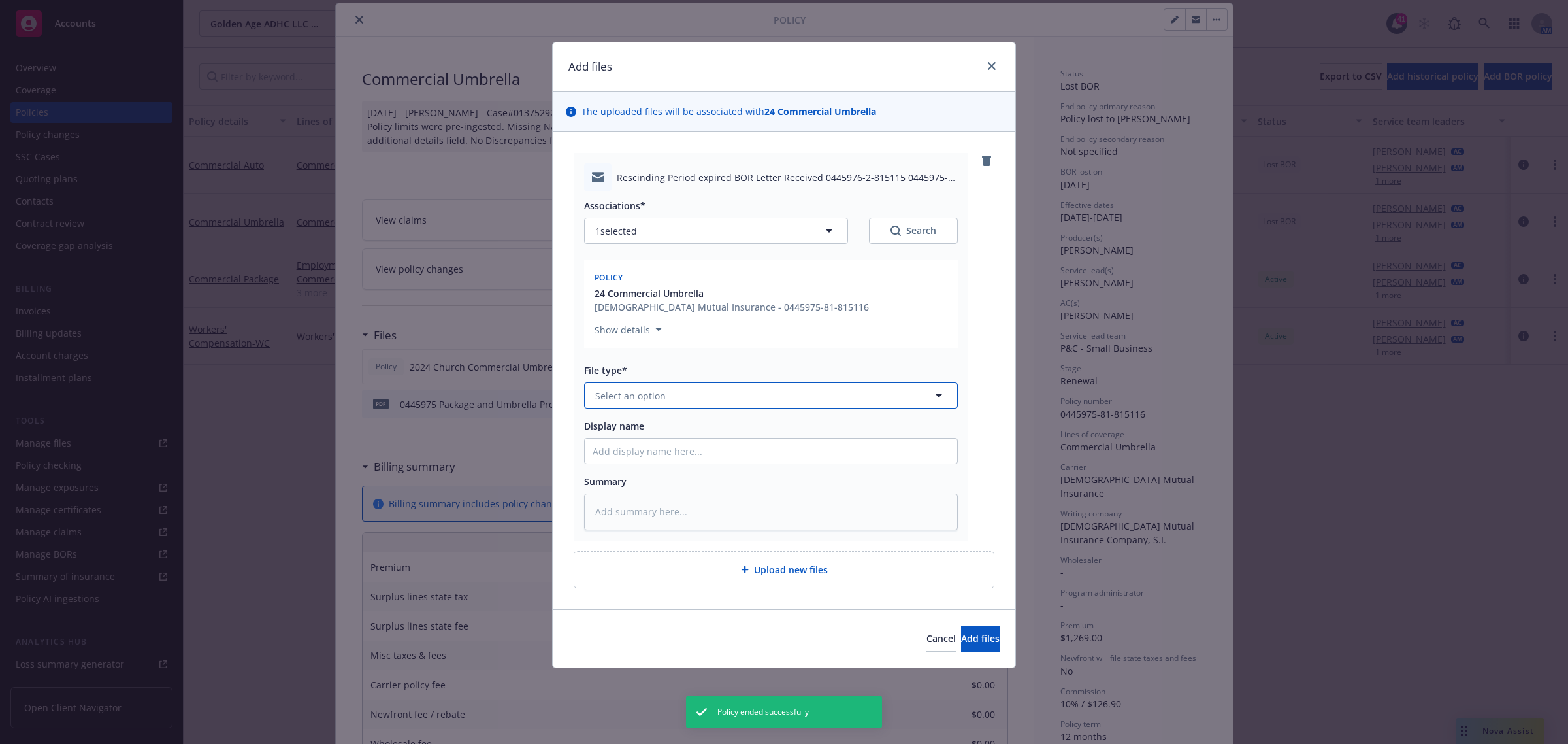
click at [641, 401] on span "Select an option" at bounding box center [631, 395] width 71 height 14
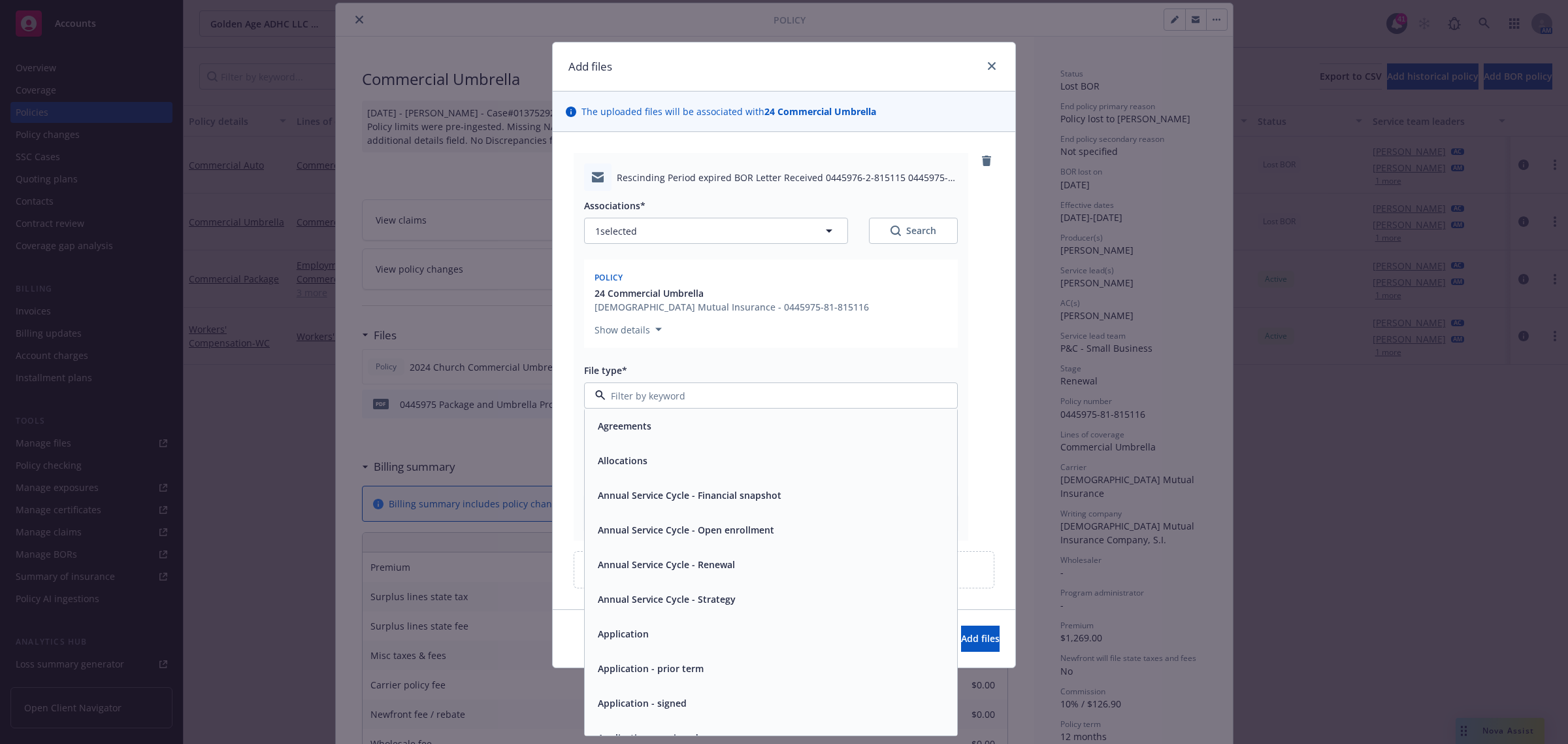
type textarea "x"
type input "n"
type input "bo"
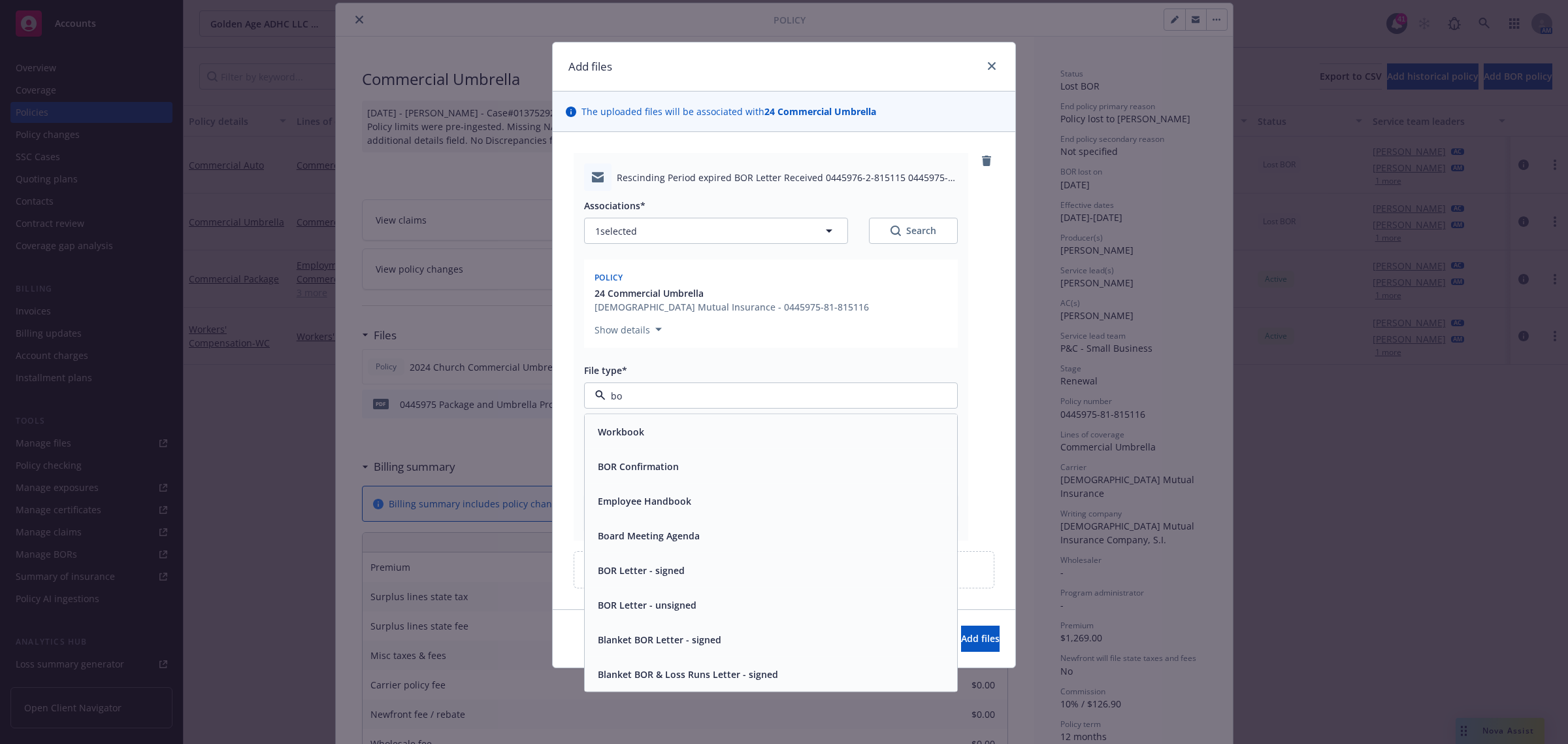
drag, startPoint x: 677, startPoint y: 456, endPoint x: 929, endPoint y: 589, distance: 284.9
click at [676, 457] on div "BOR Confirmation" at bounding box center [636, 466] width 89 height 19
click at [961, 632] on span "Add files" at bounding box center [980, 638] width 38 height 12
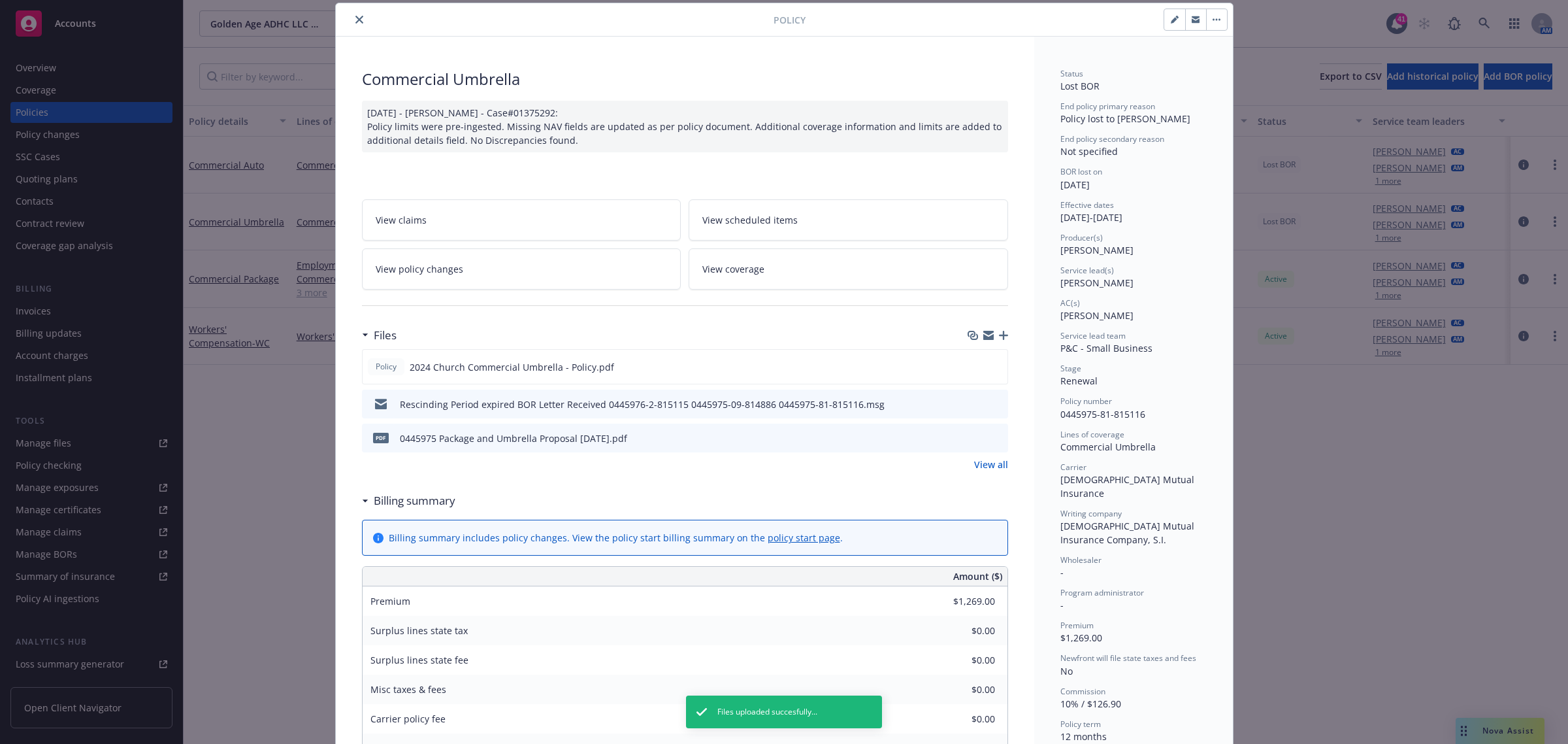
click at [353, 14] on button "close" at bounding box center [360, 19] width 16 height 16
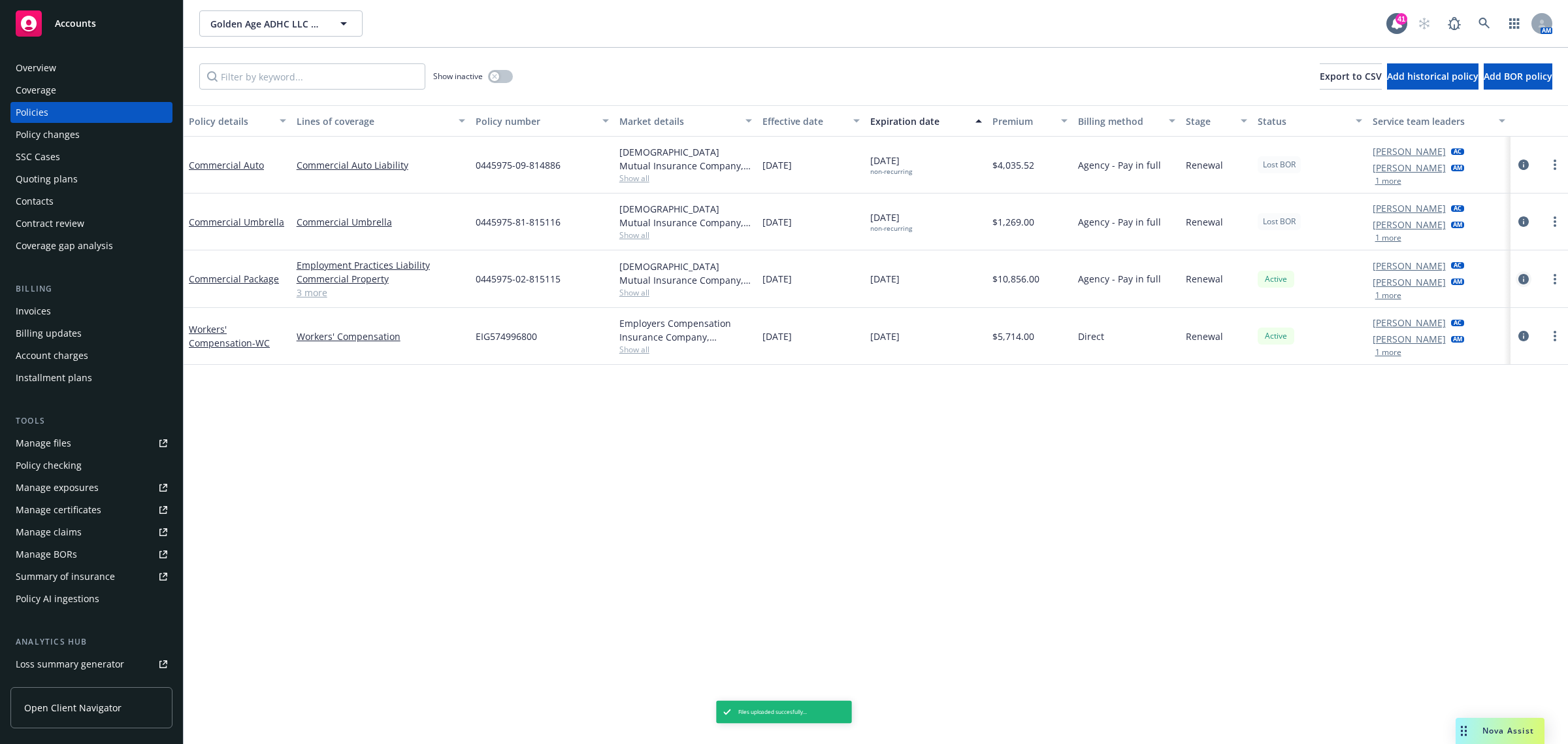
click at [1527, 276] on icon "circleInformation" at bounding box center [1523, 279] width 11 height 11
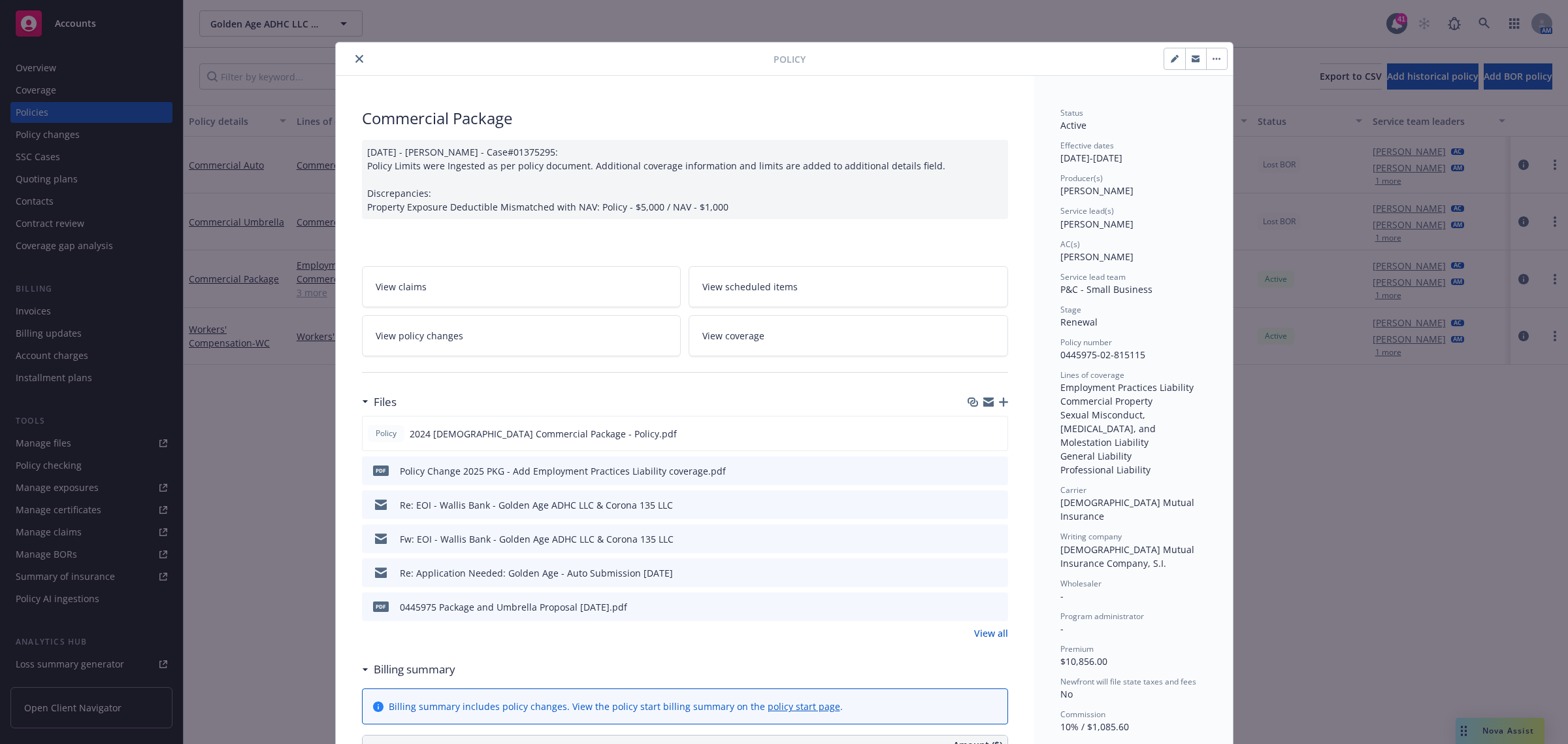
click at [999, 399] on icon "button" at bounding box center [1003, 402] width 9 height 9
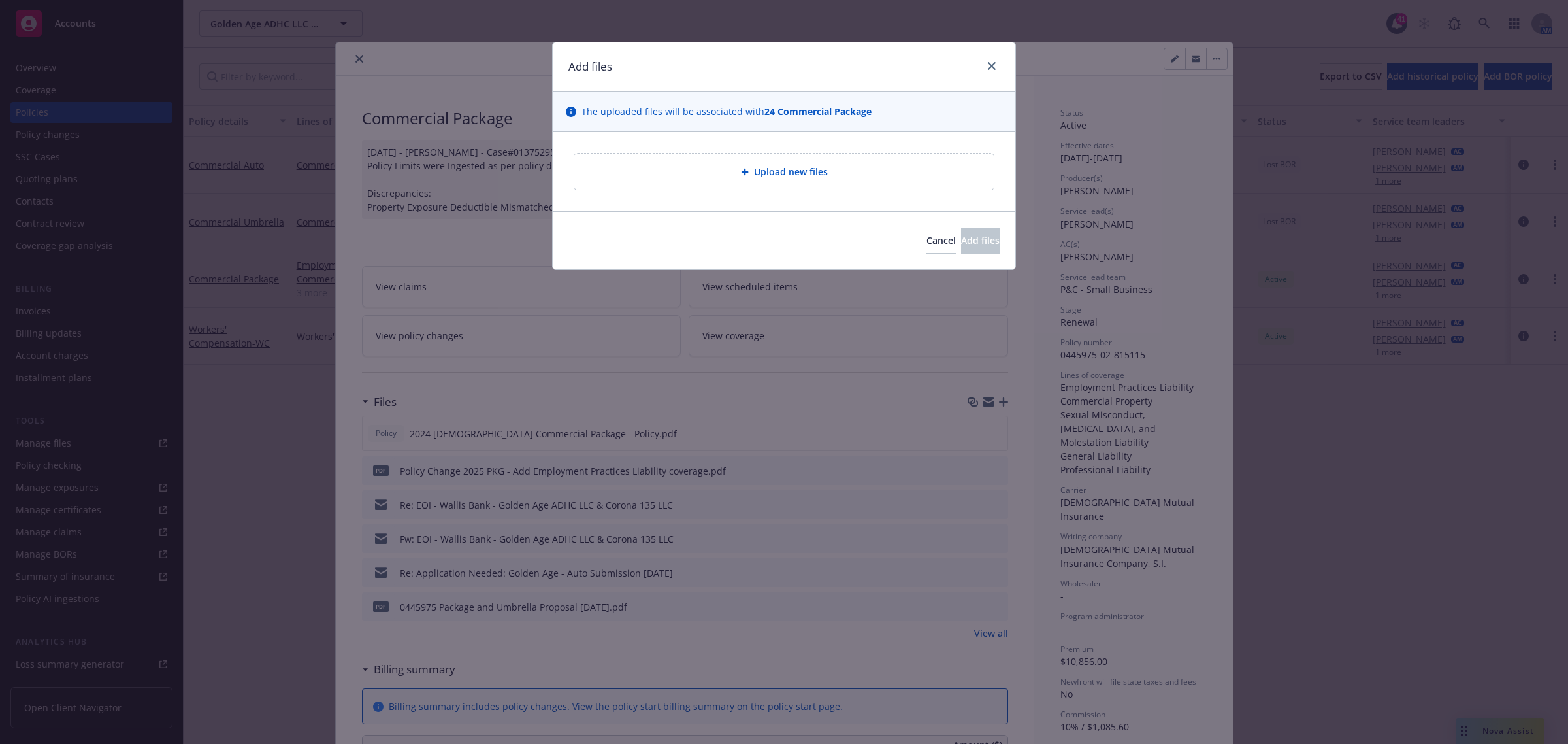
type textarea "x"
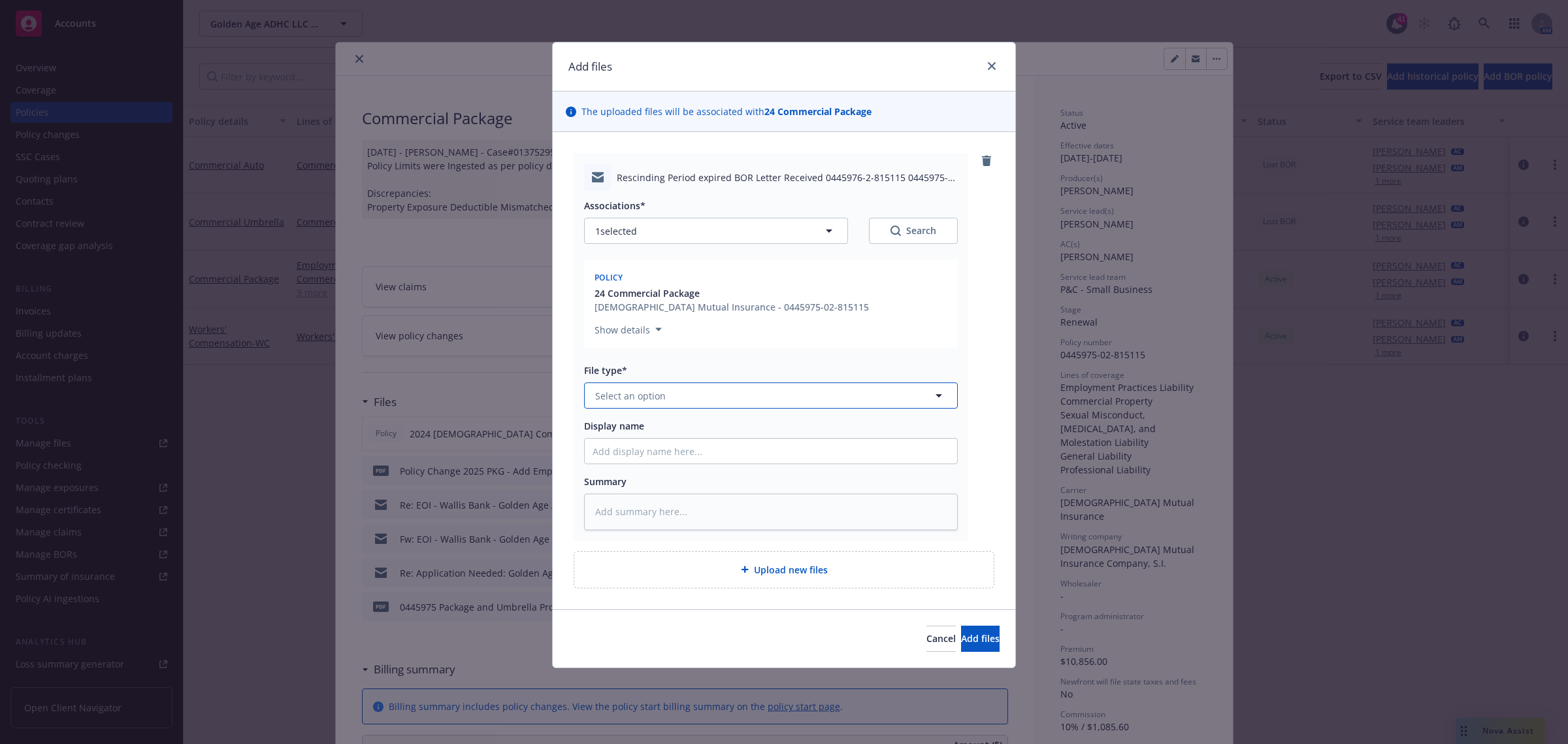
click at [656, 396] on span "Select an option" at bounding box center [631, 395] width 71 height 14
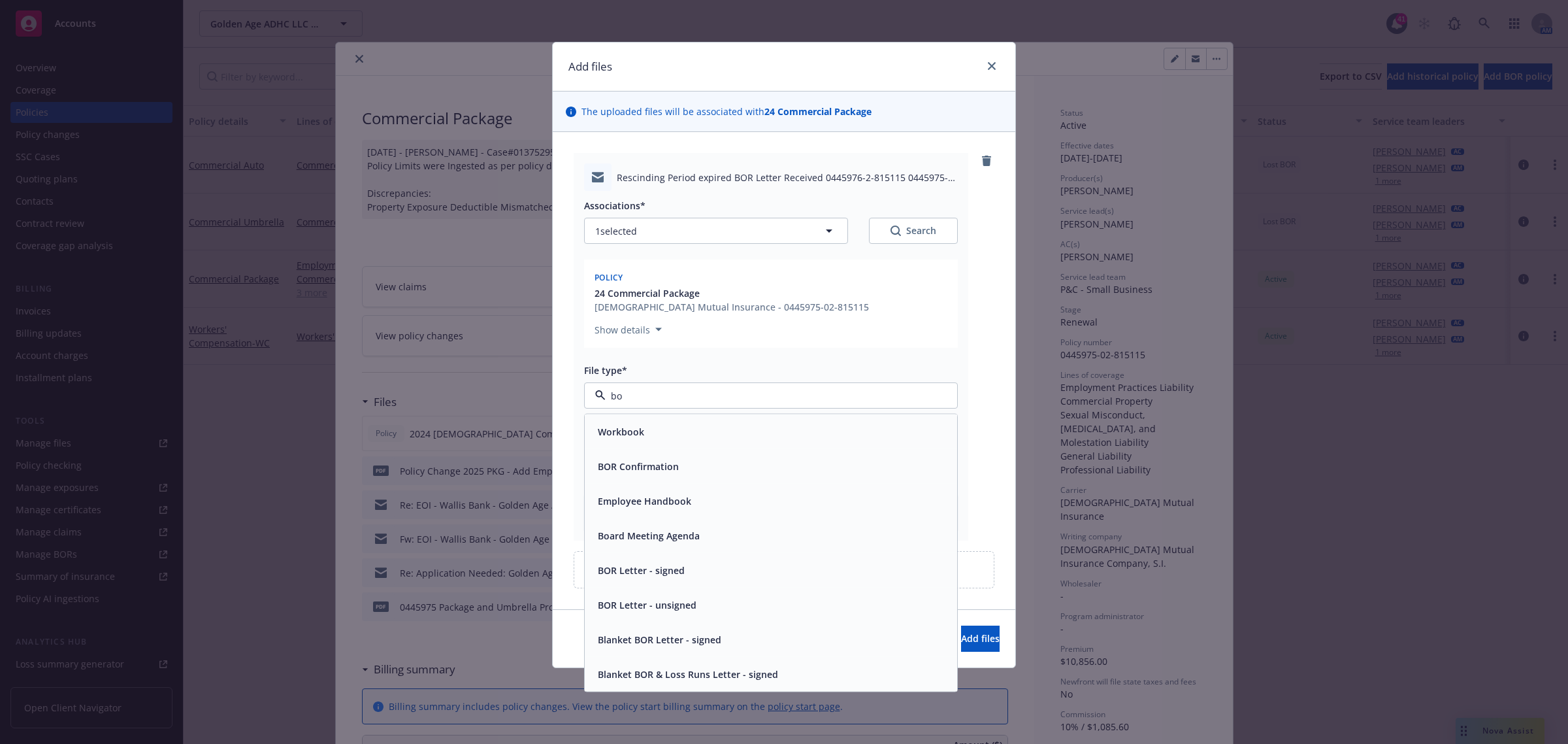
type input "bor"
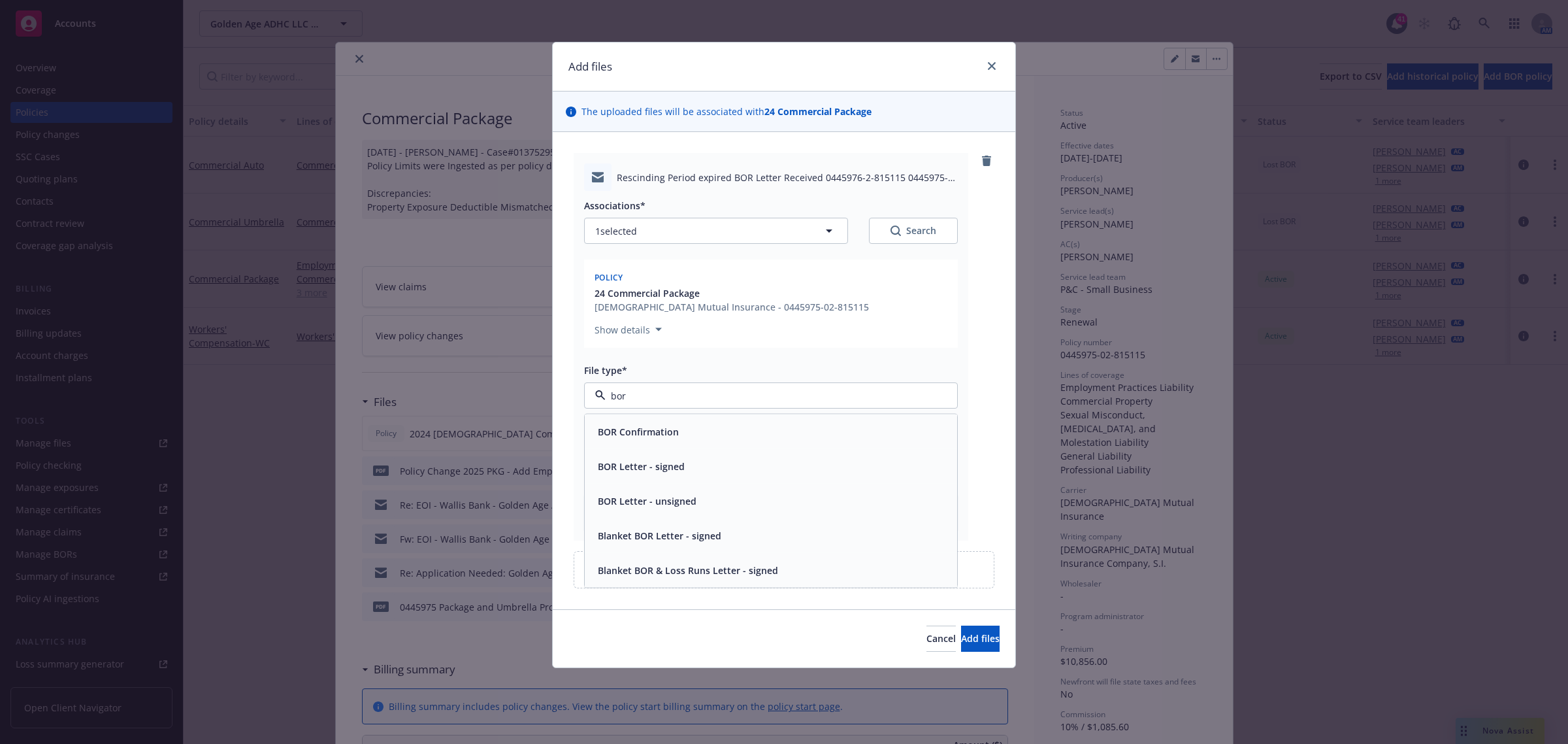
drag, startPoint x: 691, startPoint y: 420, endPoint x: 882, endPoint y: 574, distance: 245.4
click at [690, 420] on div "BOR Confirmation" at bounding box center [770, 432] width 373 height 35
click at [961, 634] on span "Add files" at bounding box center [980, 638] width 38 height 12
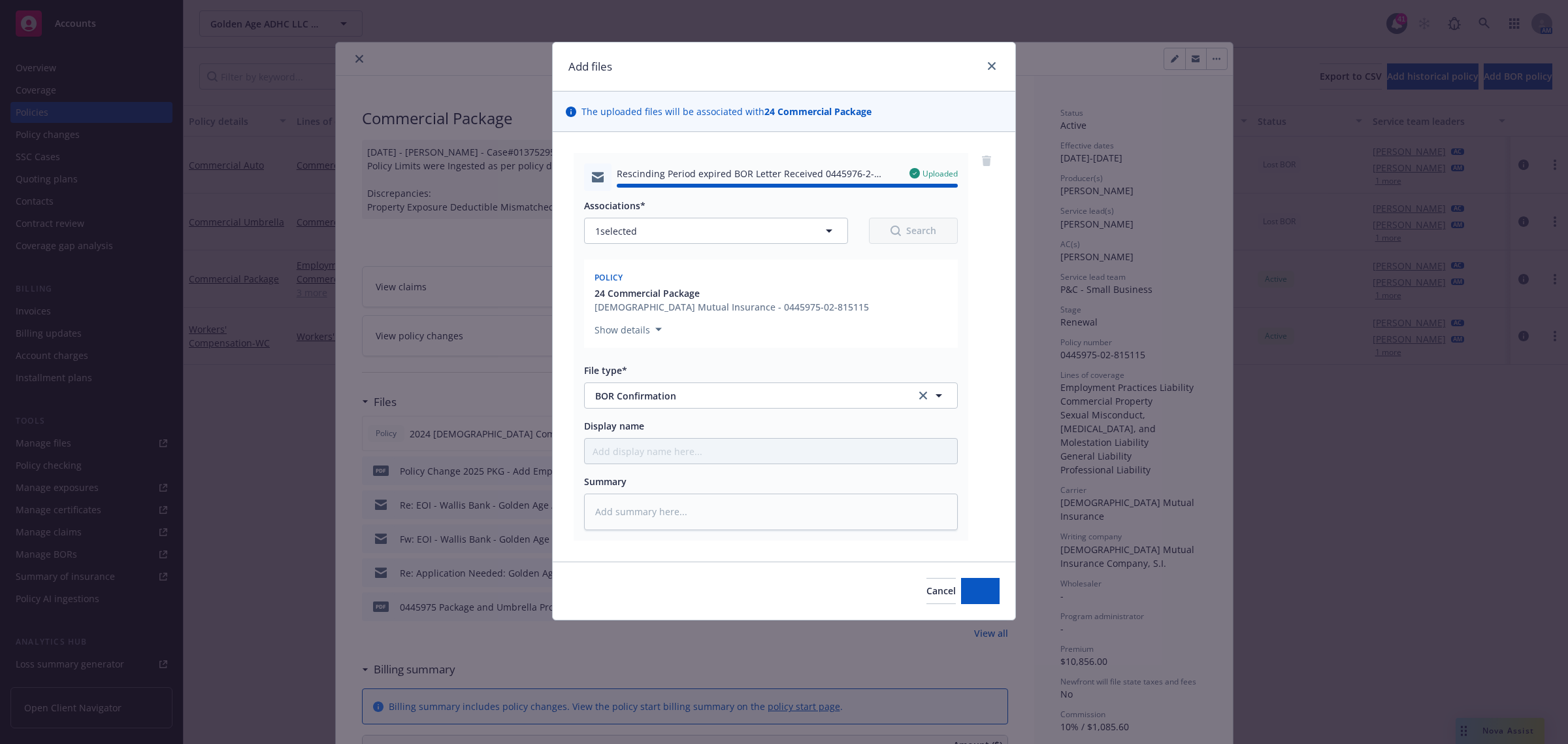
type textarea "x"
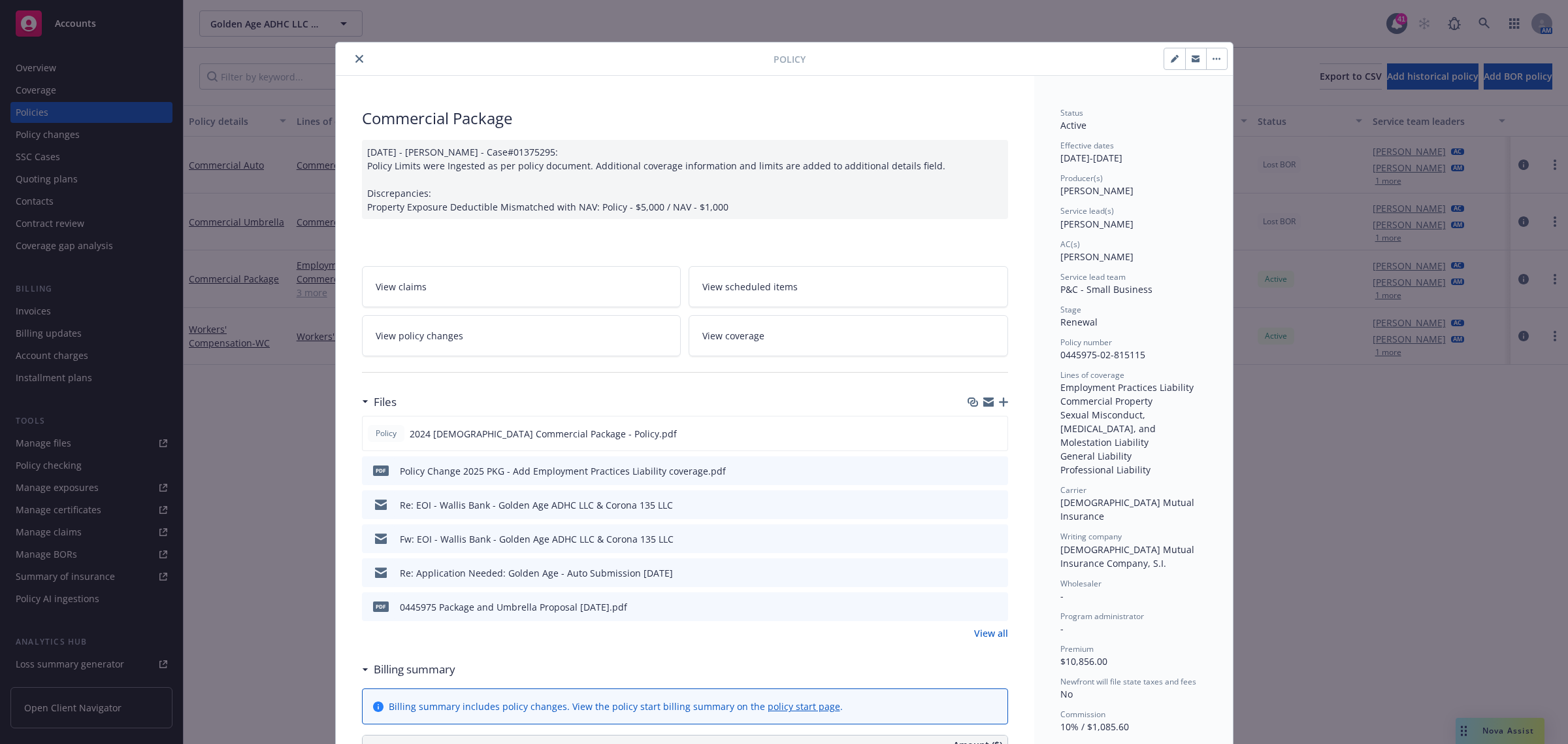
click at [355, 56] on icon "close" at bounding box center [359, 58] width 8 height 8
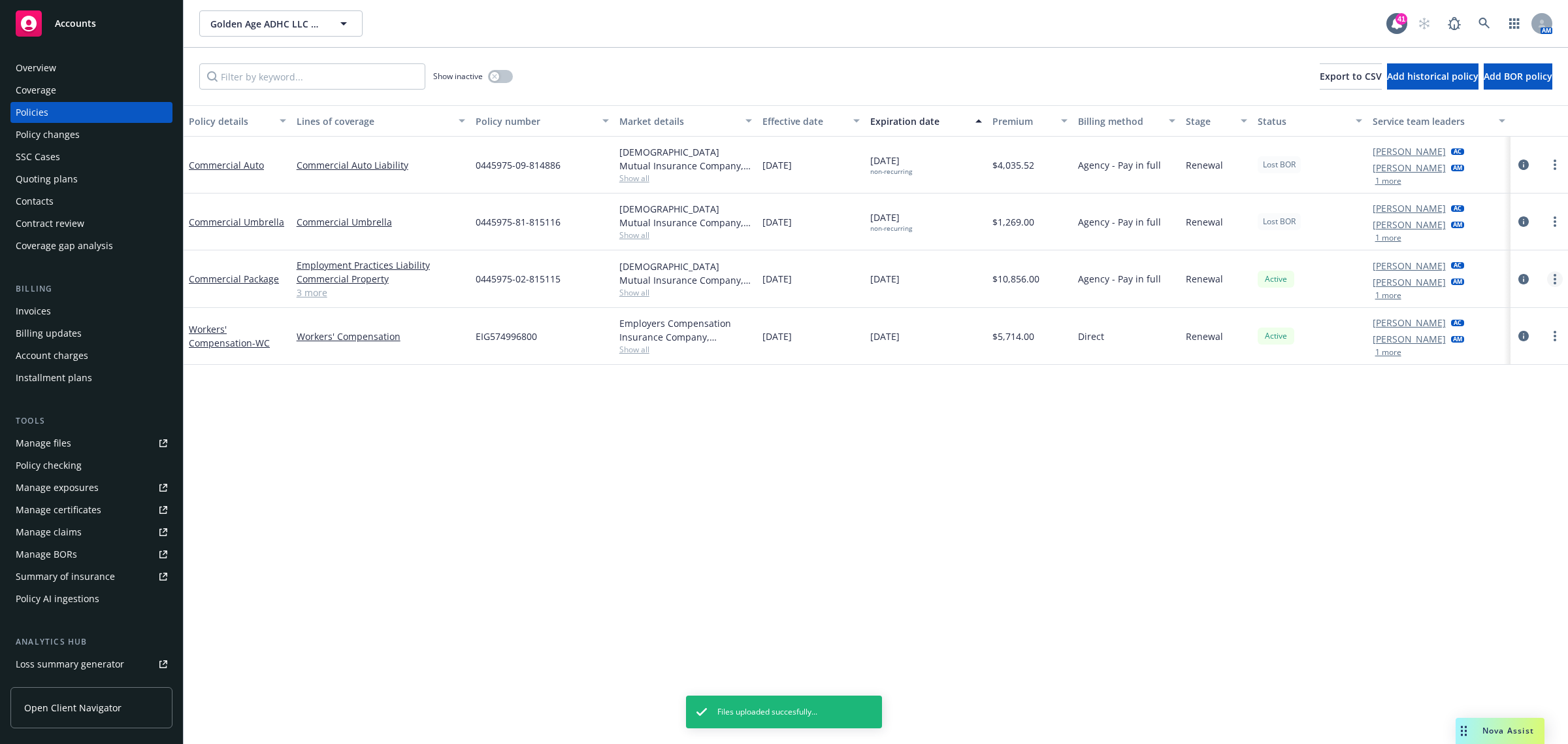
click at [1558, 272] on link "more" at bounding box center [1555, 279] width 16 height 16
click at [1487, 365] on link "End policy" at bounding box center [1486, 359] width 153 height 26
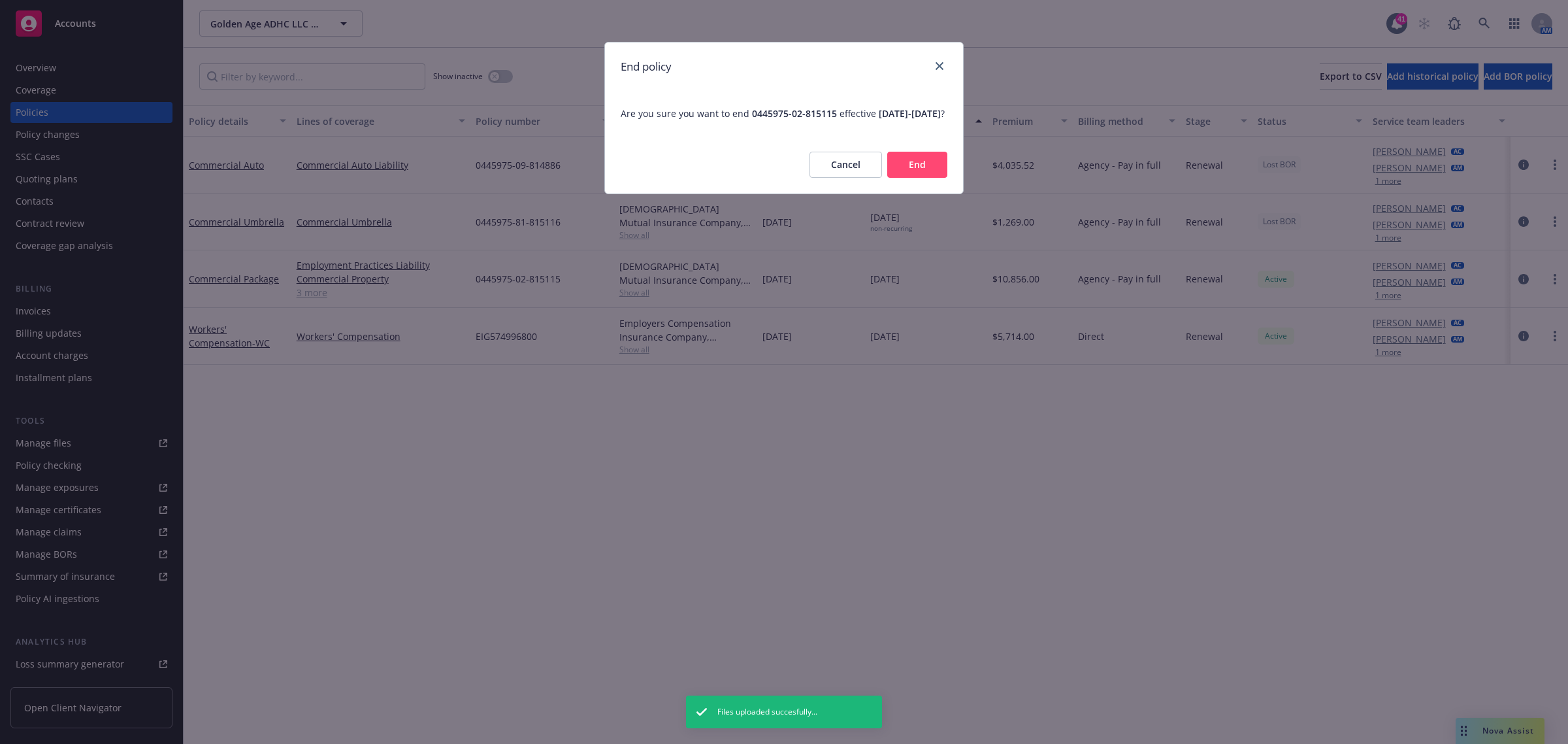
click at [903, 177] on button "End" at bounding box center [917, 164] width 60 height 26
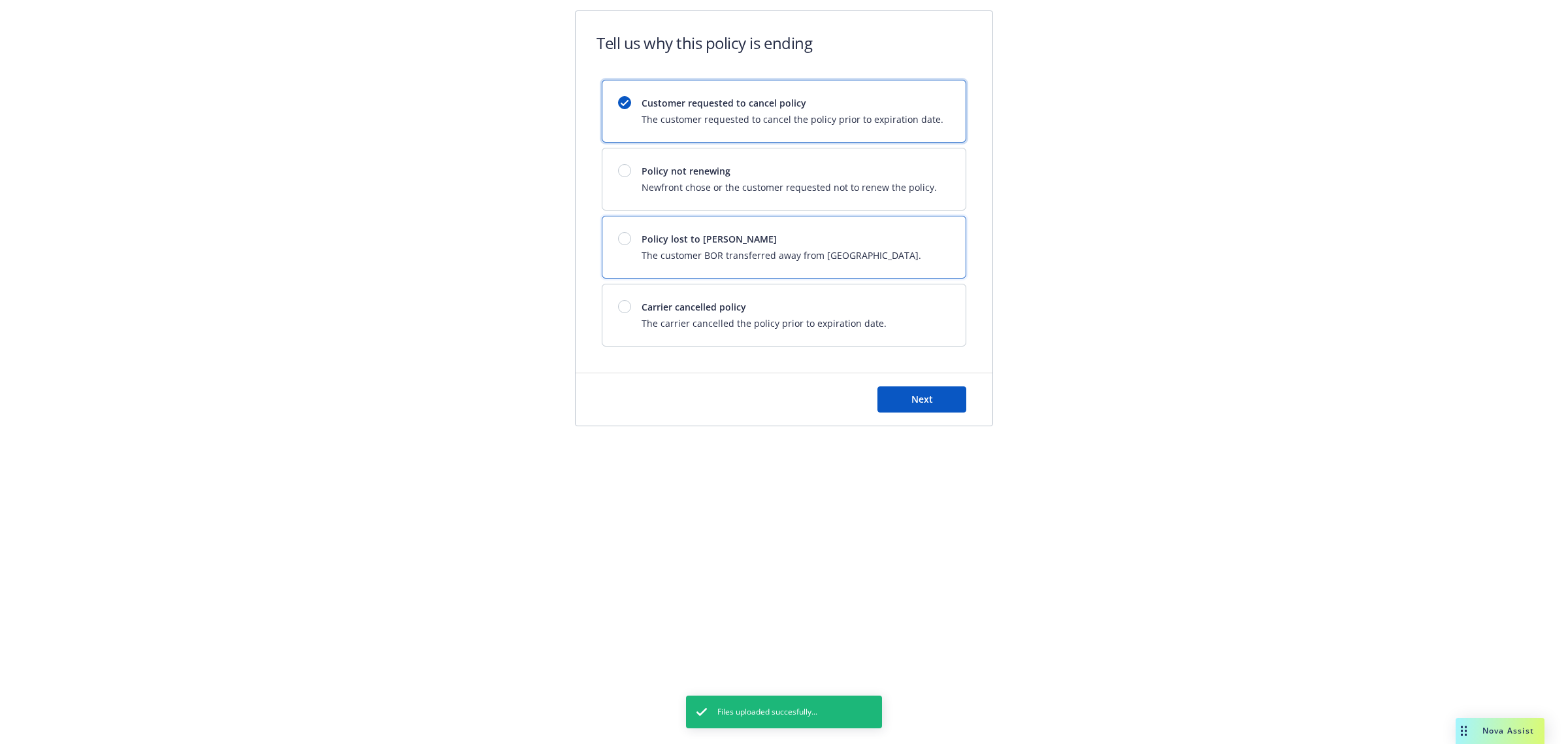
click at [707, 229] on div "Policy lost to BOR The customer BOR transferred away from Newfront." at bounding box center [784, 247] width 363 height 61
click at [928, 394] on span "Next" at bounding box center [922, 399] width 22 height 12
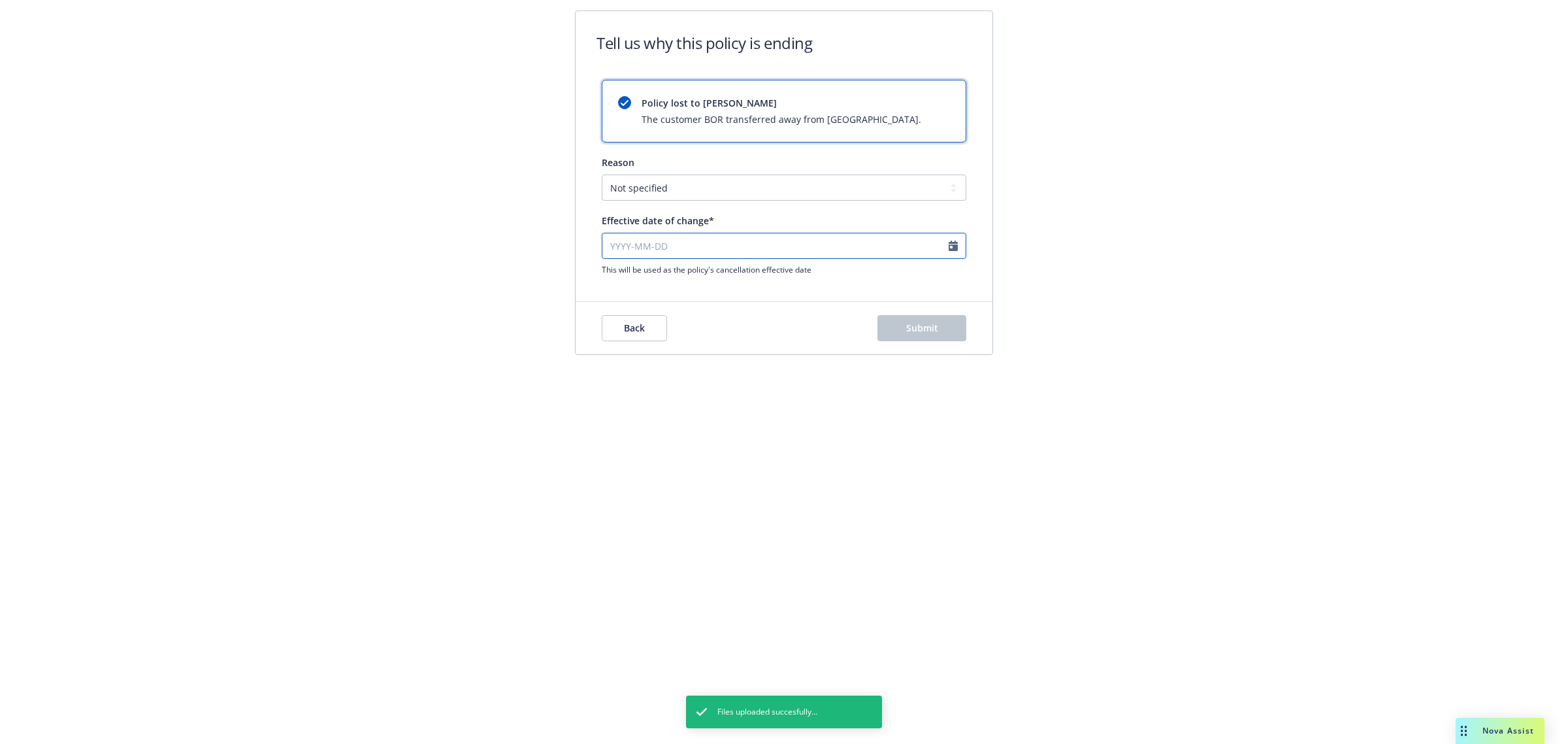
click at [710, 250] on input "Effective date of change*" at bounding box center [784, 246] width 365 height 26
select select "September"
select select "2025"
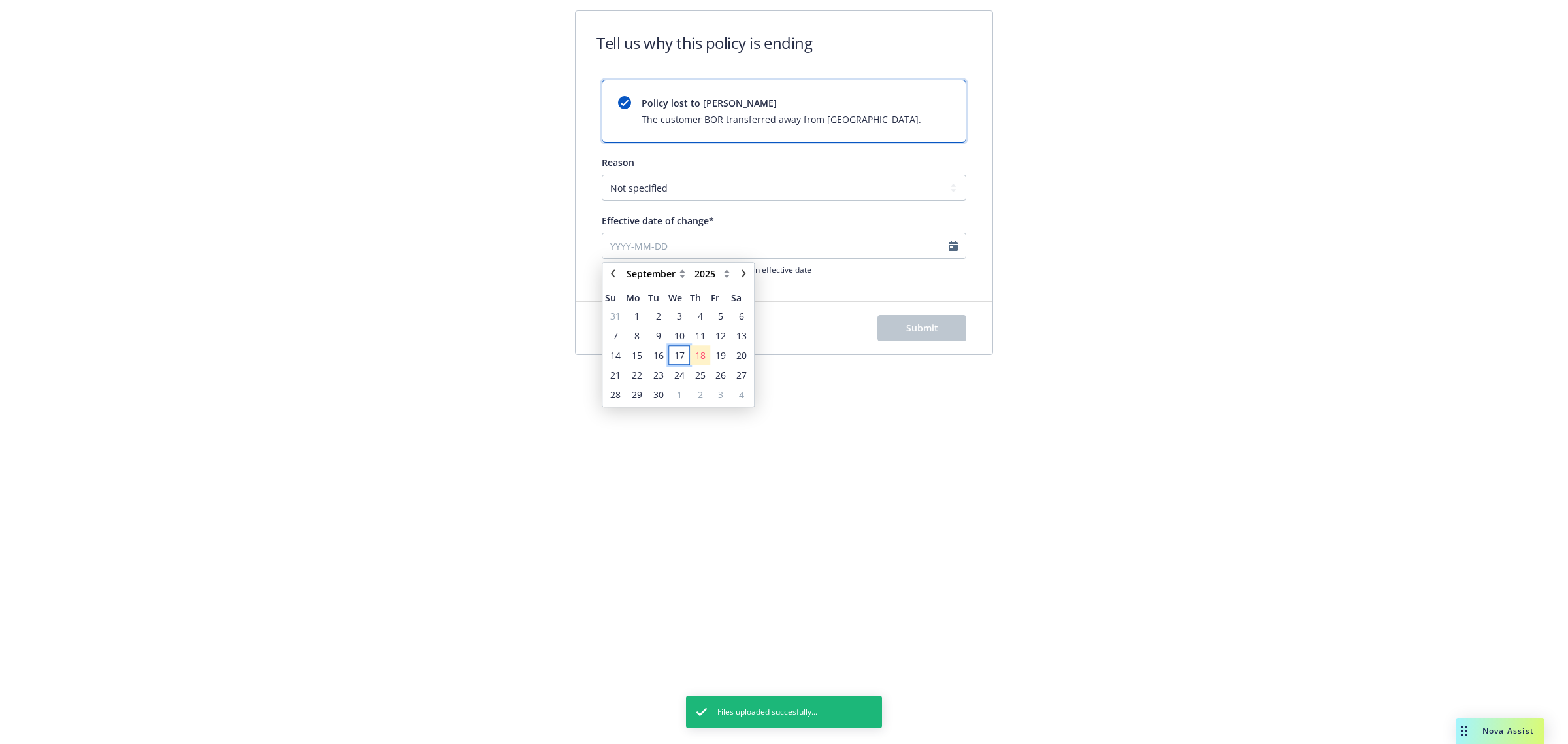
drag, startPoint x: 678, startPoint y: 356, endPoint x: 845, endPoint y: 338, distance: 168.0
click at [677, 356] on span "17" at bounding box center [680, 355] width 11 height 14
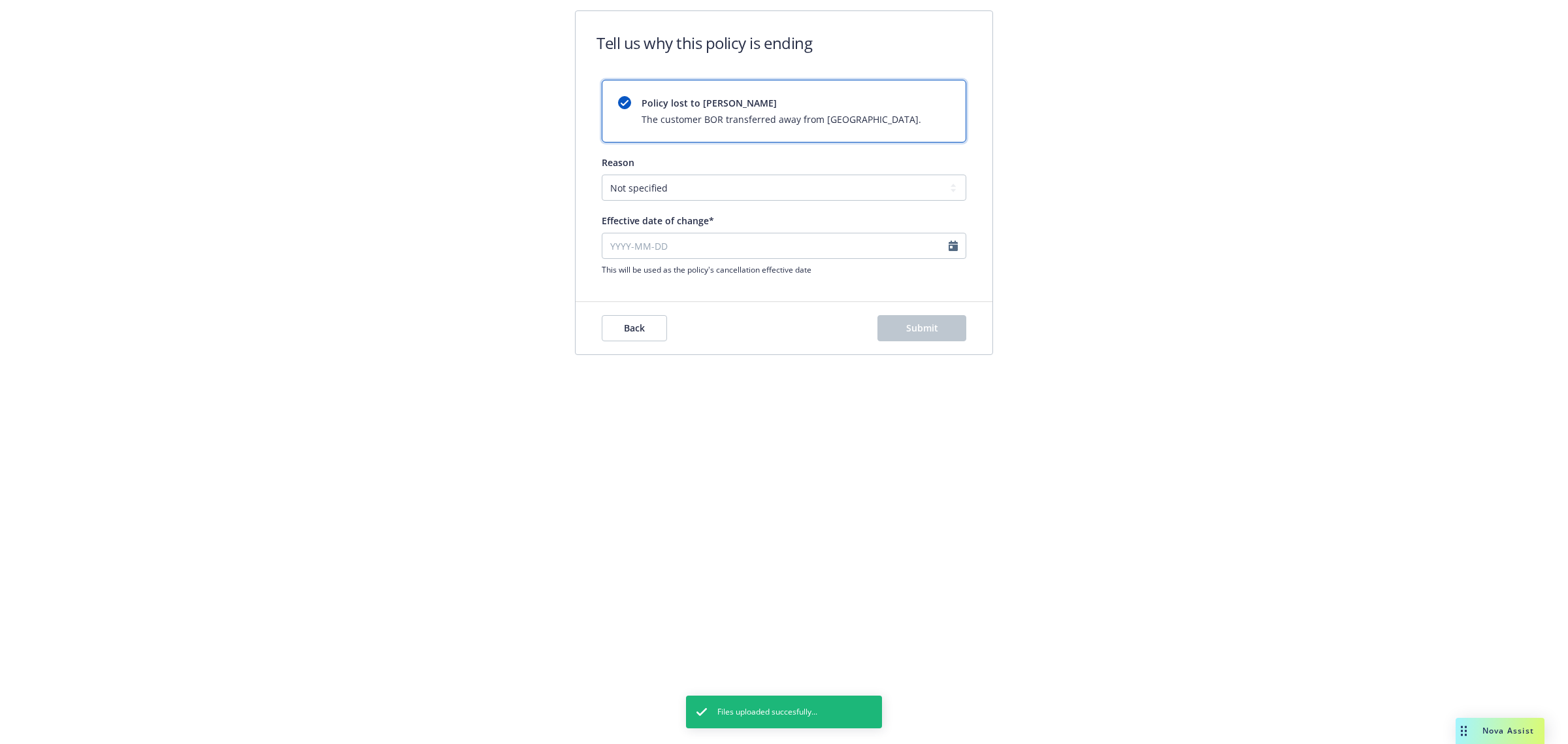
type input "[DATE]"
click at [925, 327] on span "Submit" at bounding box center [922, 327] width 32 height 12
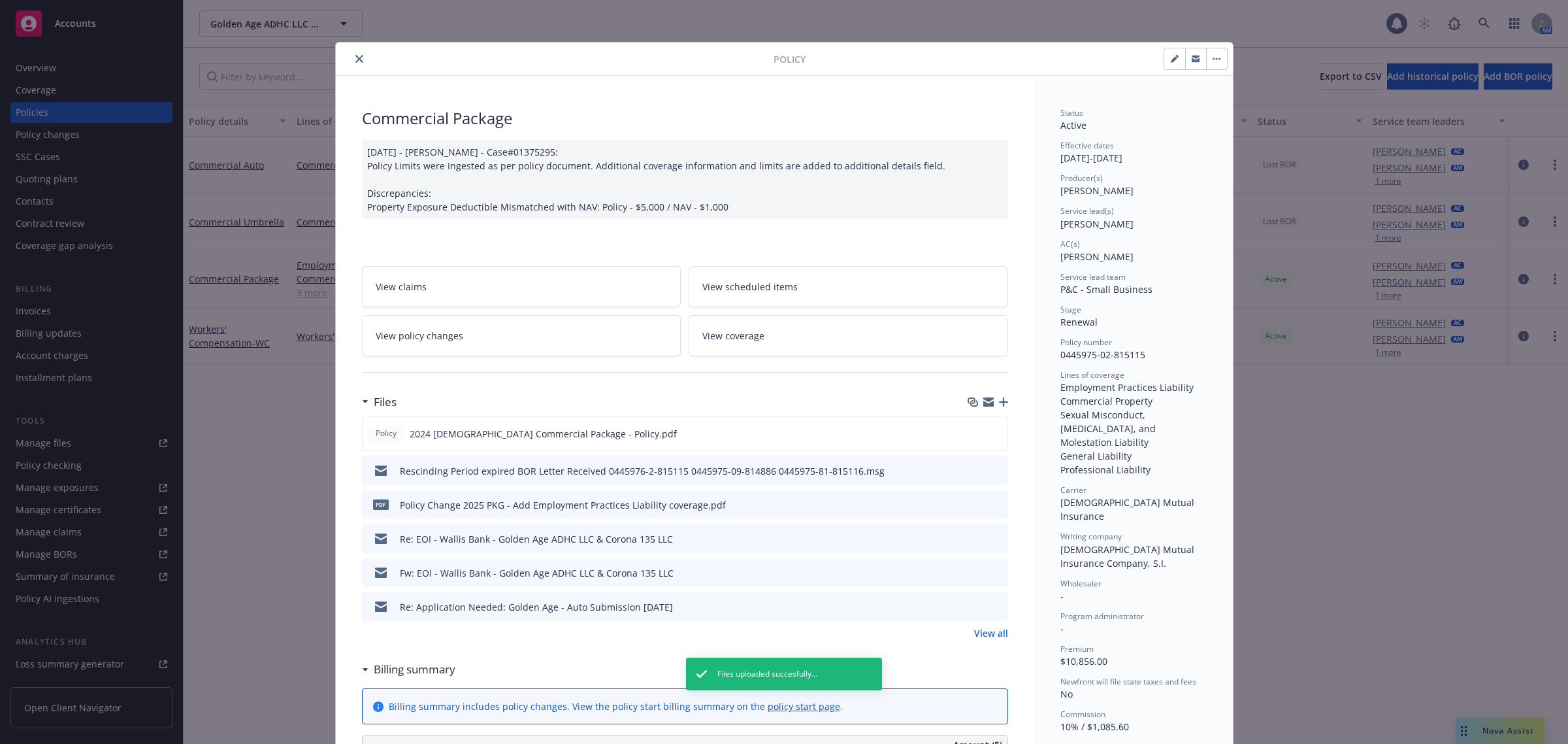
scroll to position [39, 0]
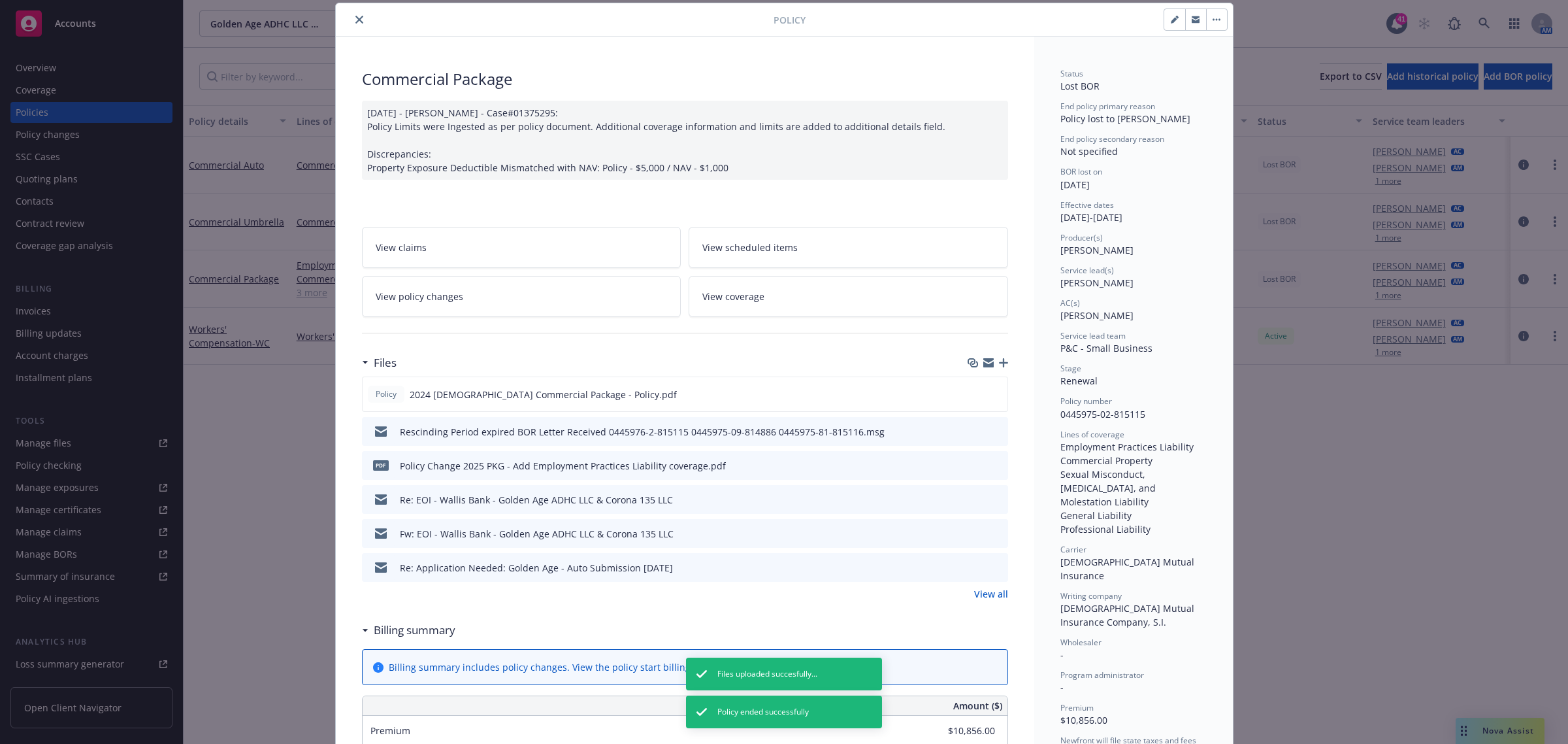
click at [355, 21] on icon "close" at bounding box center [359, 19] width 8 height 8
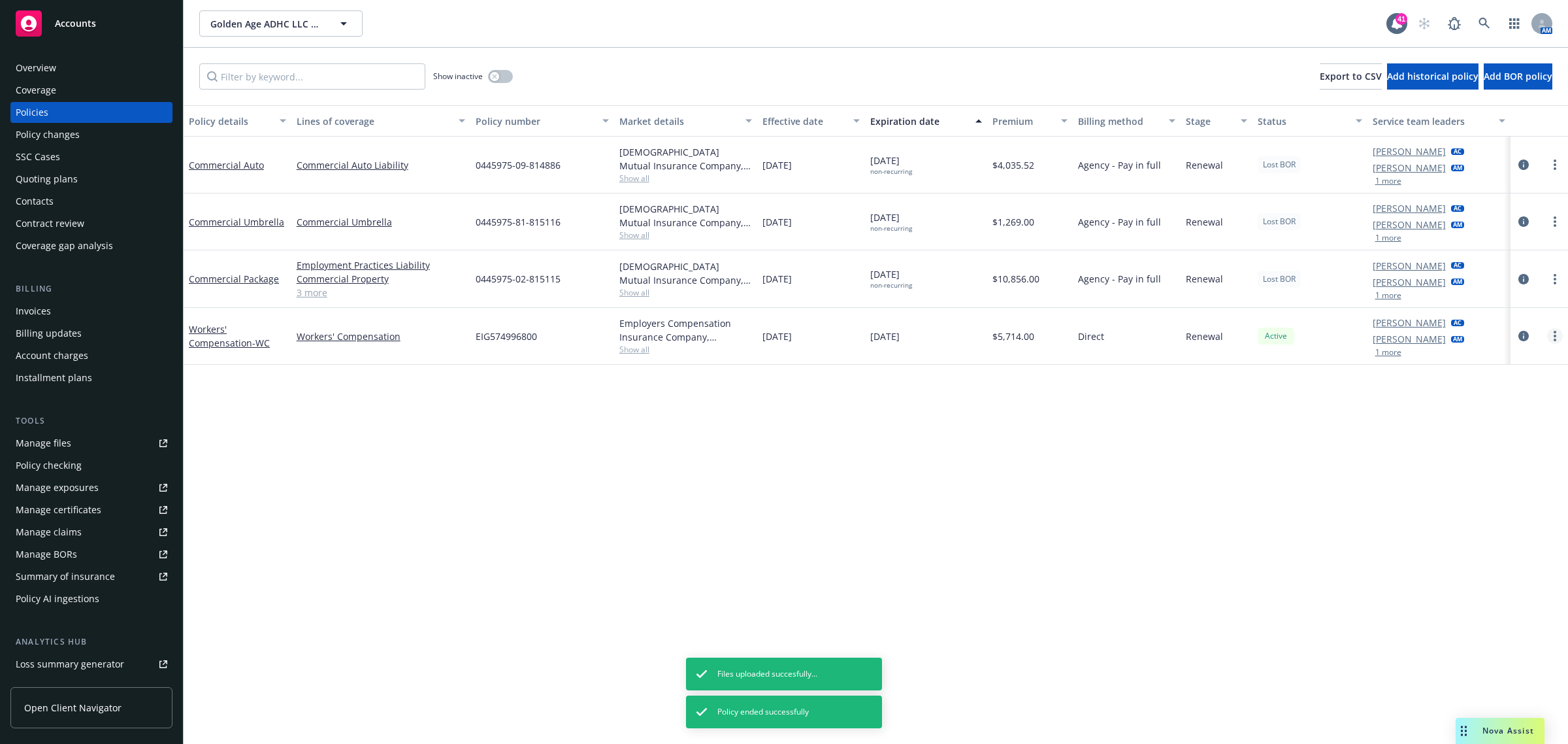
click at [1547, 332] on link "more" at bounding box center [1555, 336] width 16 height 16
click at [1161, 426] on div "Policy details Lines of coverage Policy number Market details Effective date Ex…" at bounding box center [876, 425] width 1384 height 639
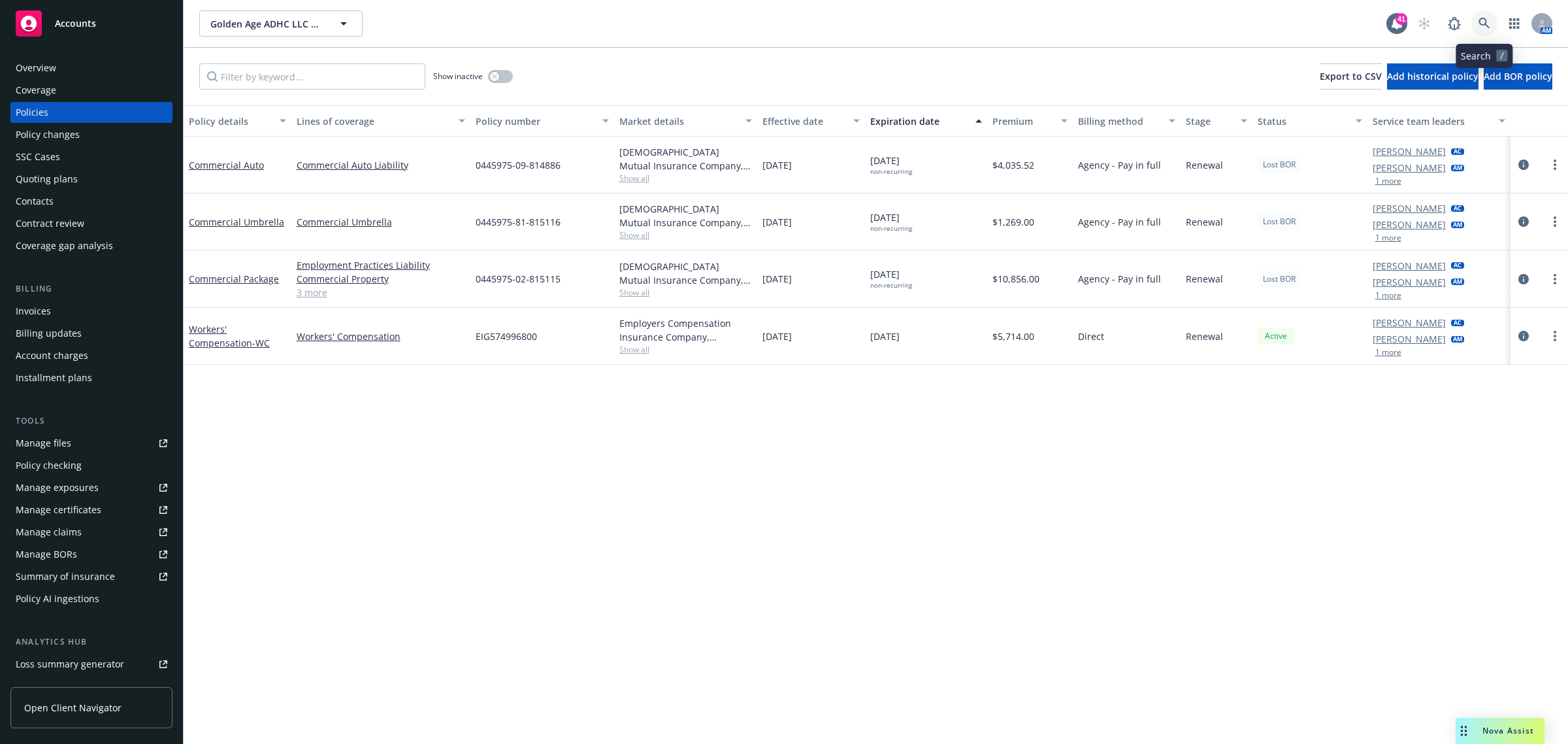
click at [1485, 25] on icon at bounding box center [1484, 22] width 11 height 11
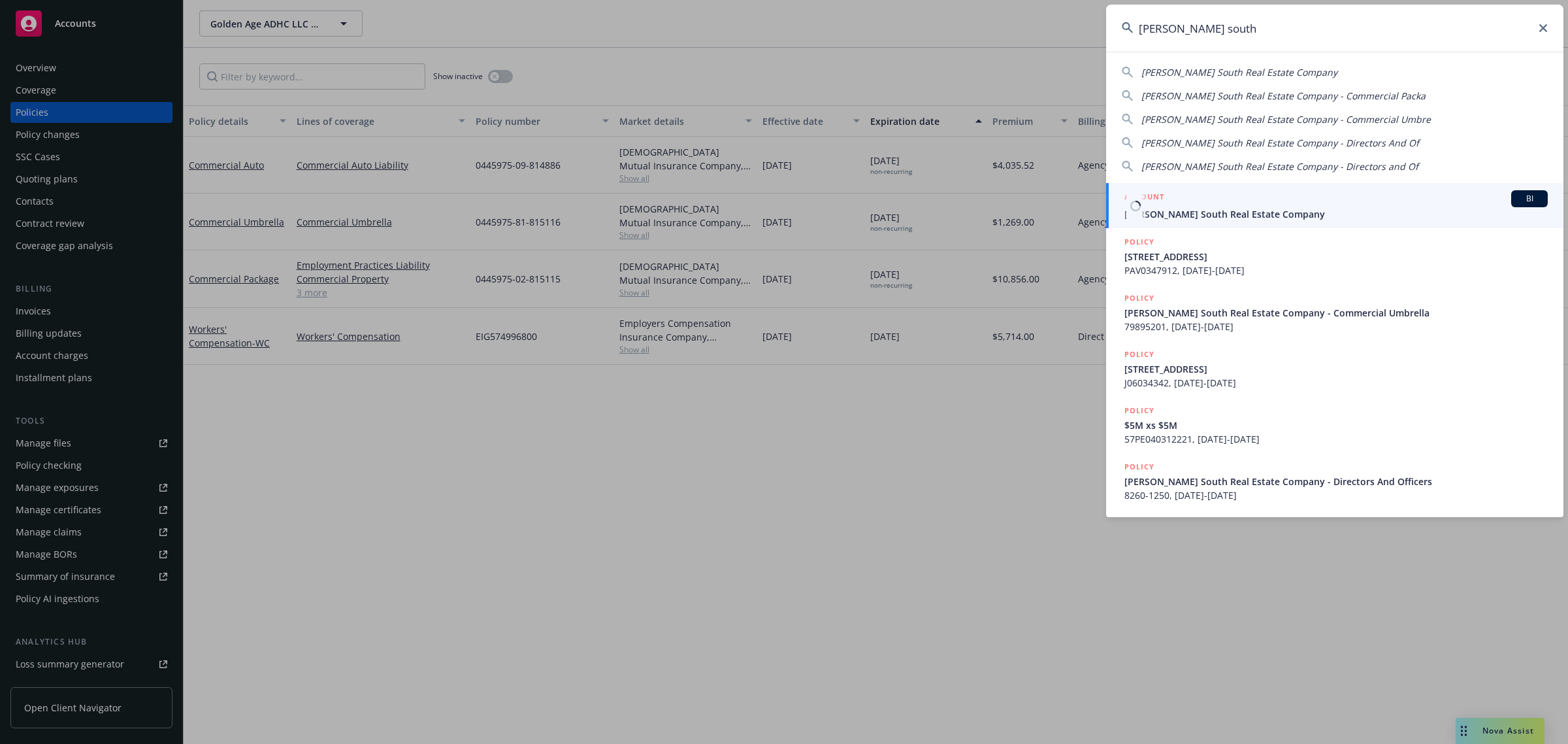
type input "[PERSON_NAME] south"
click at [1216, 211] on span "[PERSON_NAME] South Real Estate Company" at bounding box center [1335, 213] width 423 height 14
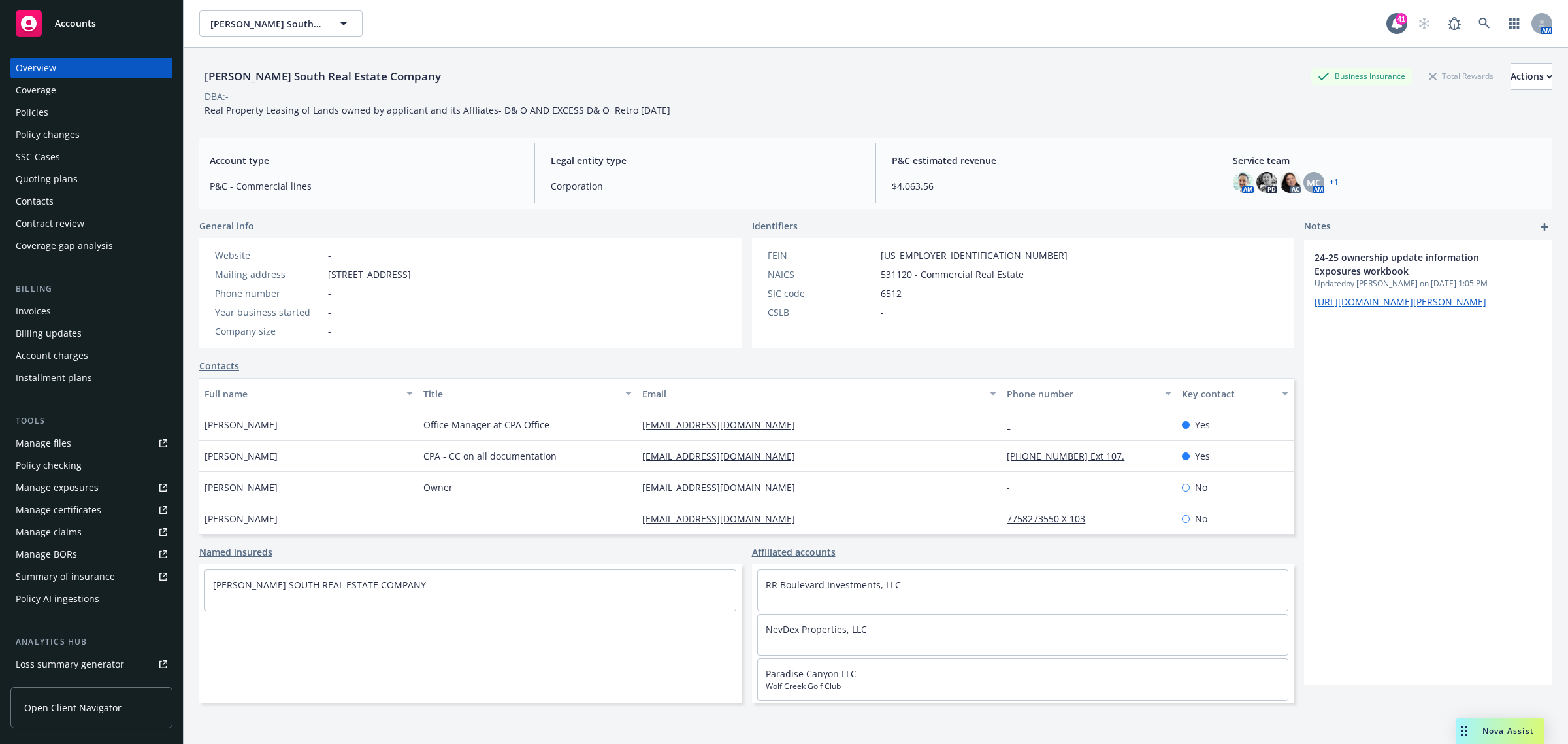
click at [99, 108] on div "Policies" at bounding box center [92, 112] width 151 height 21
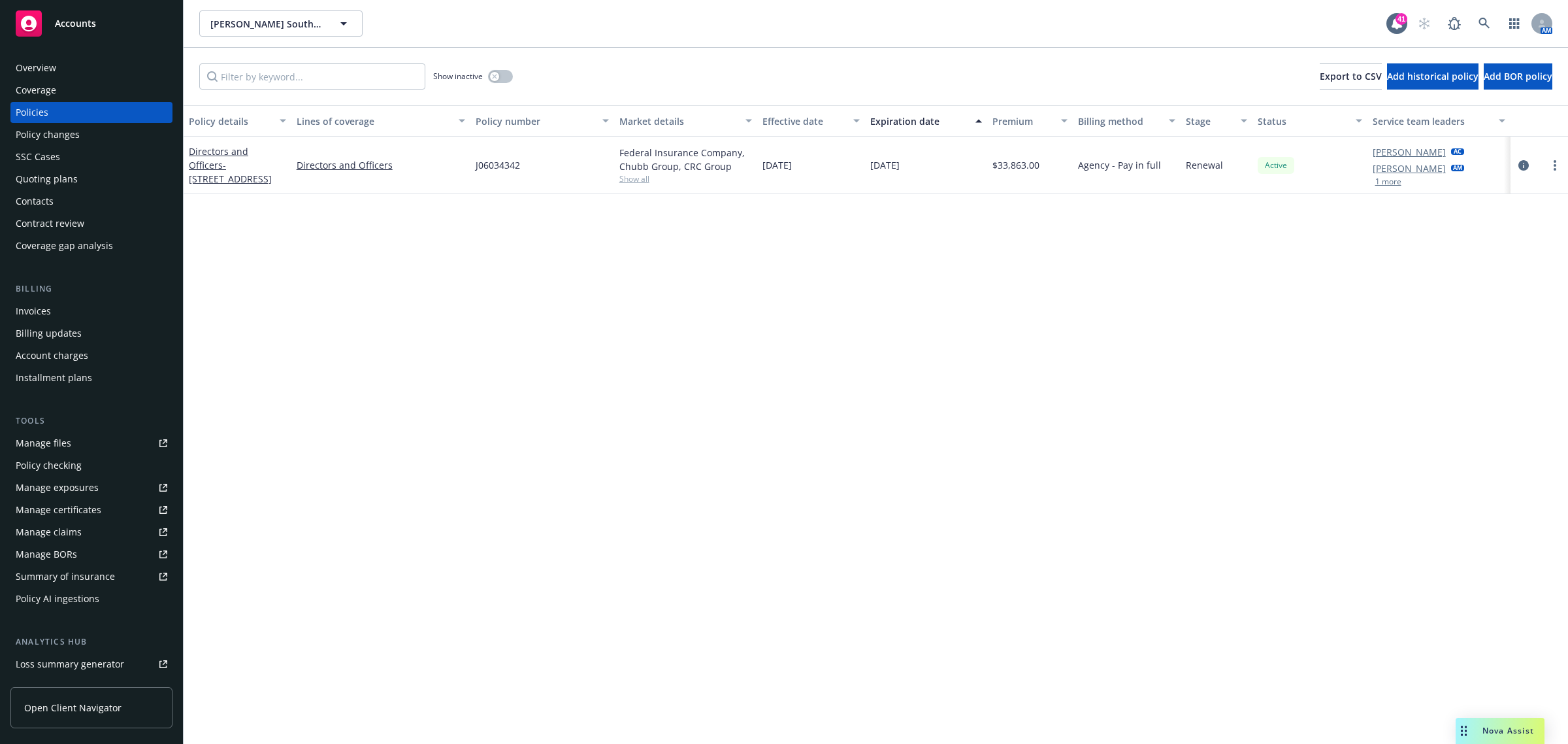
click at [495, 69] on div "Show inactive" at bounding box center [473, 76] width 80 height 26
click at [503, 73] on button "button" at bounding box center [500, 76] width 24 height 13
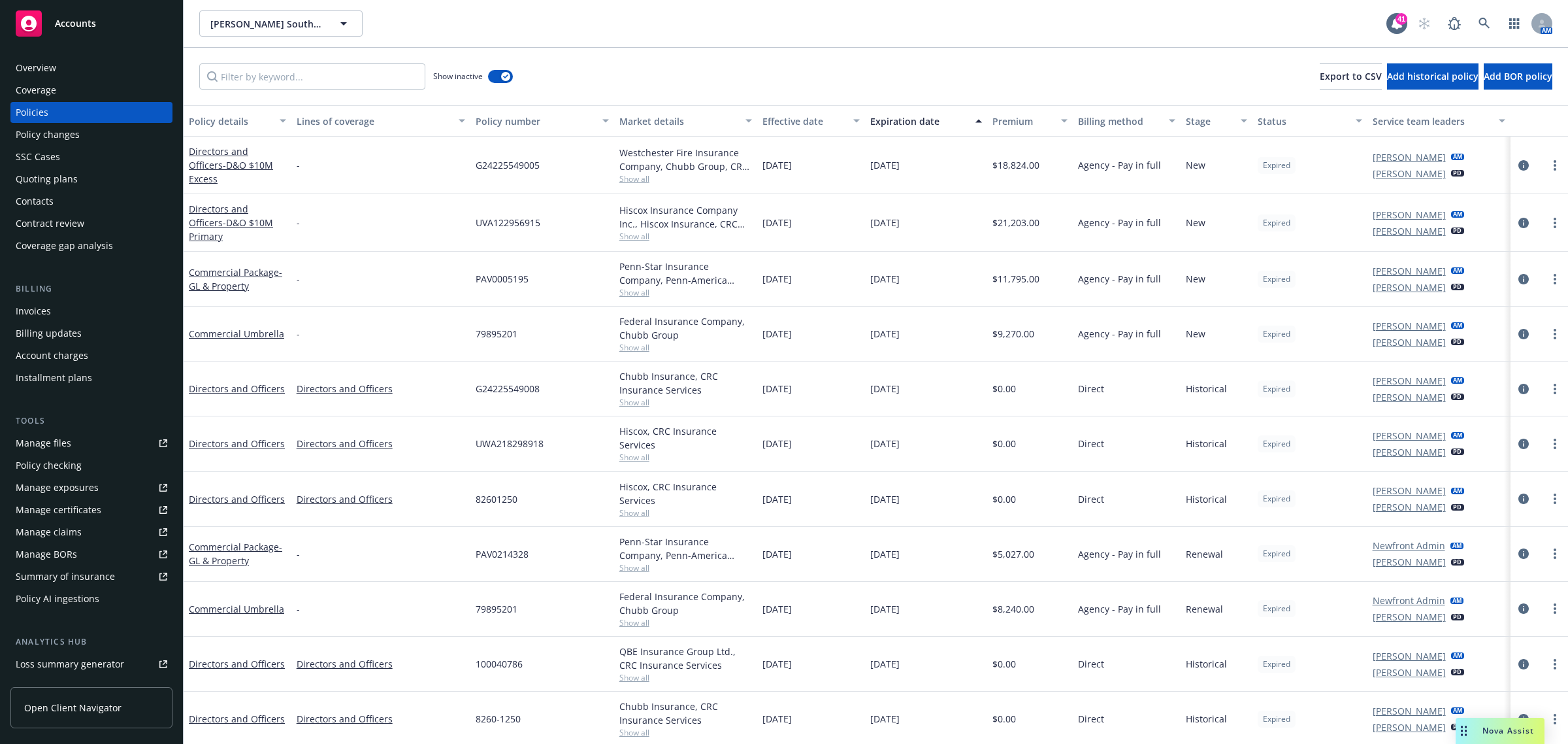
click at [802, 128] on div "Effective date" at bounding box center [803, 121] width 83 height 14
click at [801, 128] on div "Effective date" at bounding box center [803, 121] width 83 height 14
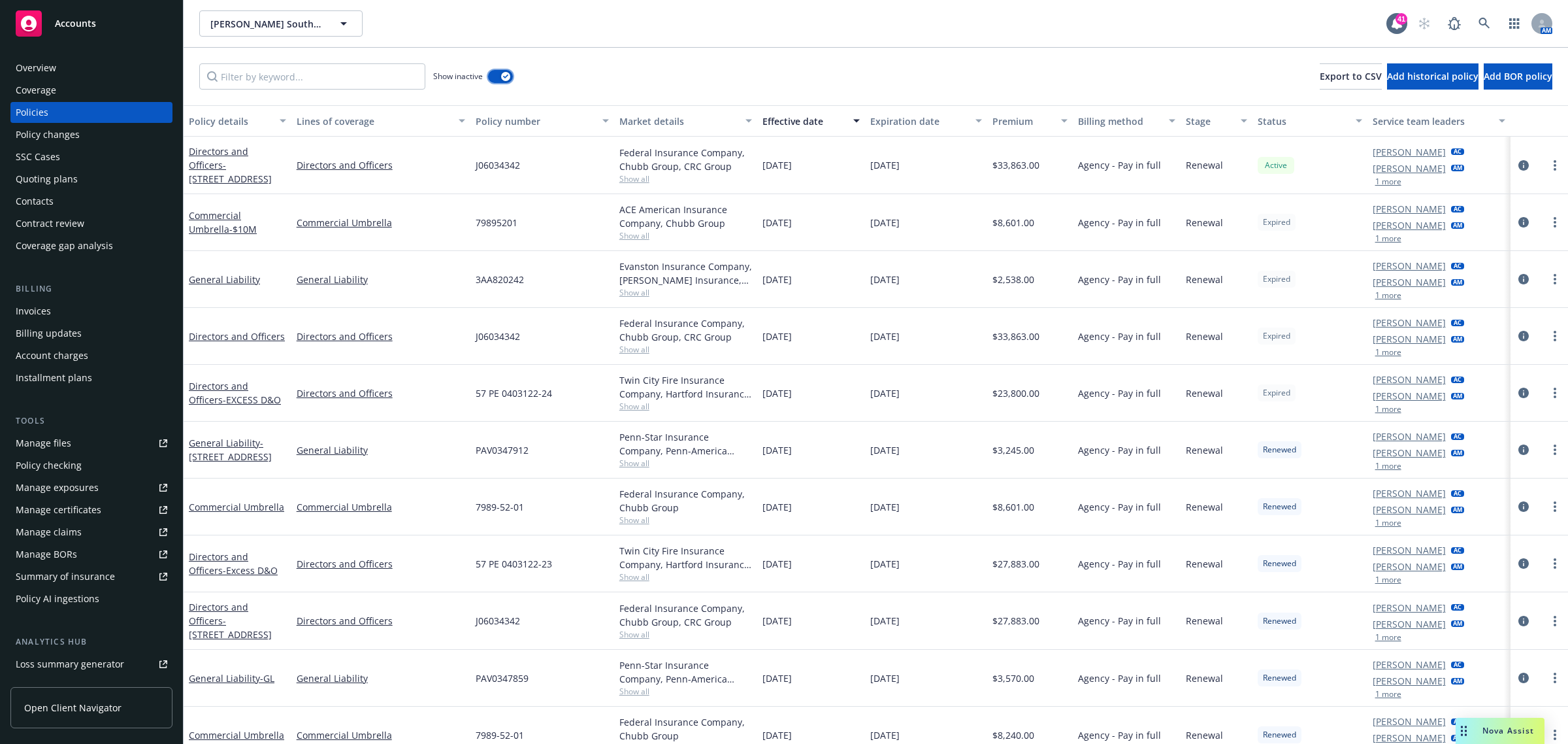
click at [503, 76] on icon "button" at bounding box center [505, 76] width 5 height 4
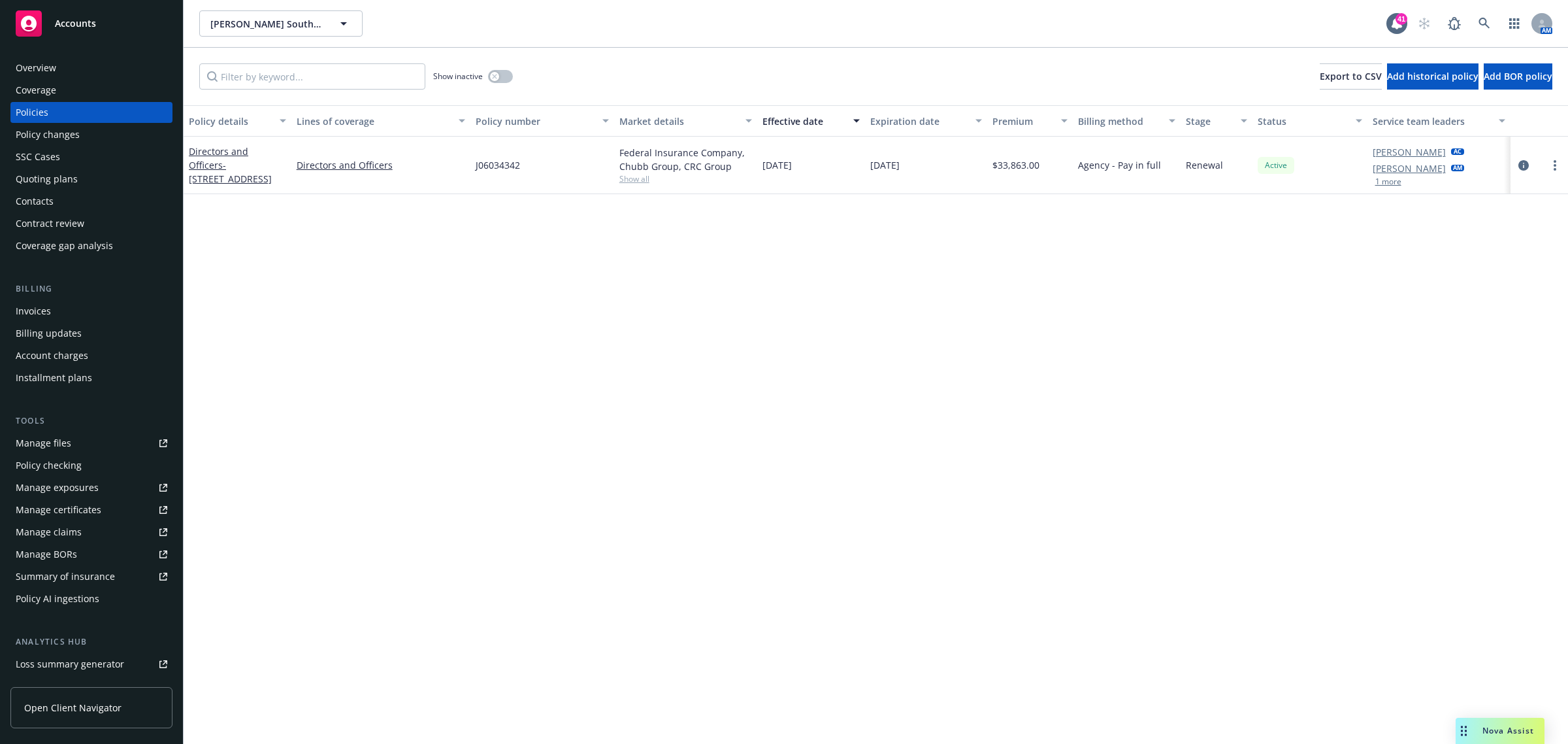
click at [1515, 161] on div at bounding box center [1538, 165] width 47 height 16
click at [1529, 164] on link "circleInformation" at bounding box center [1523, 165] width 16 height 16
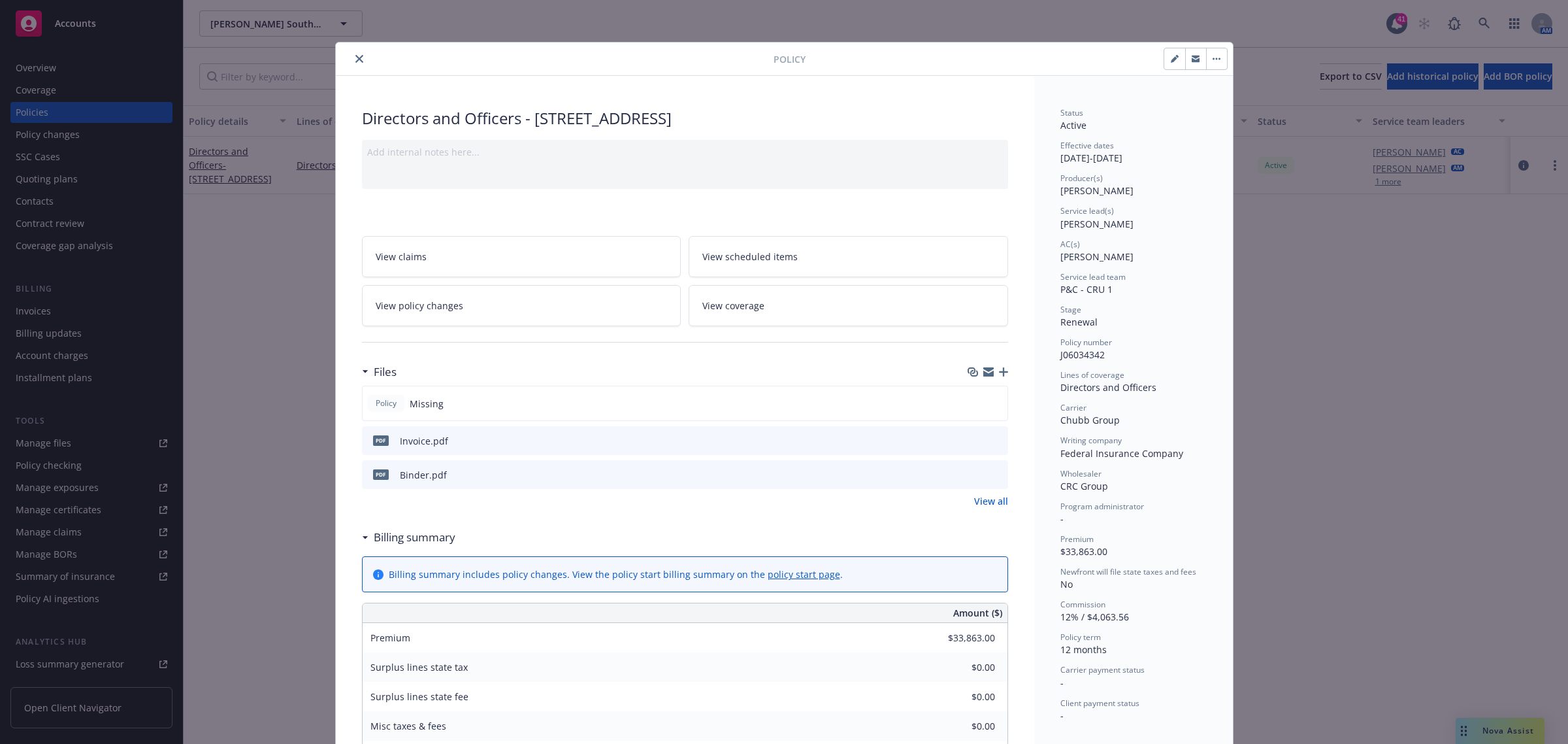
click at [352, 59] on button "close" at bounding box center [360, 59] width 16 height 16
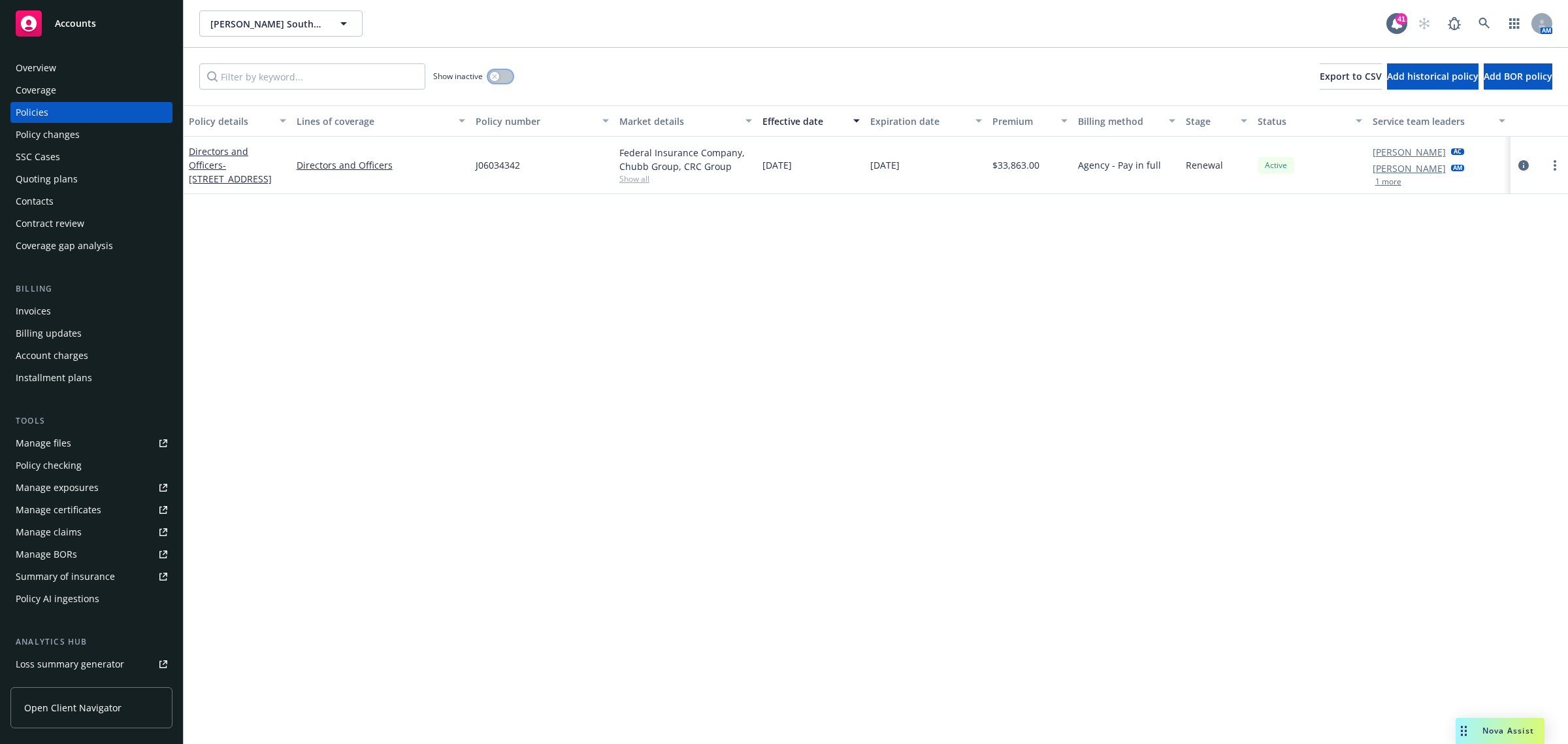
click at [500, 71] on button "button" at bounding box center [500, 76] width 24 height 13
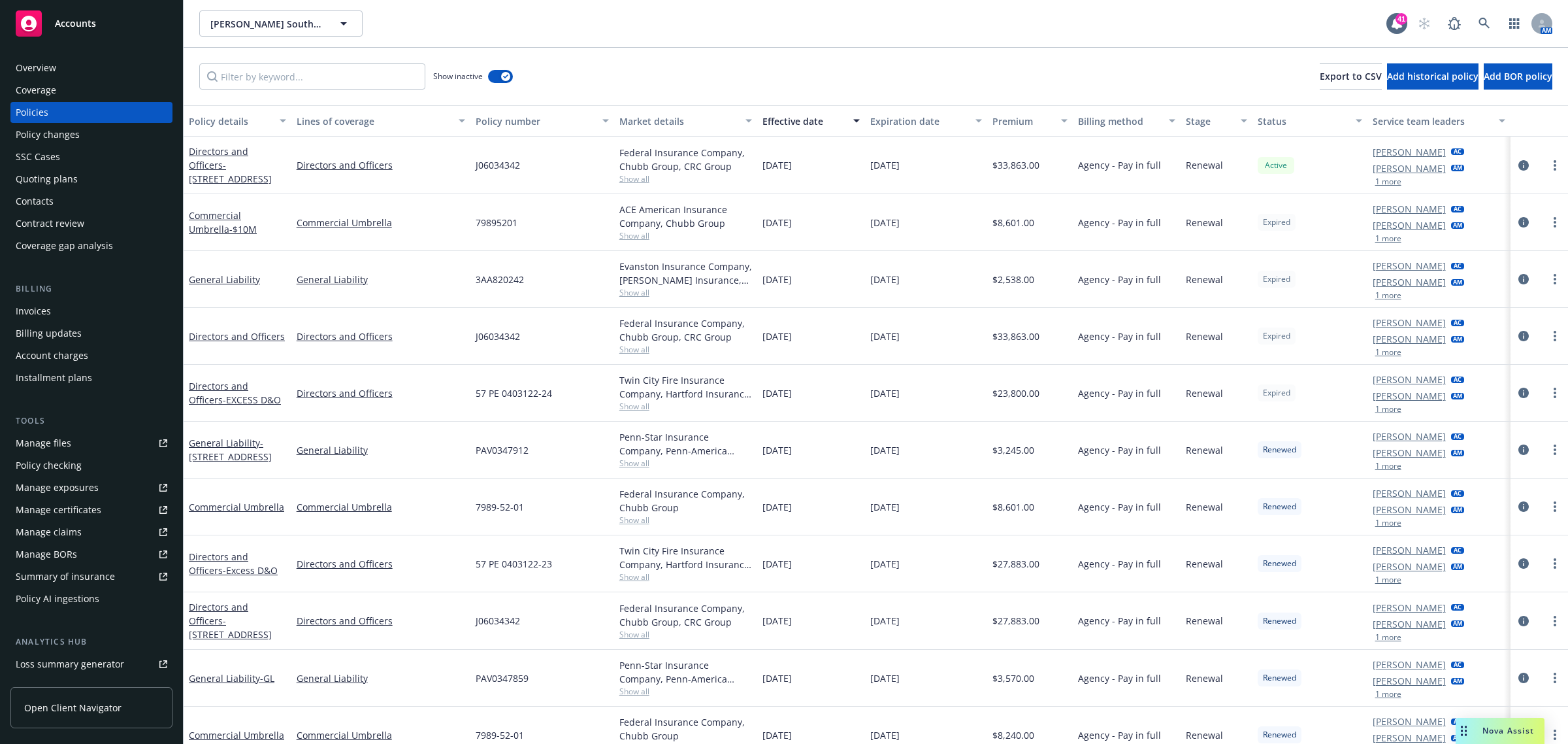
click at [769, 120] on div "Effective date" at bounding box center [803, 121] width 83 height 14
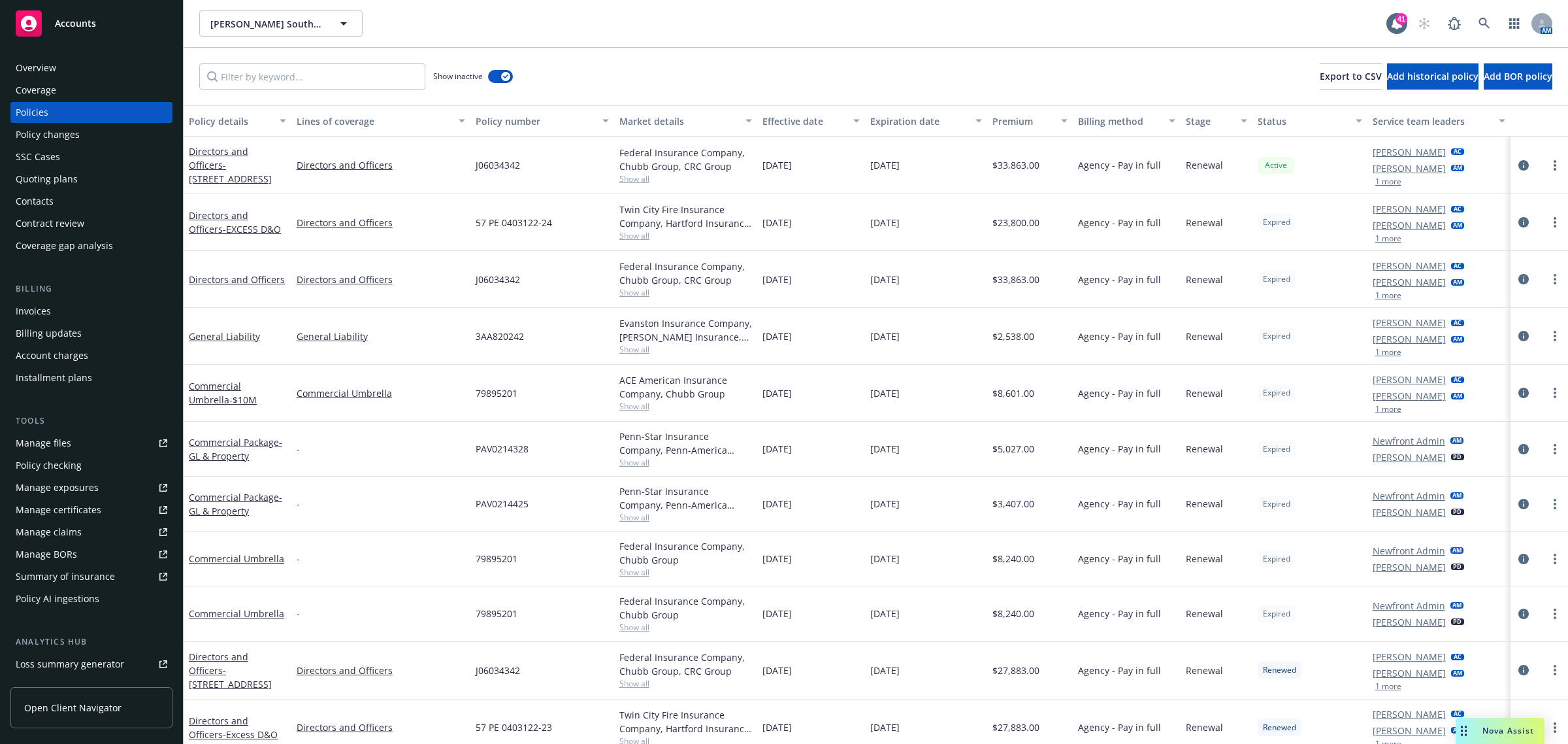
click at [769, 120] on div "Effective date" at bounding box center [803, 121] width 83 height 14
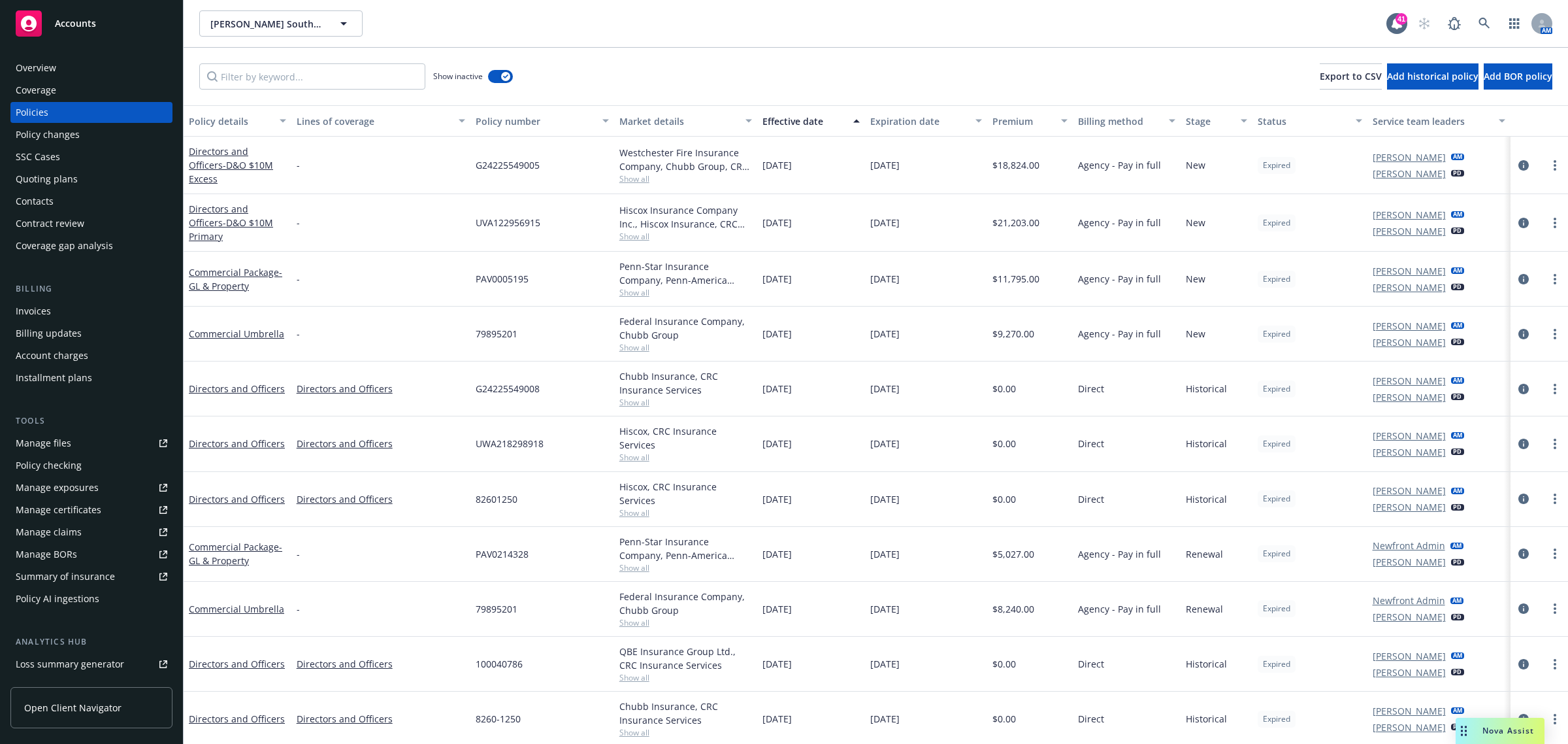
click at [768, 120] on div "Effective date" at bounding box center [803, 121] width 83 height 14
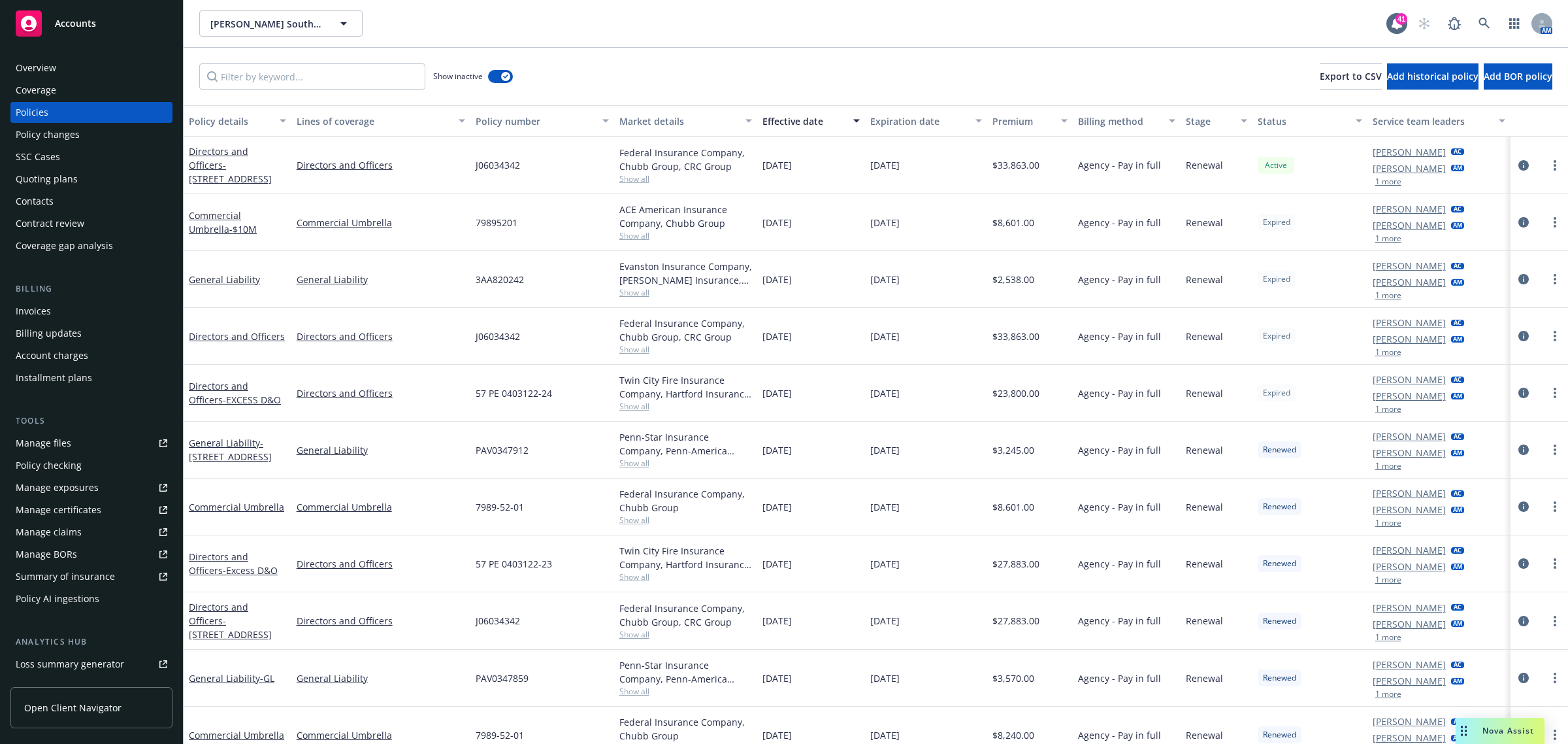
click at [636, 302] on div "Evanston Insurance Company, [PERSON_NAME] Insurance, Amwins Show all" at bounding box center [685, 279] width 143 height 57
click at [635, 298] on div "Evanston Insurance Company, [PERSON_NAME] Insurance, Amwins Show all" at bounding box center [685, 279] width 143 height 57
click at [633, 293] on span "Show all" at bounding box center [685, 292] width 133 height 11
click at [582, 289] on div "3AA820242" at bounding box center [542, 279] width 143 height 57
click at [623, 409] on span "Show all" at bounding box center [685, 406] width 133 height 11
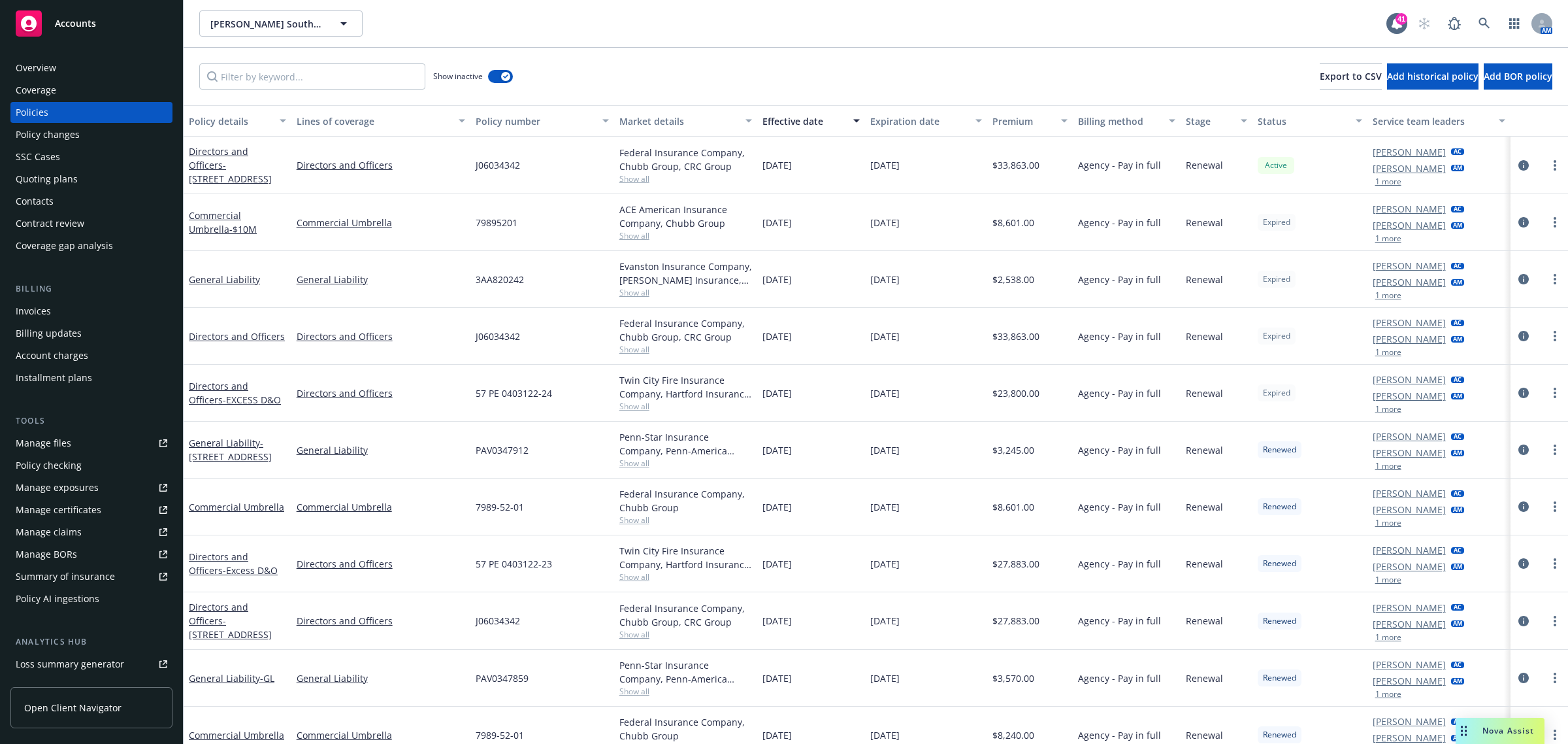
click at [631, 347] on span "Show all" at bounding box center [685, 349] width 133 height 11
click at [631, 295] on span "Show all" at bounding box center [685, 292] width 133 height 11
click at [625, 236] on span "Show all" at bounding box center [685, 235] width 133 height 11
click at [442, 224] on link "Commercial Umbrella" at bounding box center [381, 222] width 169 height 14
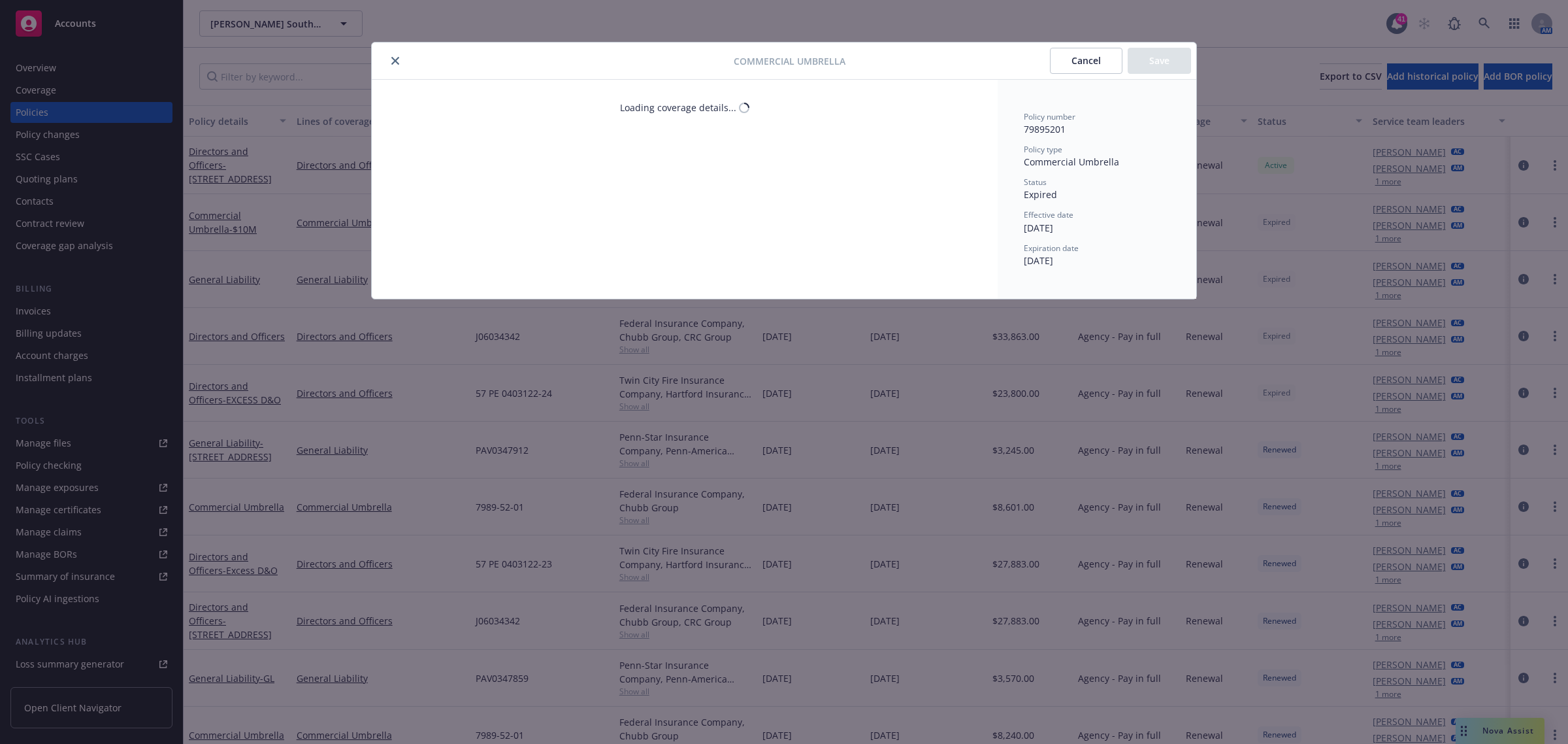
type textarea "x"
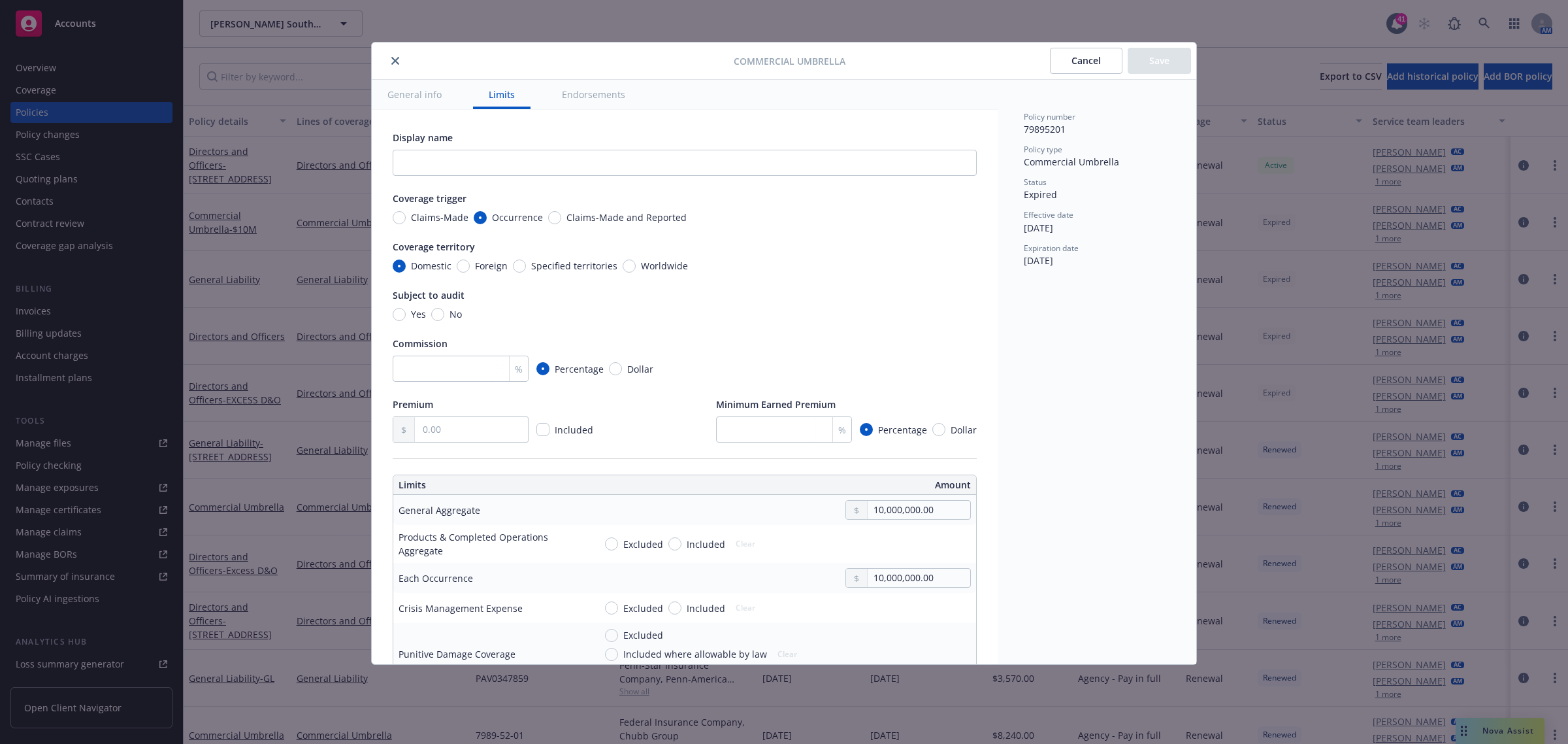
click at [390, 60] on button "close" at bounding box center [396, 61] width 16 height 16
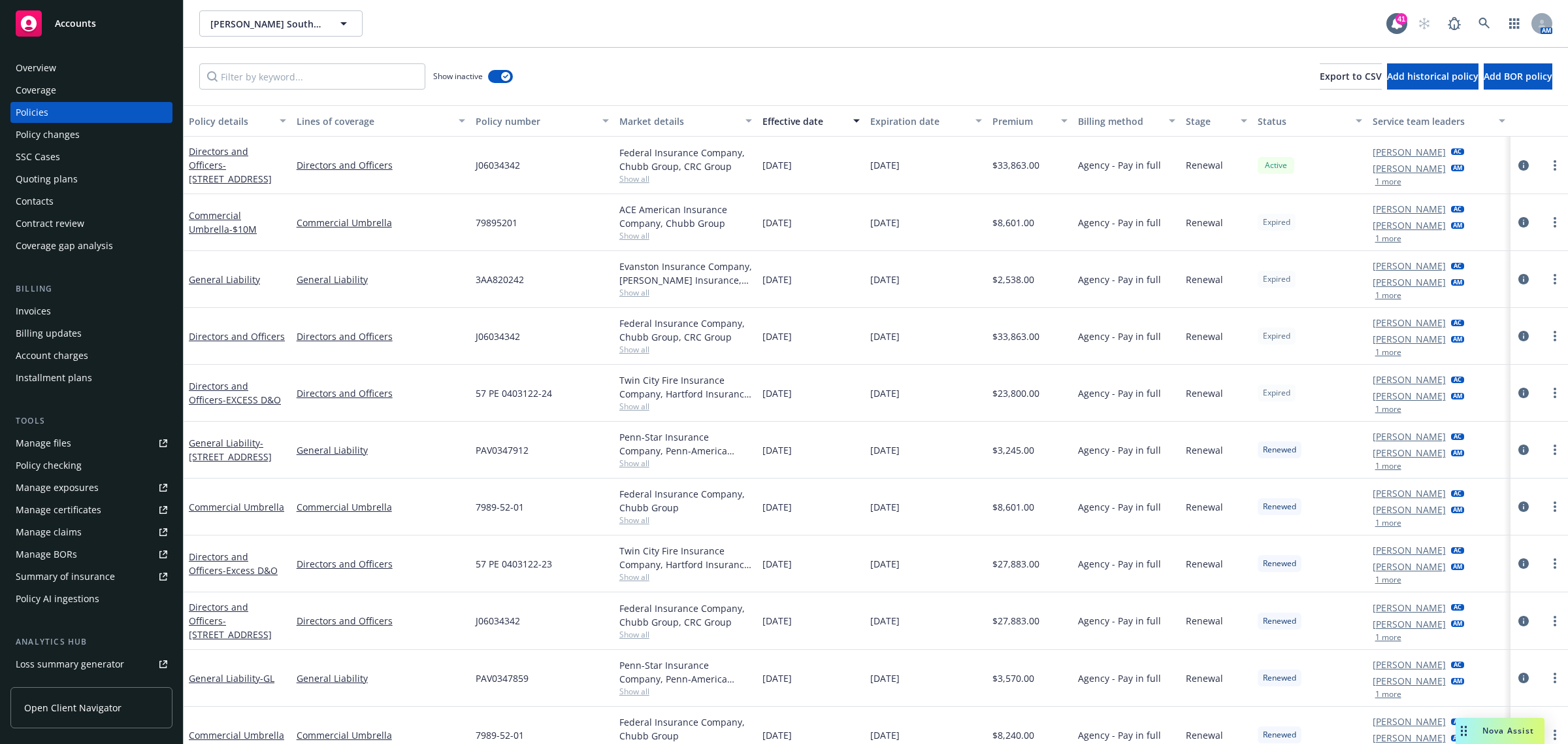
click at [105, 69] on div "Overview" at bounding box center [92, 68] width 151 height 21
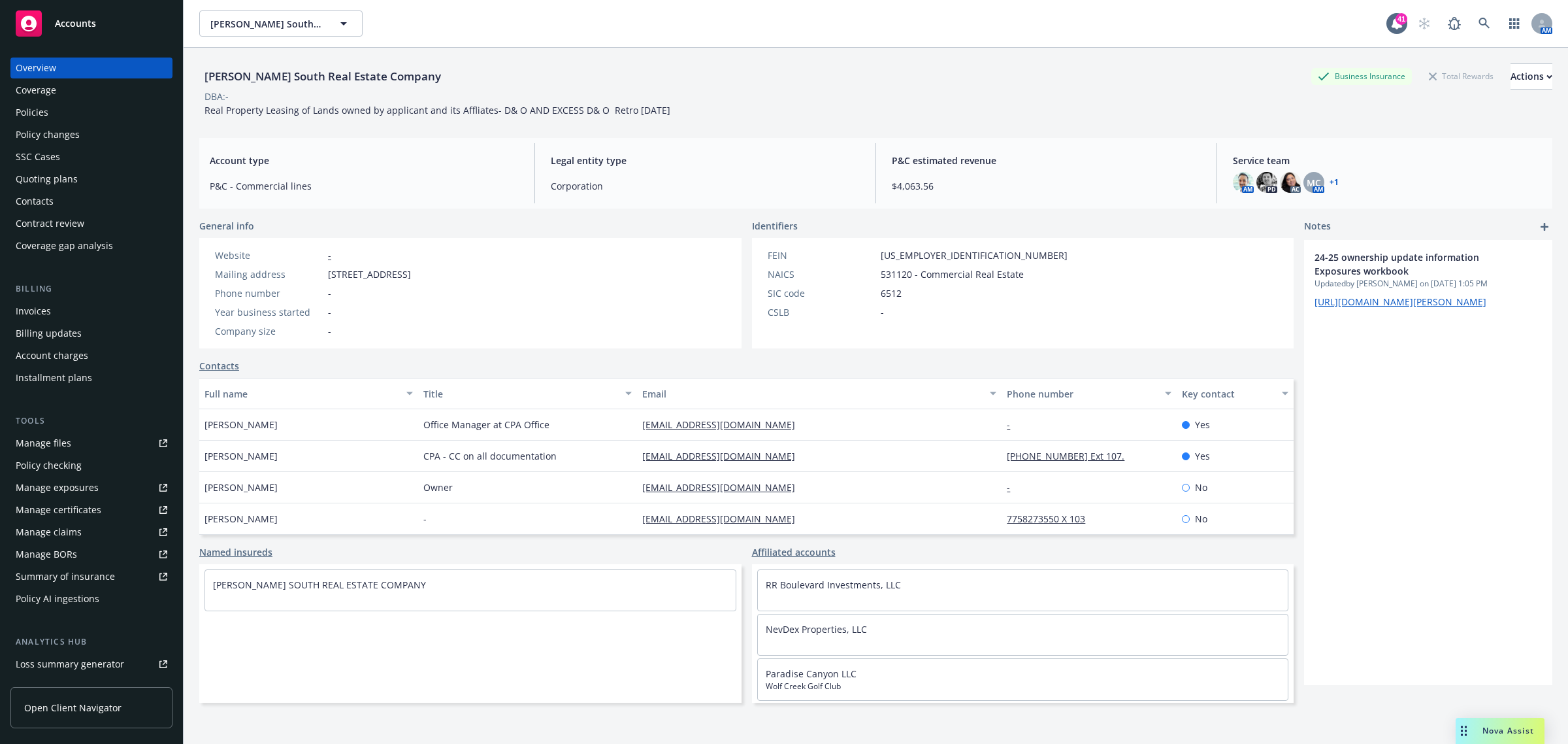
click at [66, 115] on div "Policies" at bounding box center [92, 112] width 151 height 21
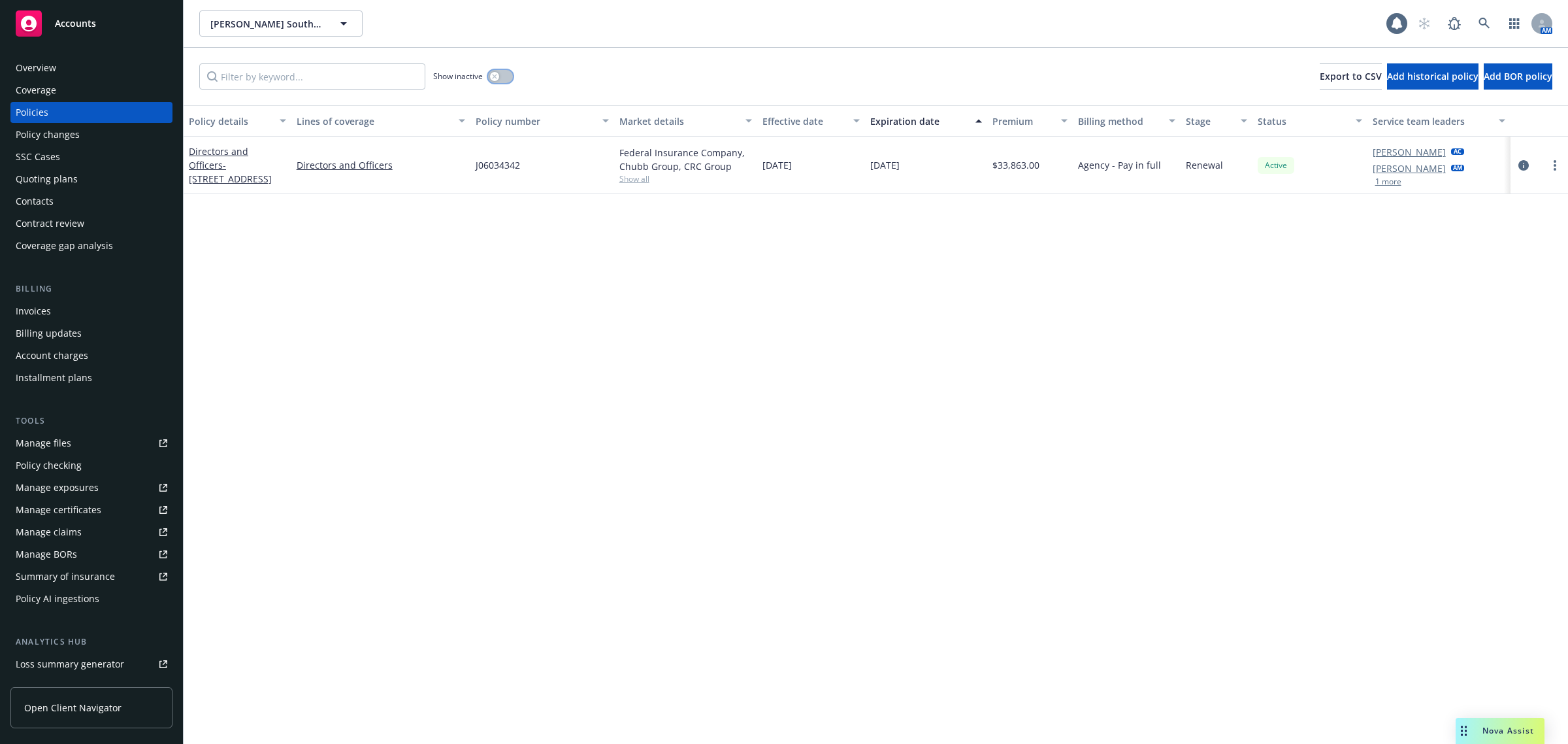
click at [492, 71] on button "button" at bounding box center [500, 76] width 24 height 13
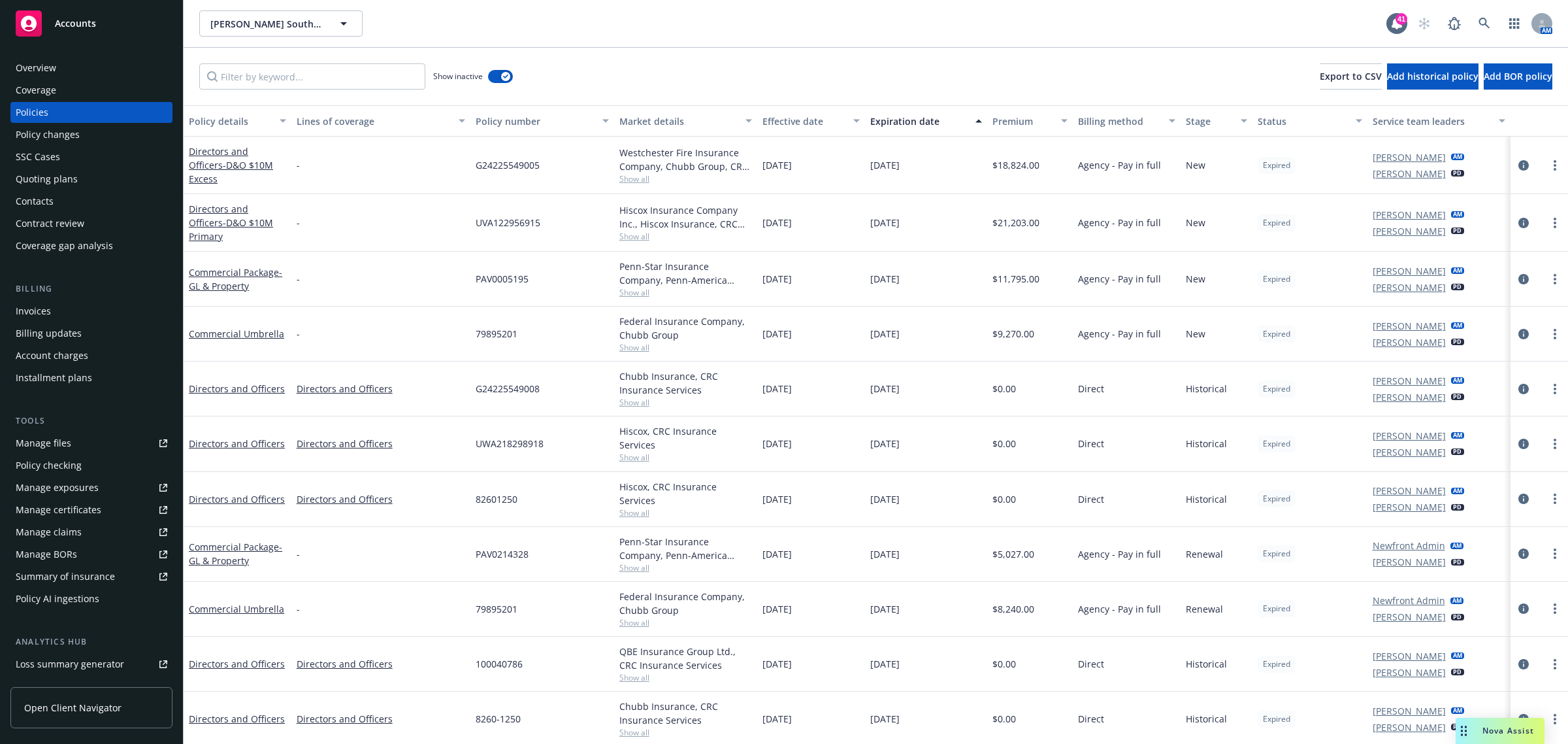
click at [796, 119] on div "Effective date" at bounding box center [803, 121] width 83 height 14
click at [790, 119] on div "Effective date" at bounding box center [803, 121] width 83 height 14
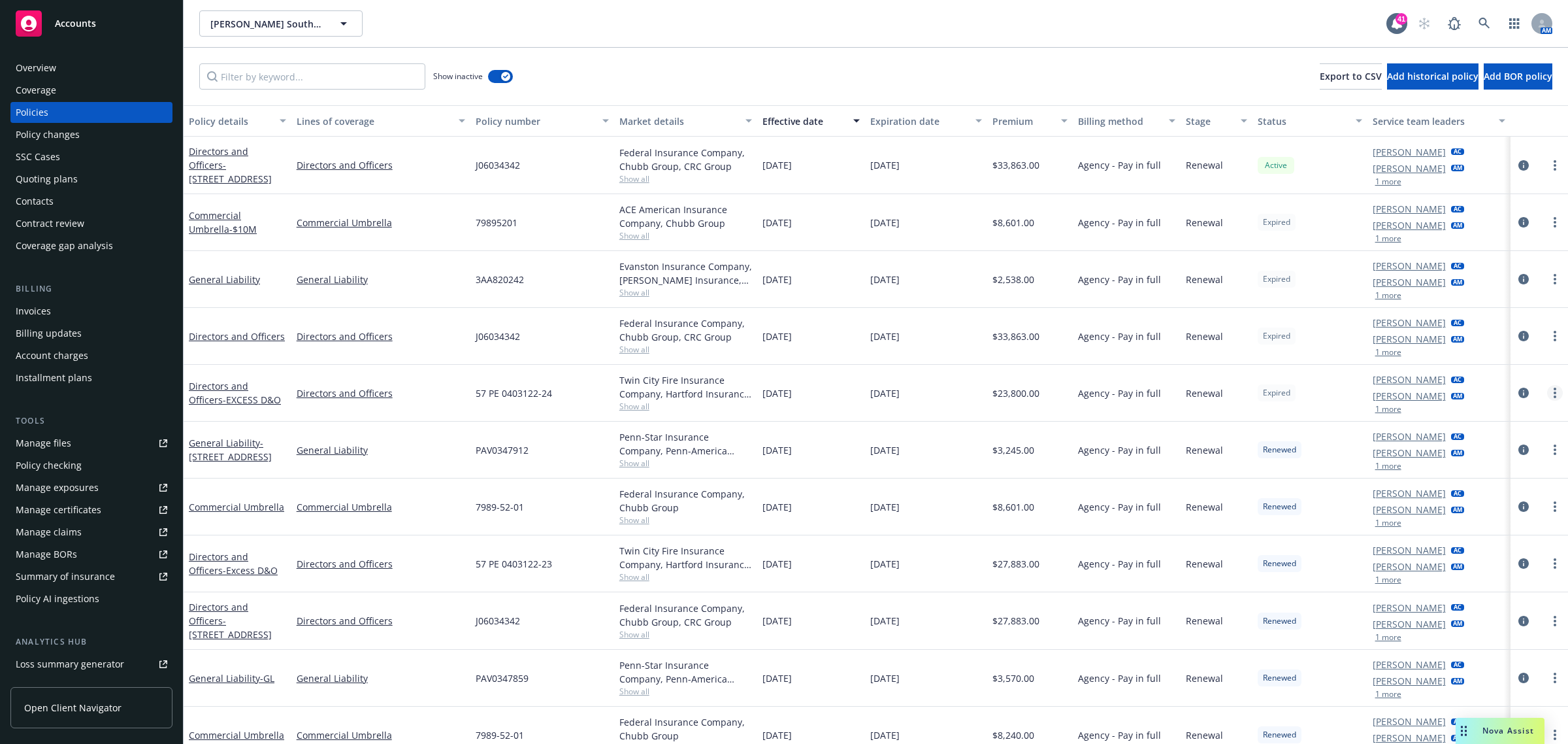
click at [1547, 391] on link "more" at bounding box center [1555, 393] width 16 height 16
click at [1483, 452] on link "Renew with incumbent" at bounding box center [1473, 447] width 153 height 26
select select "12"
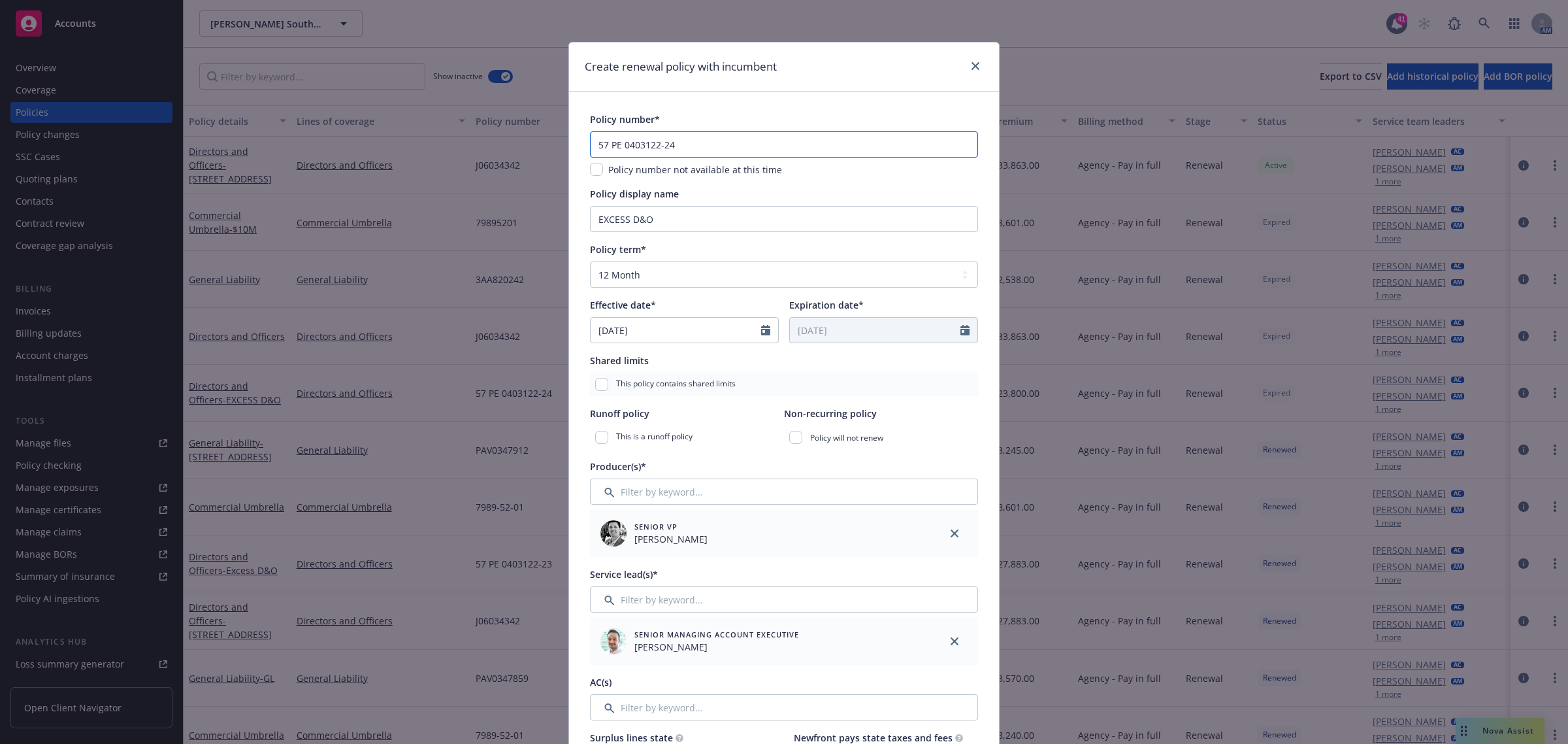
drag, startPoint x: 682, startPoint y: 141, endPoint x: 357, endPoint y: 139, distance: 325.0
click at [360, 139] on div "Create renewal policy with incumbent Policy number* 57 PE 0403122-24 Policy num…" at bounding box center [784, 372] width 1568 height 744
paste input "PE040312225"
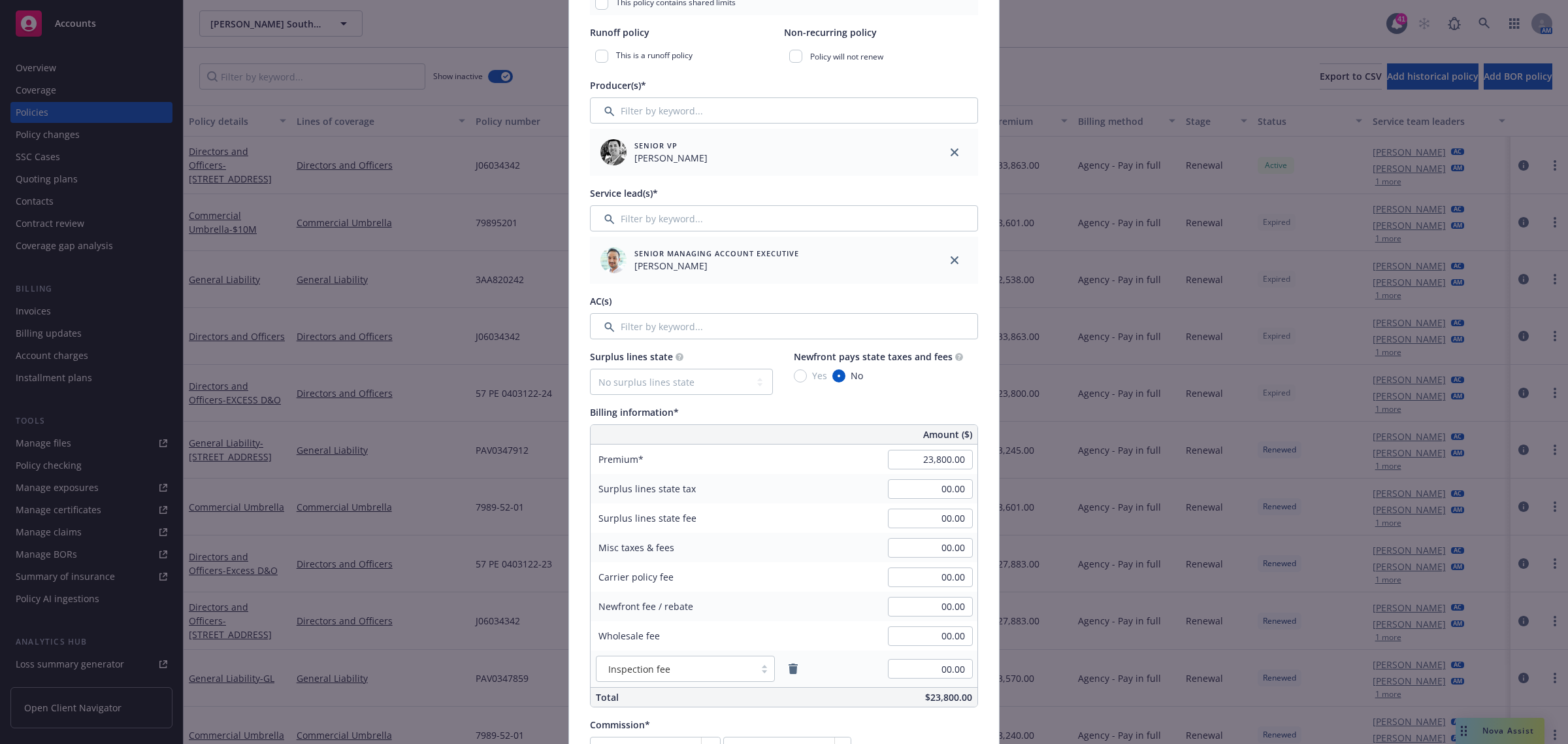
scroll to position [409, 0]
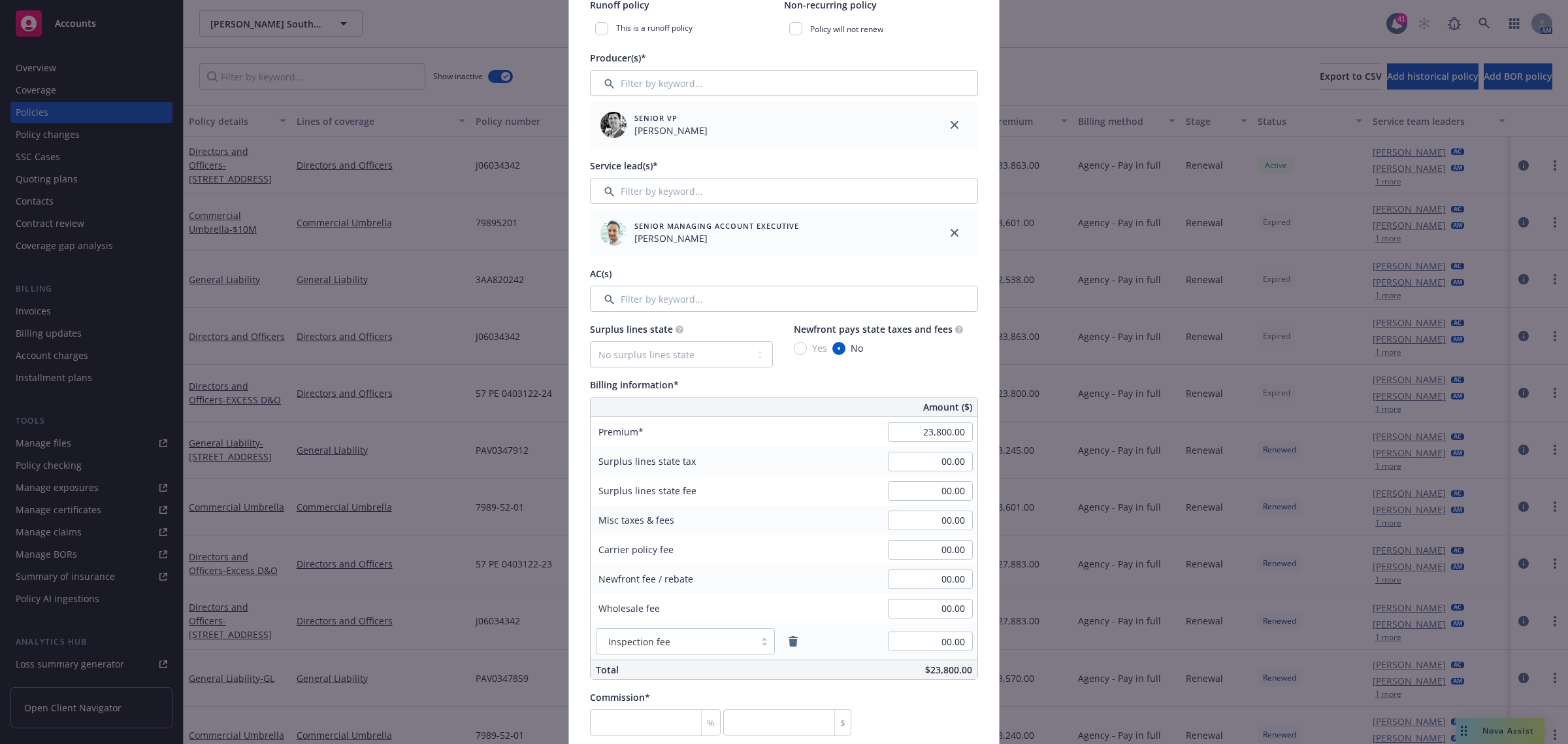
type input "57PE040312225"
click at [628, 709] on input "number" at bounding box center [655, 722] width 130 height 26
type input "1"
type input "238"
type input "12"
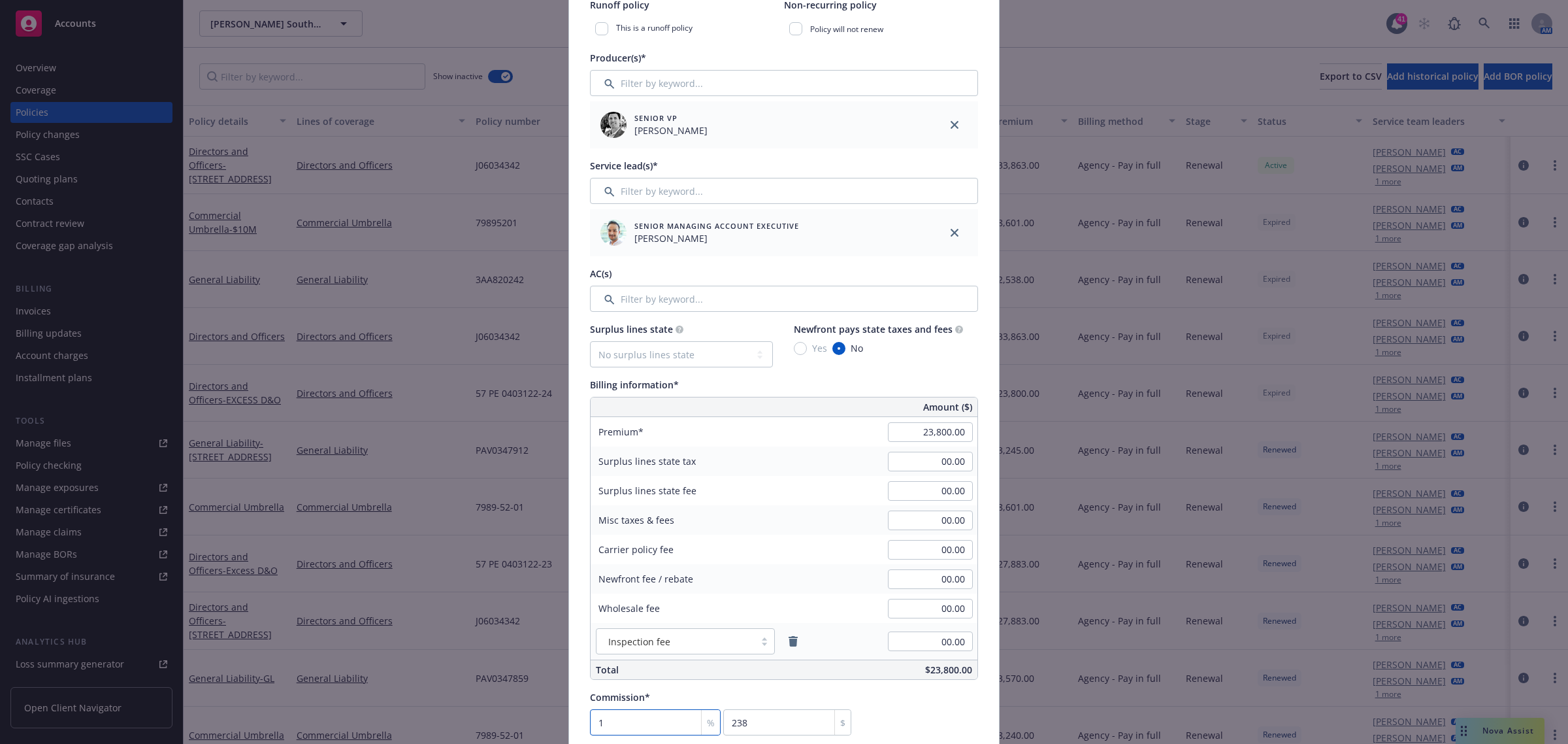
type input "2856"
type input "12"
click at [788, 641] on icon "remove" at bounding box center [793, 641] width 9 height 11
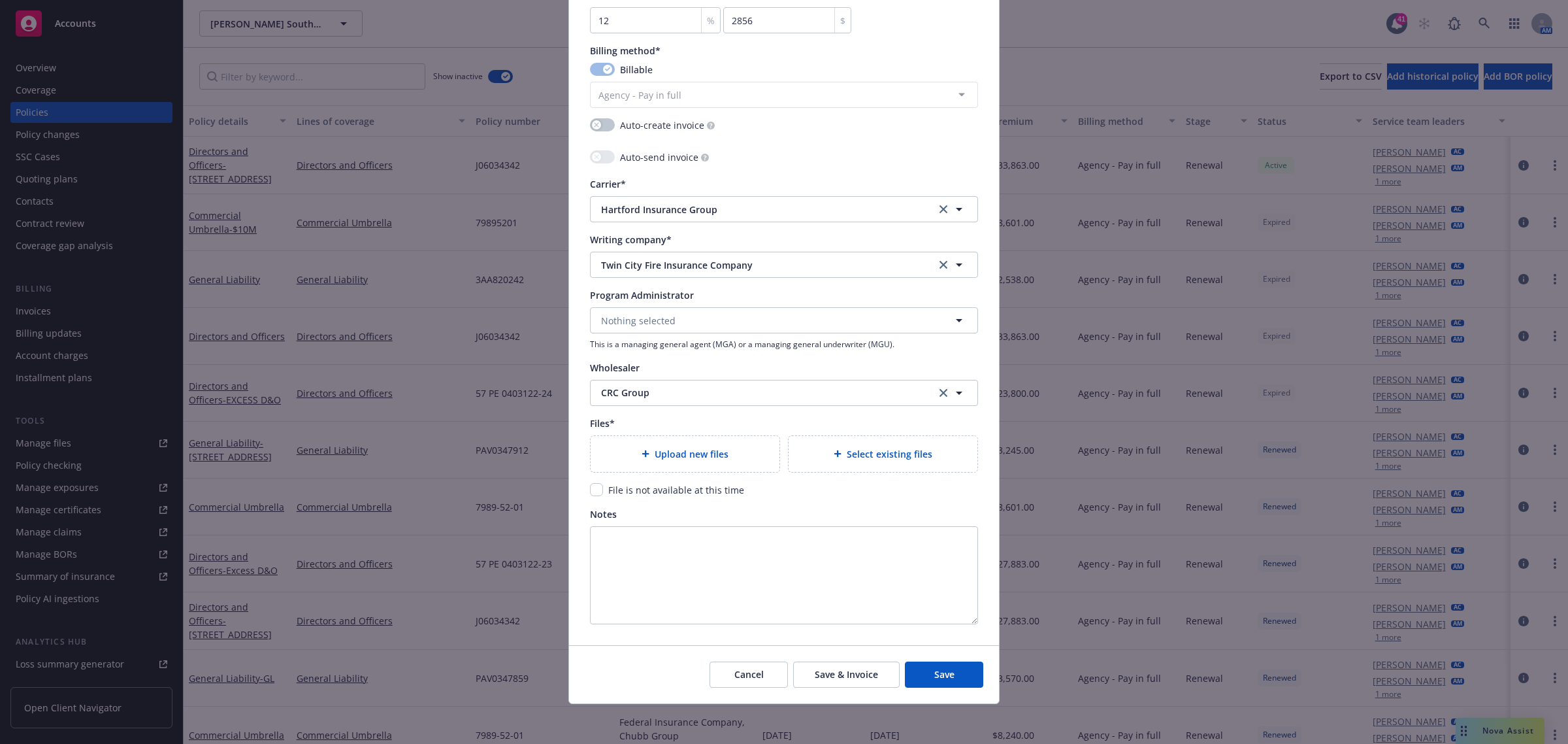
scroll to position [1103, 0]
type textarea "x"
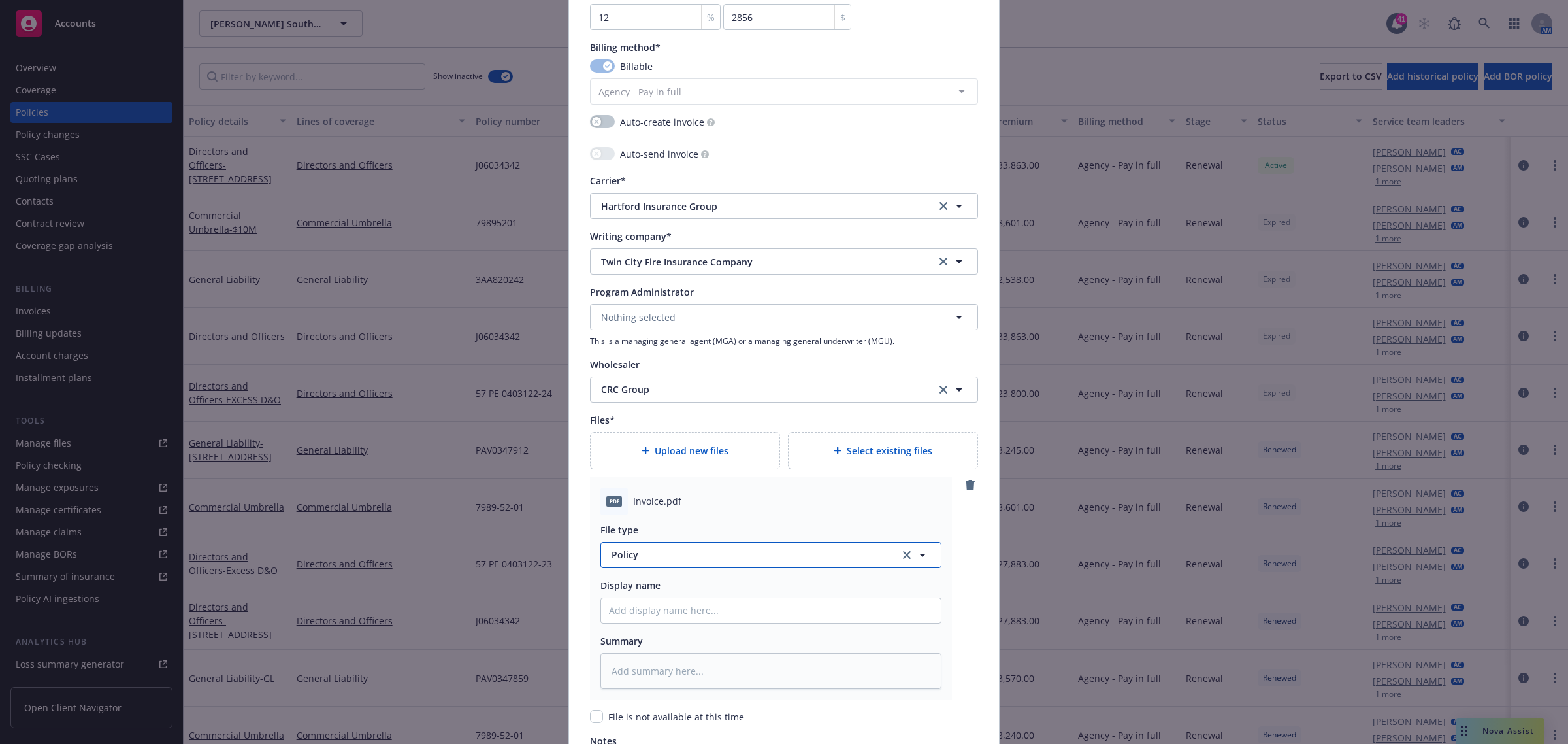
click at [668, 556] on span "Policy" at bounding box center [748, 554] width 273 height 14
type input "invoic"
click at [685, 515] on span "Invoice - Third Party" at bounding box center [659, 518] width 90 height 14
type textarea "x"
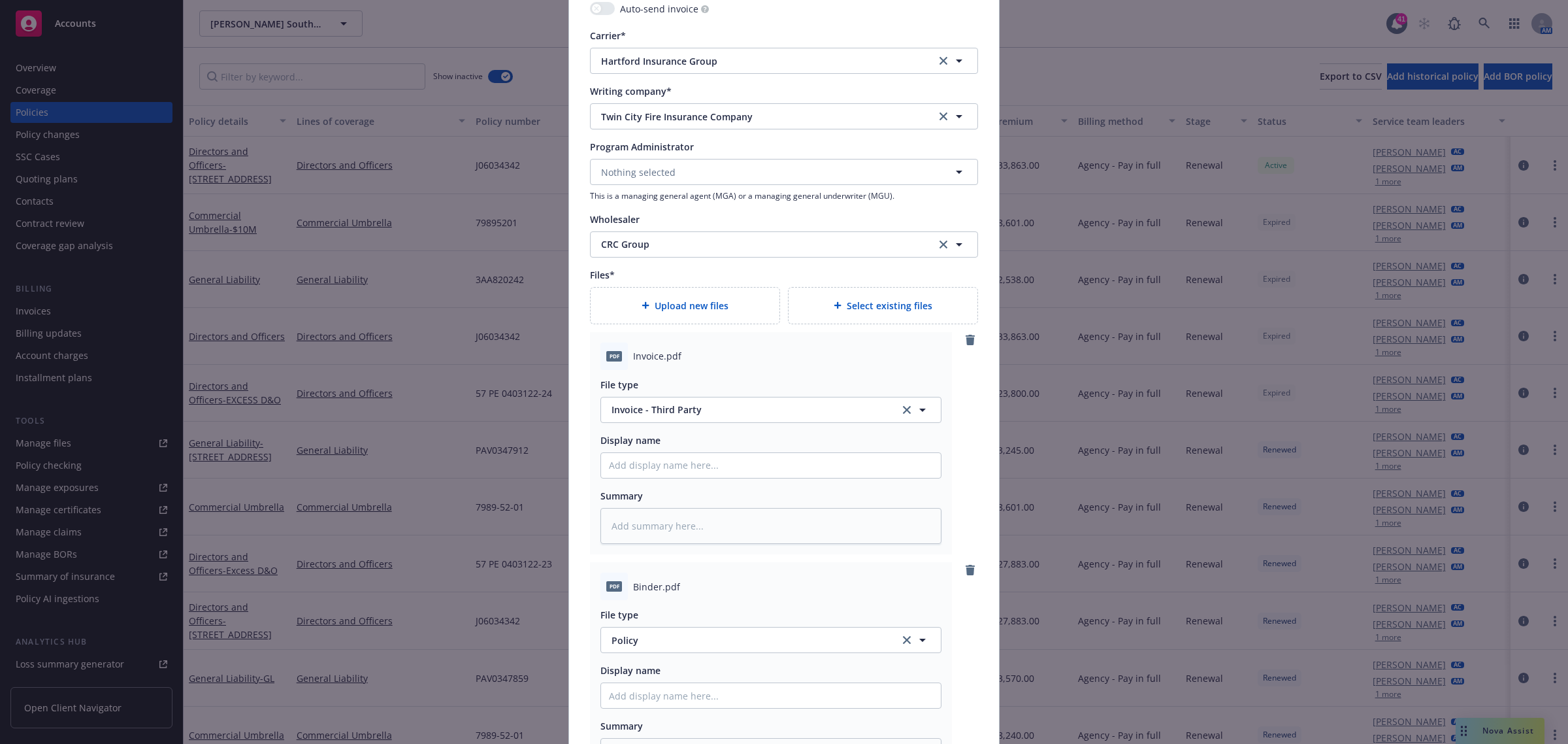
scroll to position [1430, 0]
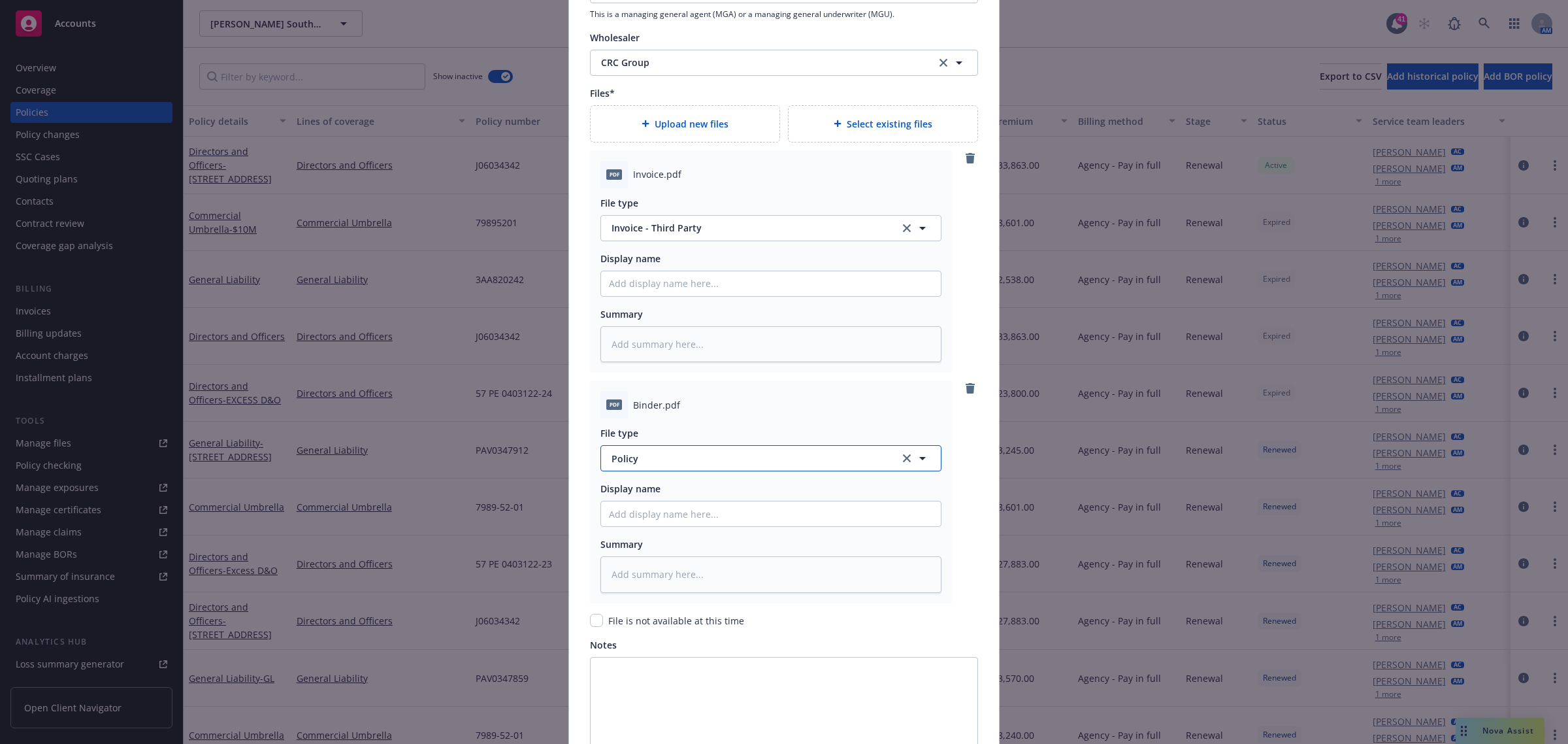
click at [628, 459] on span "Policy" at bounding box center [748, 458] width 273 height 14
type input "binder"
click at [655, 393] on div "Binder" at bounding box center [771, 388] width 324 height 19
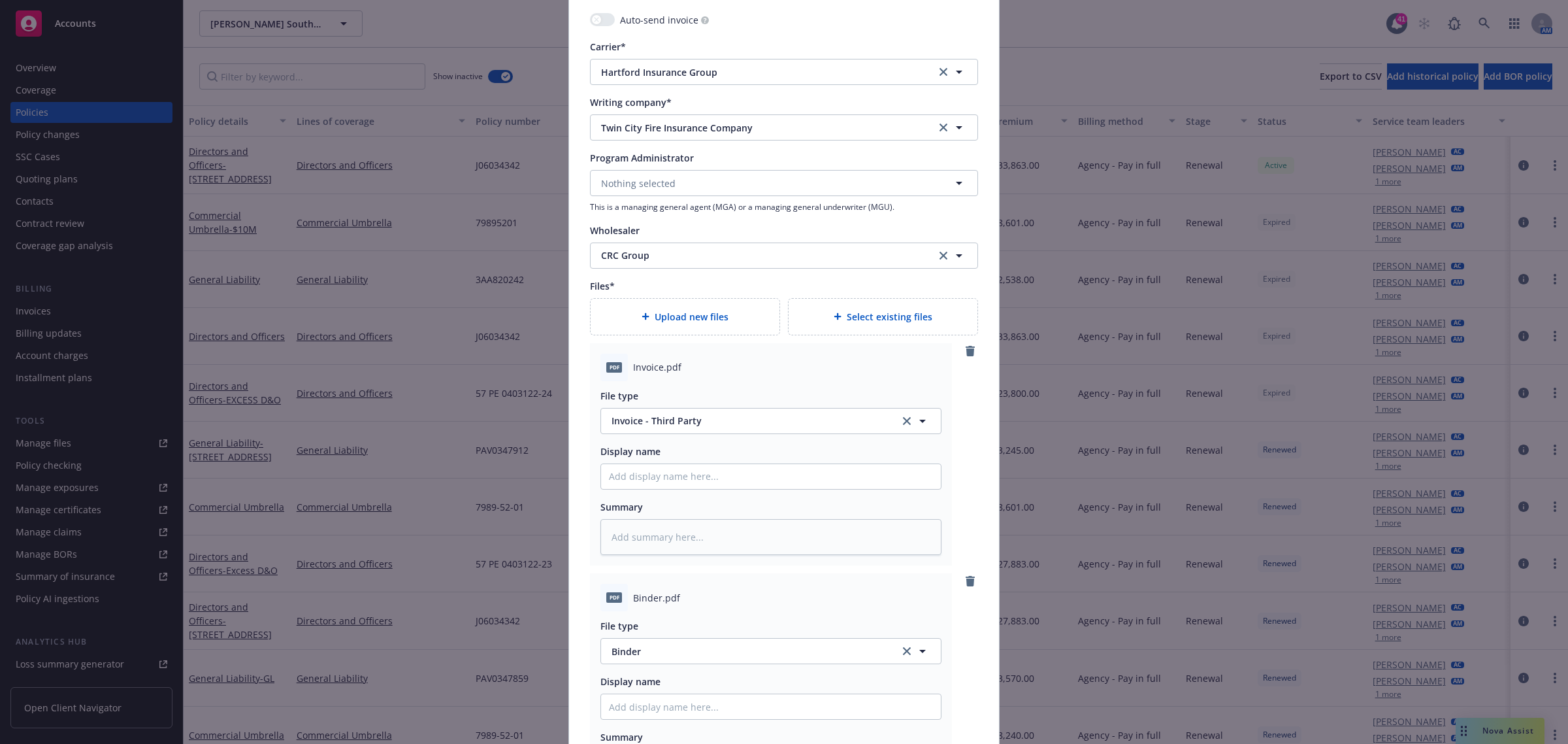
scroll to position [1564, 0]
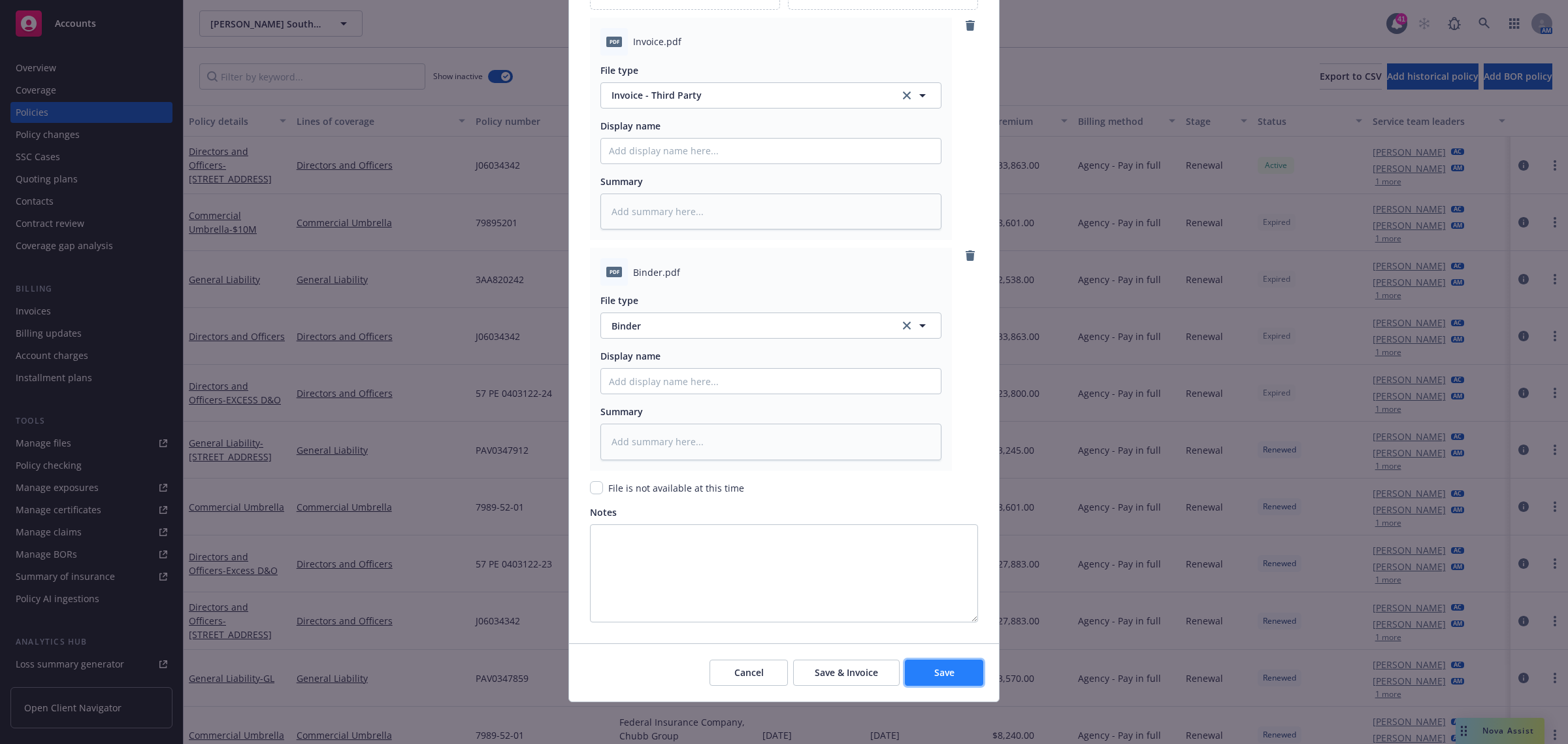
click at [937, 666] on span "Save" at bounding box center [944, 672] width 20 height 12
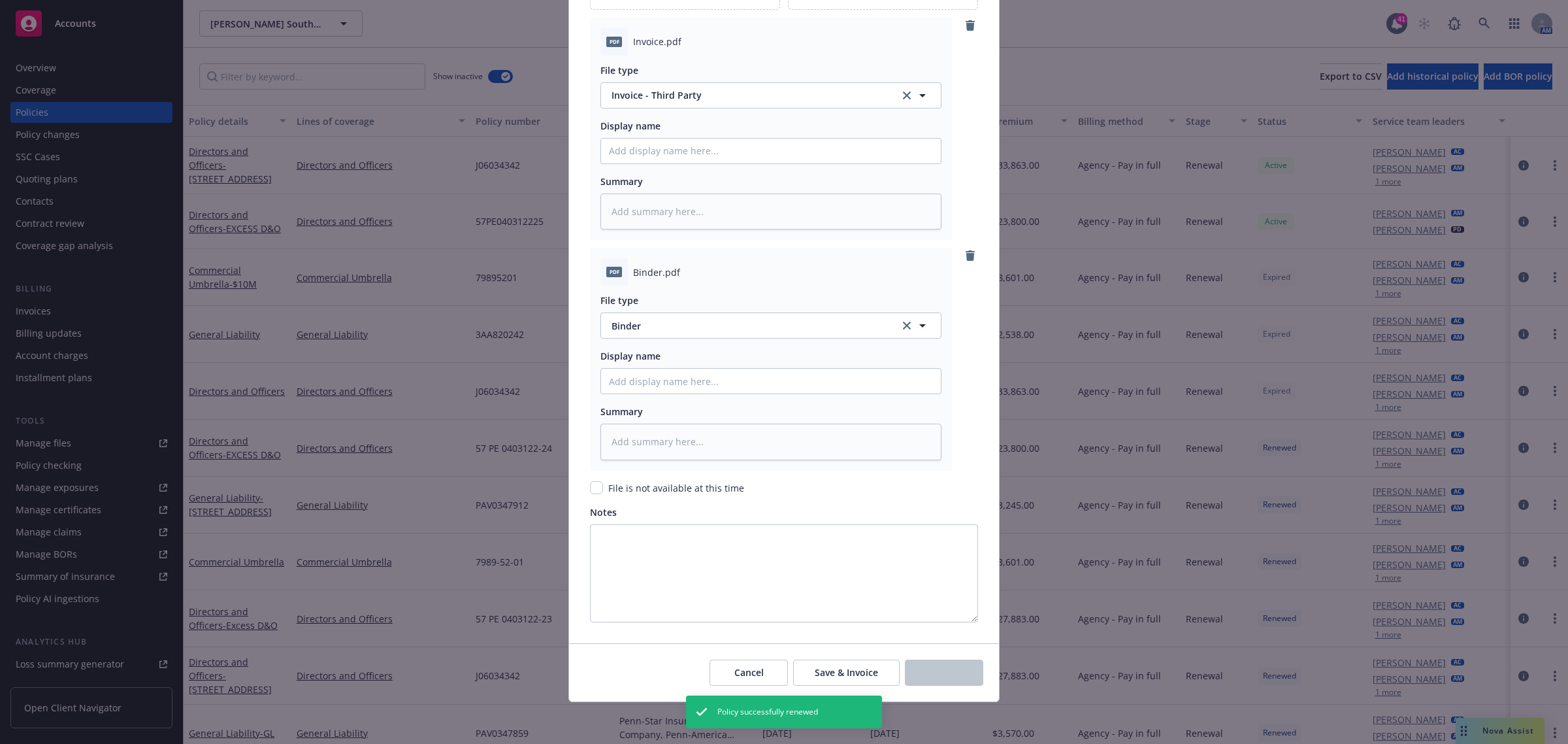
type textarea "x"
